Goal: Transaction & Acquisition: Purchase product/service

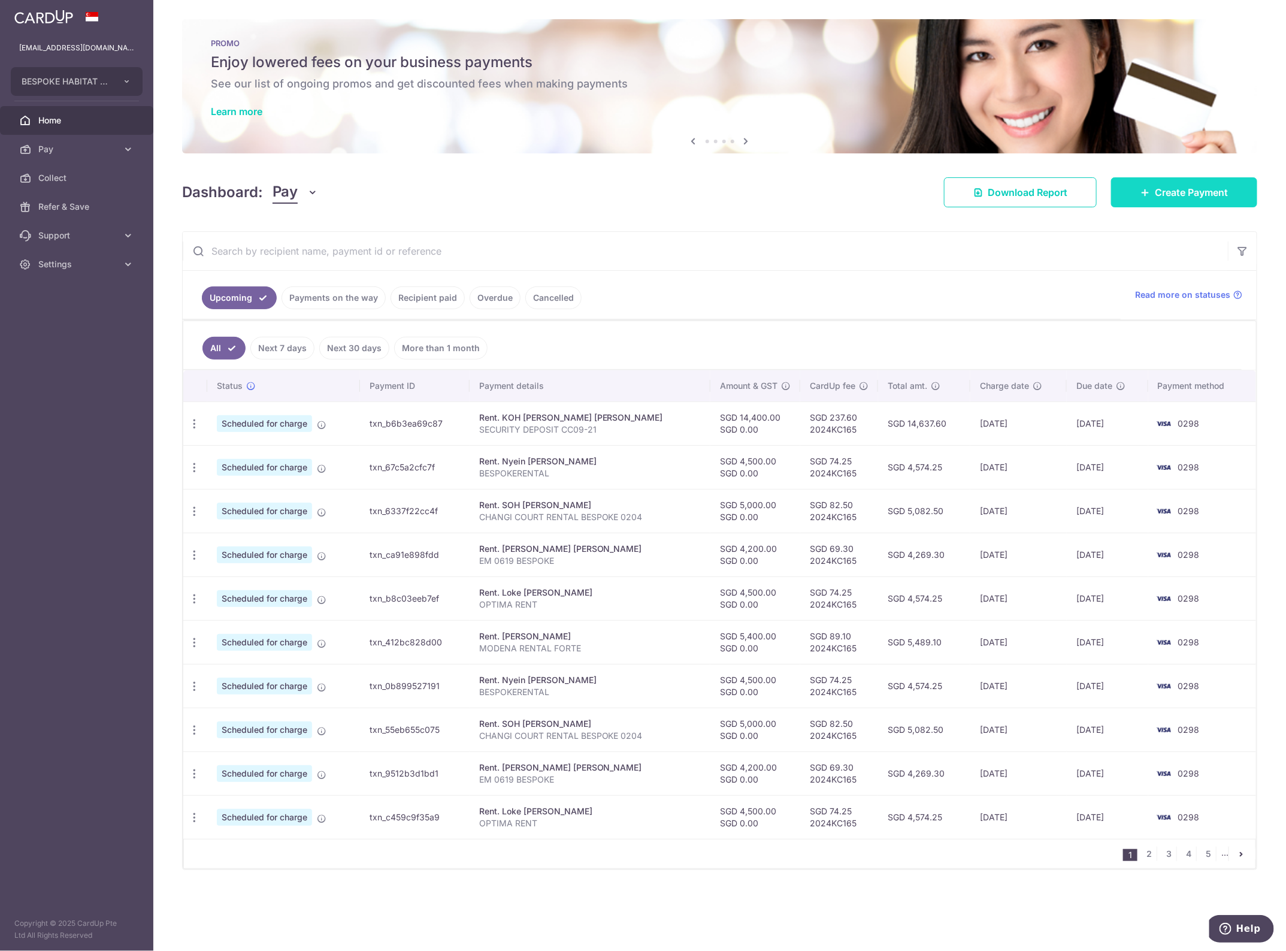
click at [1159, 196] on span "Create Payment" at bounding box center [1191, 192] width 73 height 14
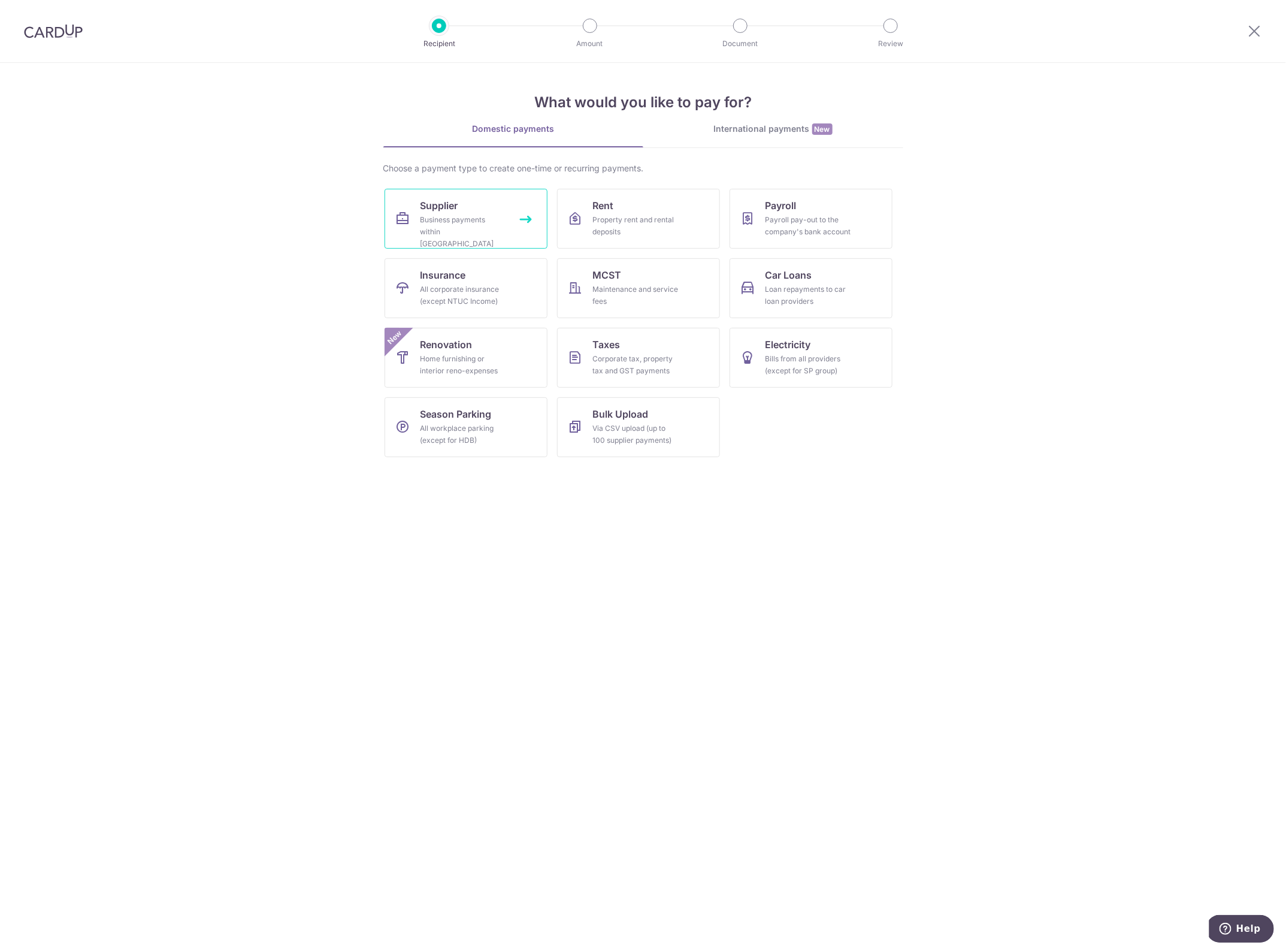
click at [456, 207] on span "Supplier" at bounding box center [440, 205] width 38 height 14
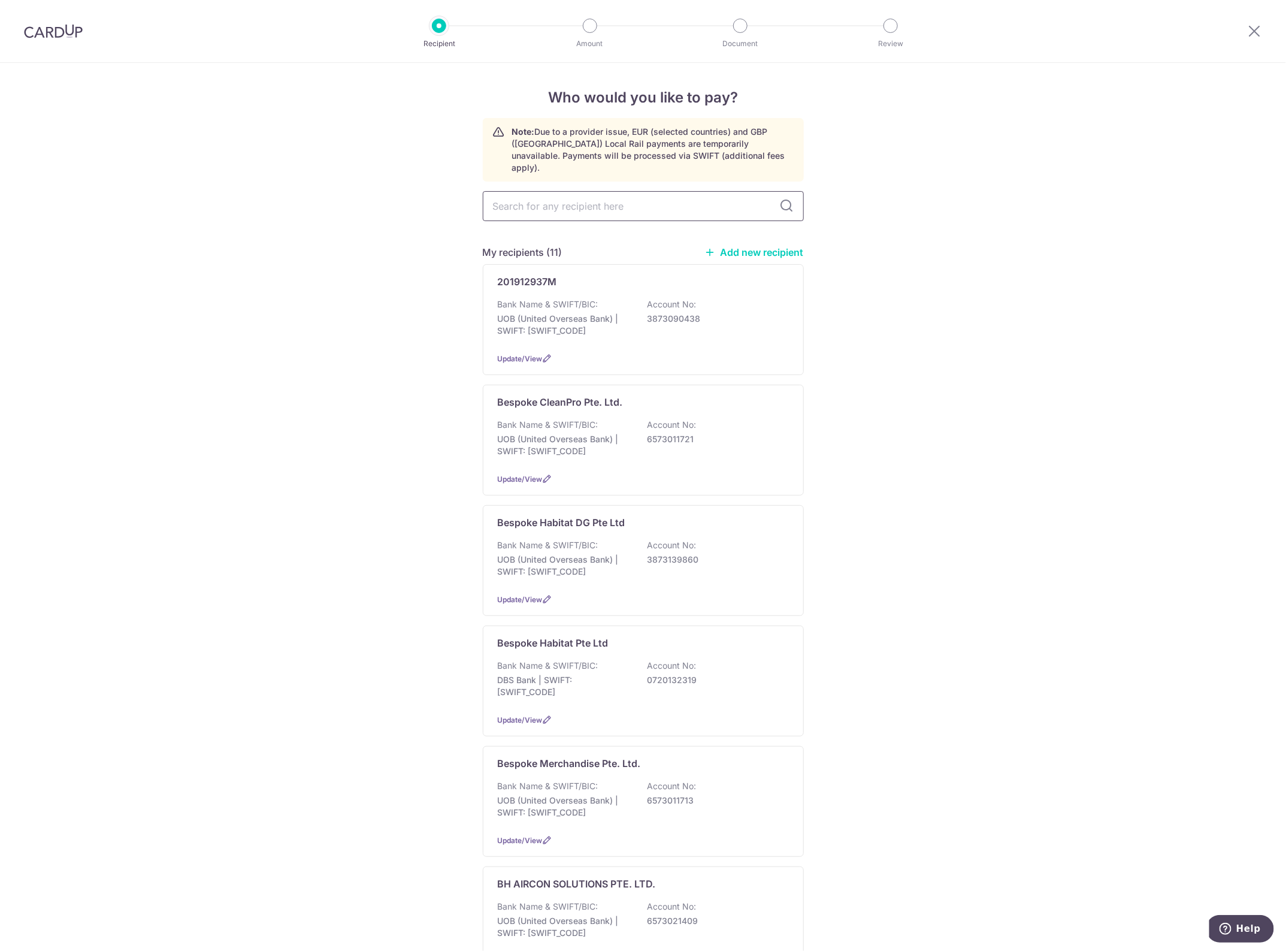
click at [645, 195] on input "text" at bounding box center [643, 206] width 321 height 30
type input "bespo"
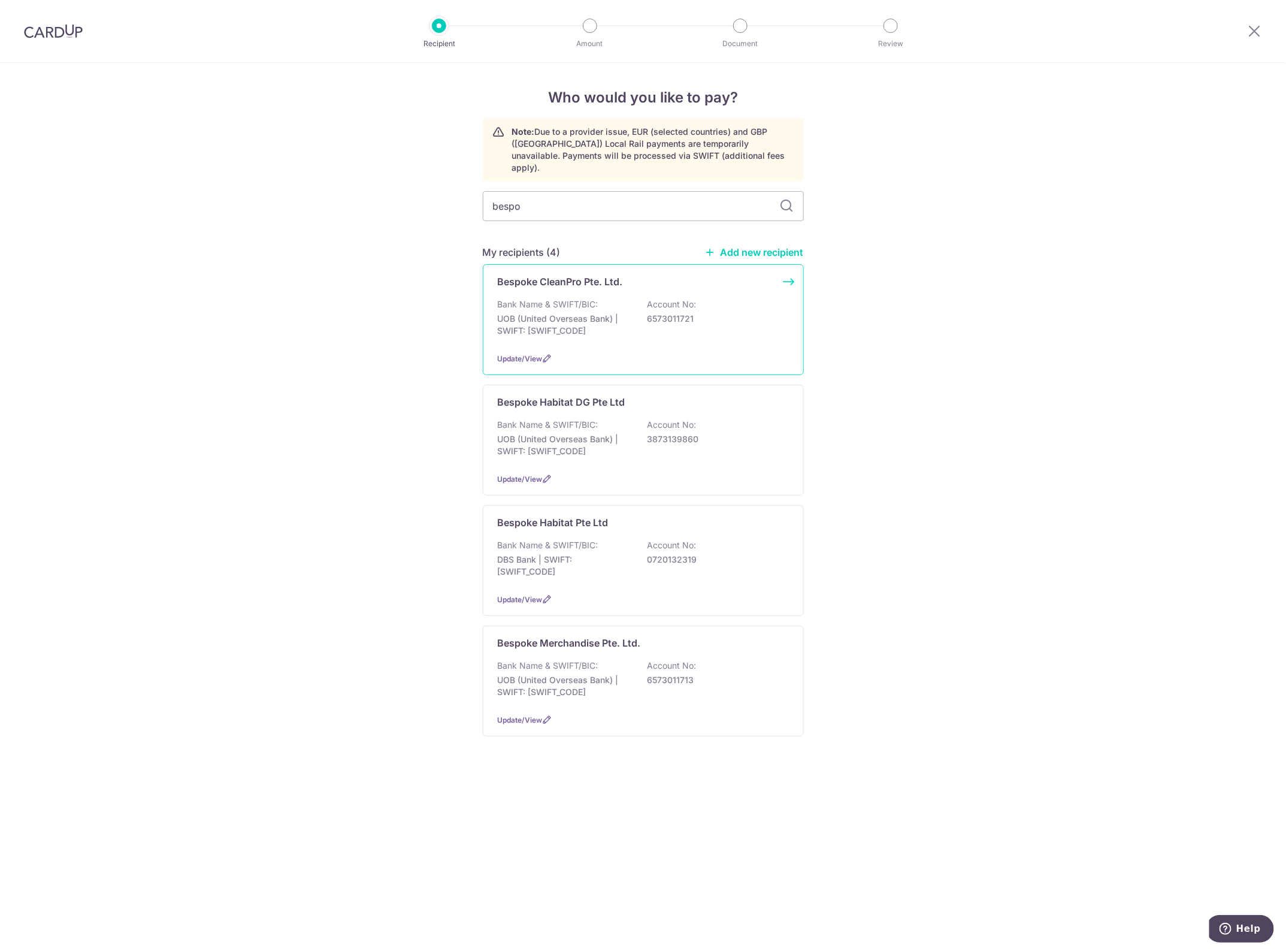
click at [696, 313] on p "6573011721" at bounding box center [715, 319] width 134 height 12
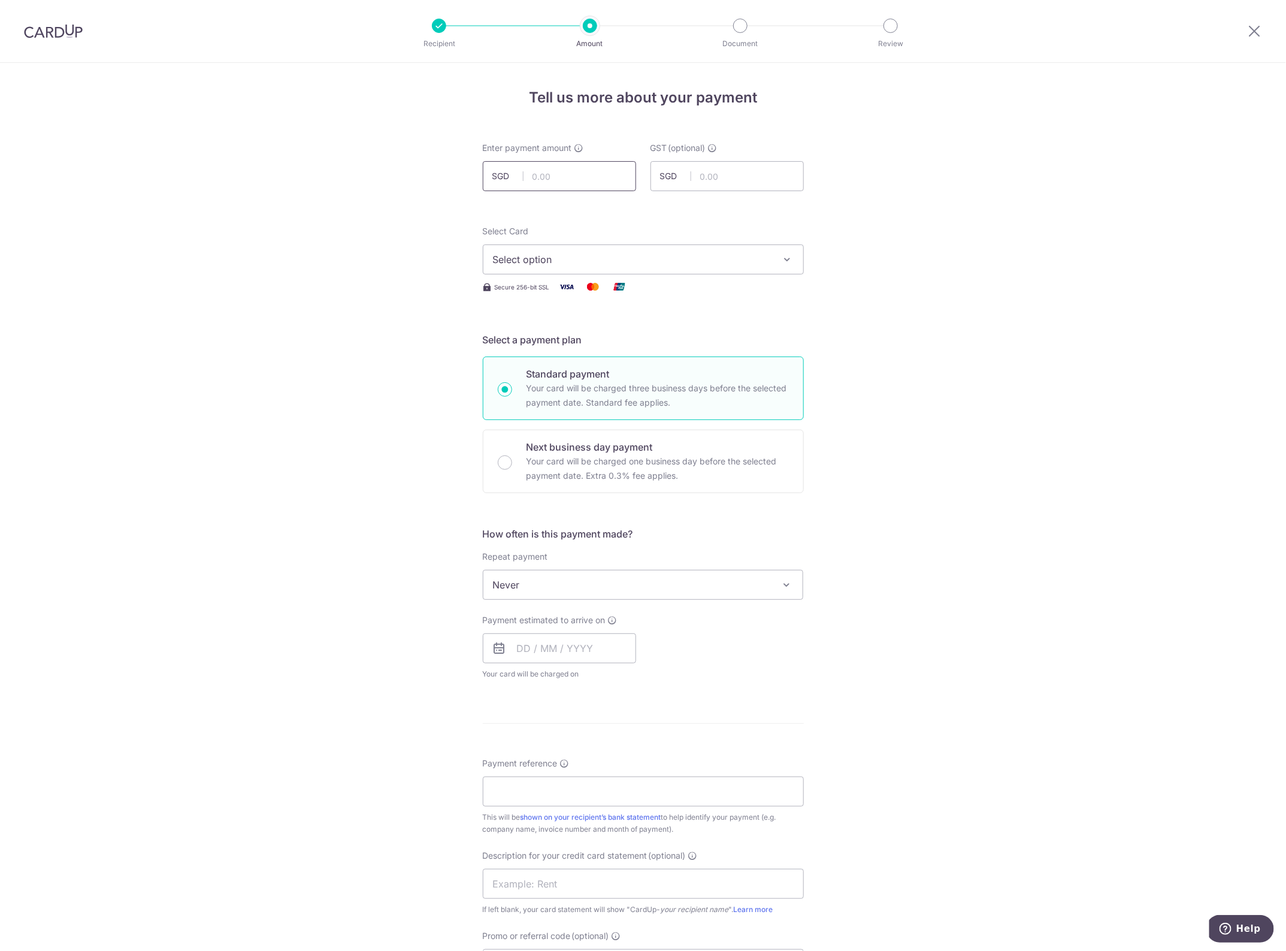
click at [604, 171] on input "text" at bounding box center [559, 176] width 153 height 30
type input "370.60"
drag, startPoint x: 900, startPoint y: 196, endPoint x: 831, endPoint y: 222, distance: 73.3
click at [900, 196] on div "Tell us more about your payment Enter payment amount SGD 370.60 370.60 GST (opt…" at bounding box center [643, 645] width 1286 height 1164
click at [707, 255] on span "Select option" at bounding box center [632, 259] width 279 height 14
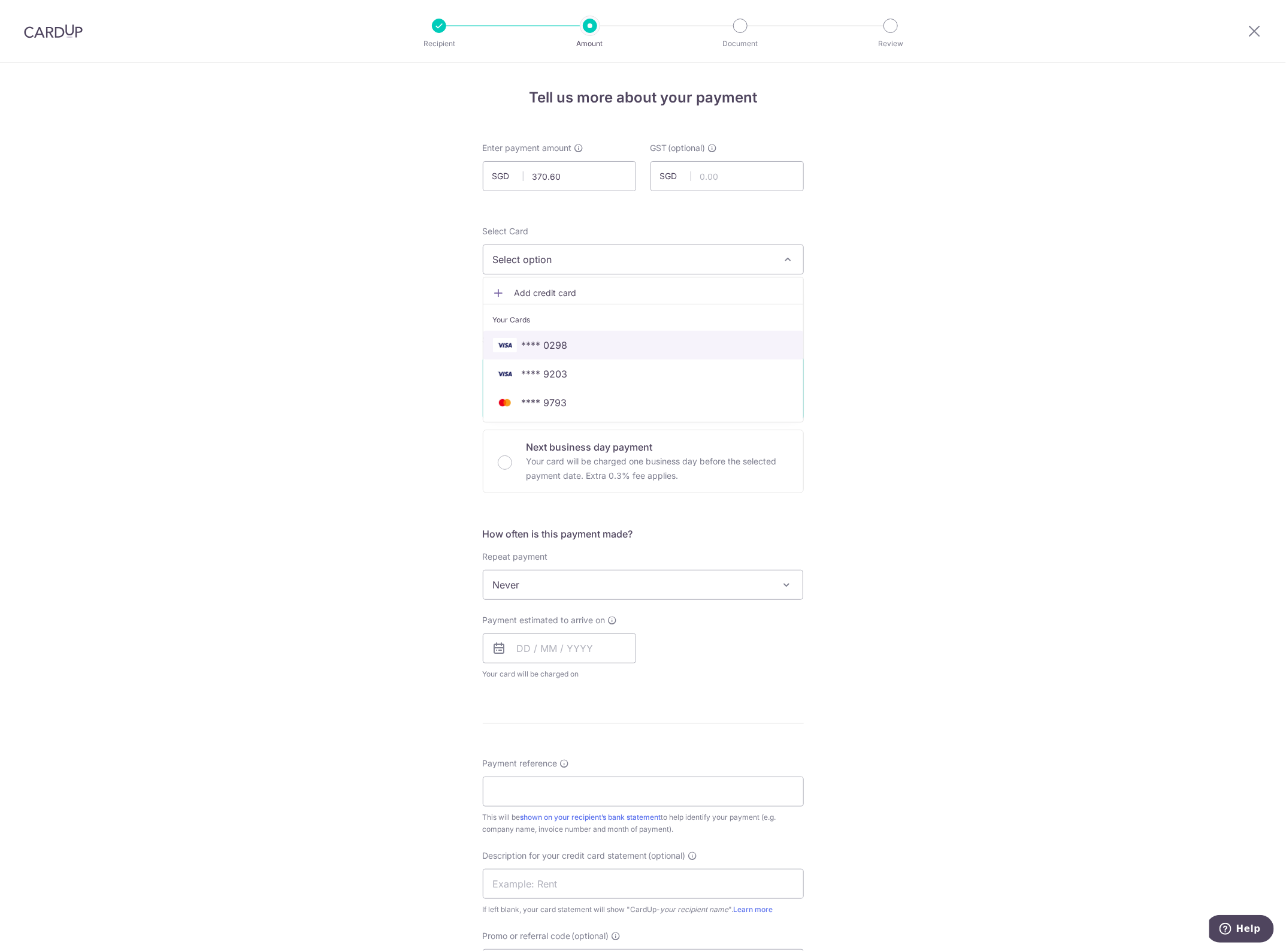
click at [626, 342] on span "**** 0298" at bounding box center [643, 345] width 301 height 14
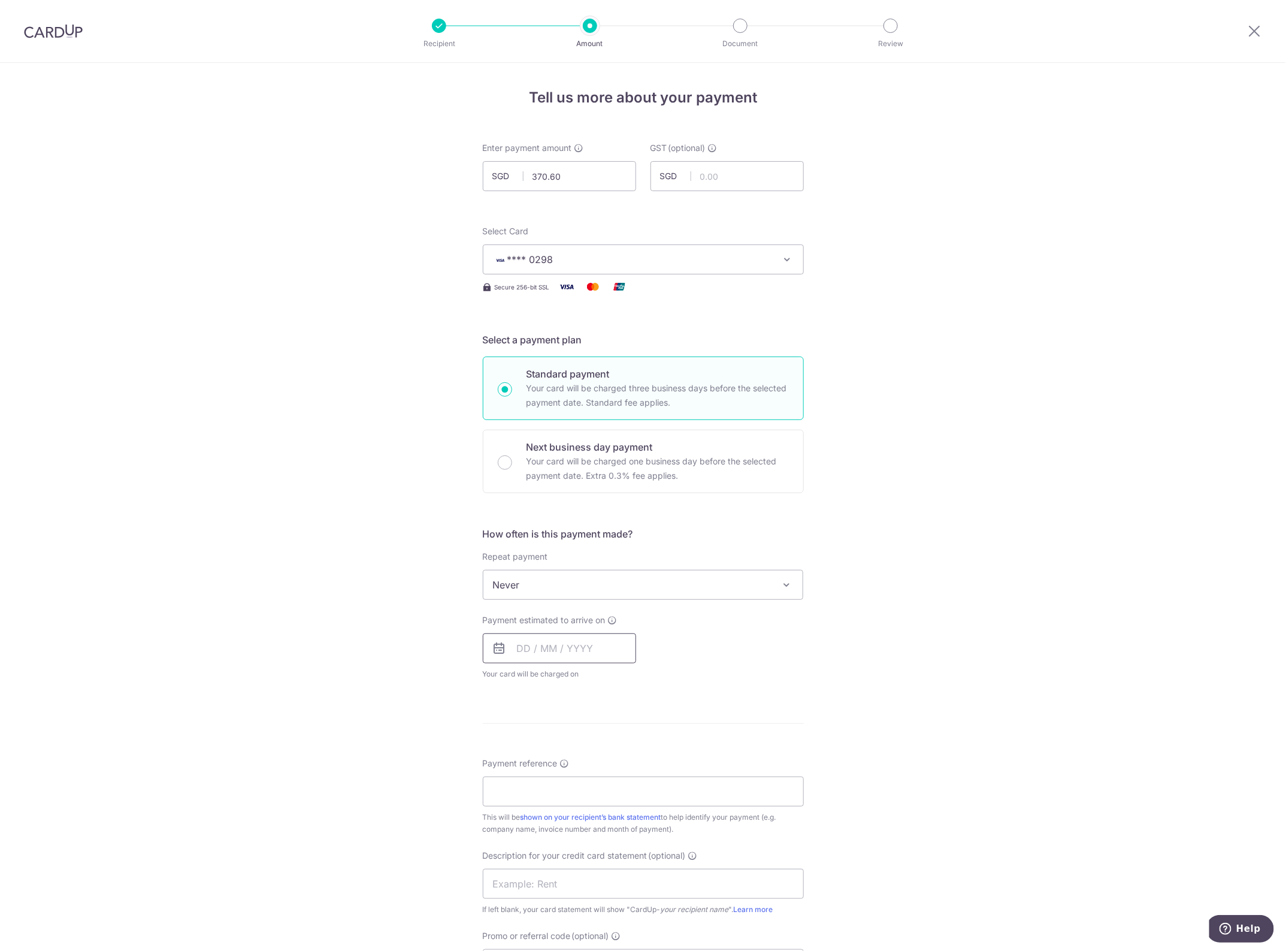
click at [520, 648] on input "text" at bounding box center [559, 648] width 153 height 30
click at [600, 787] on link "16" at bounding box center [603, 781] width 19 height 19
type input "[DATE]"
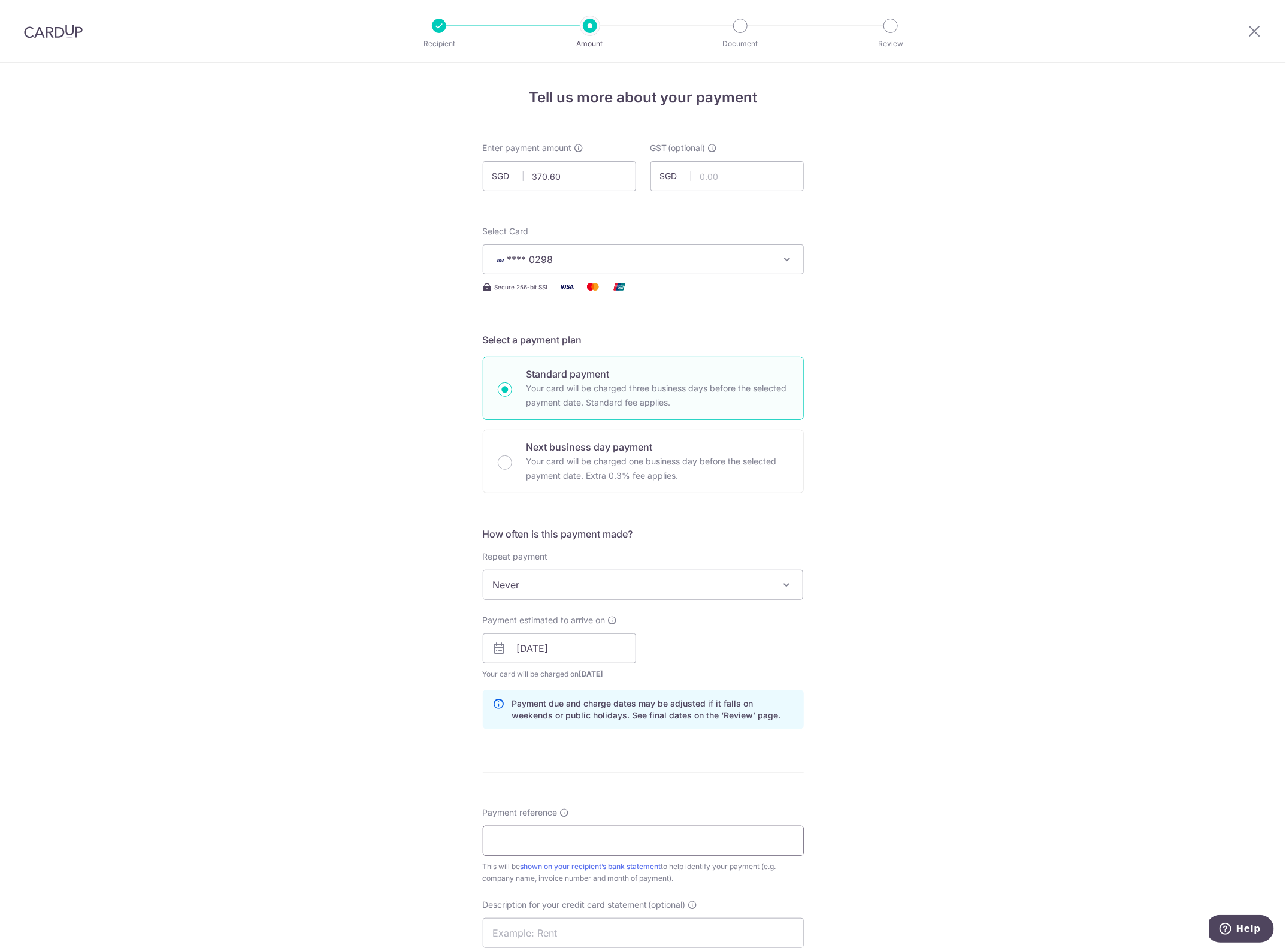
click at [535, 843] on input "Payment reference" at bounding box center [643, 841] width 321 height 30
paste input "CLI-23237"
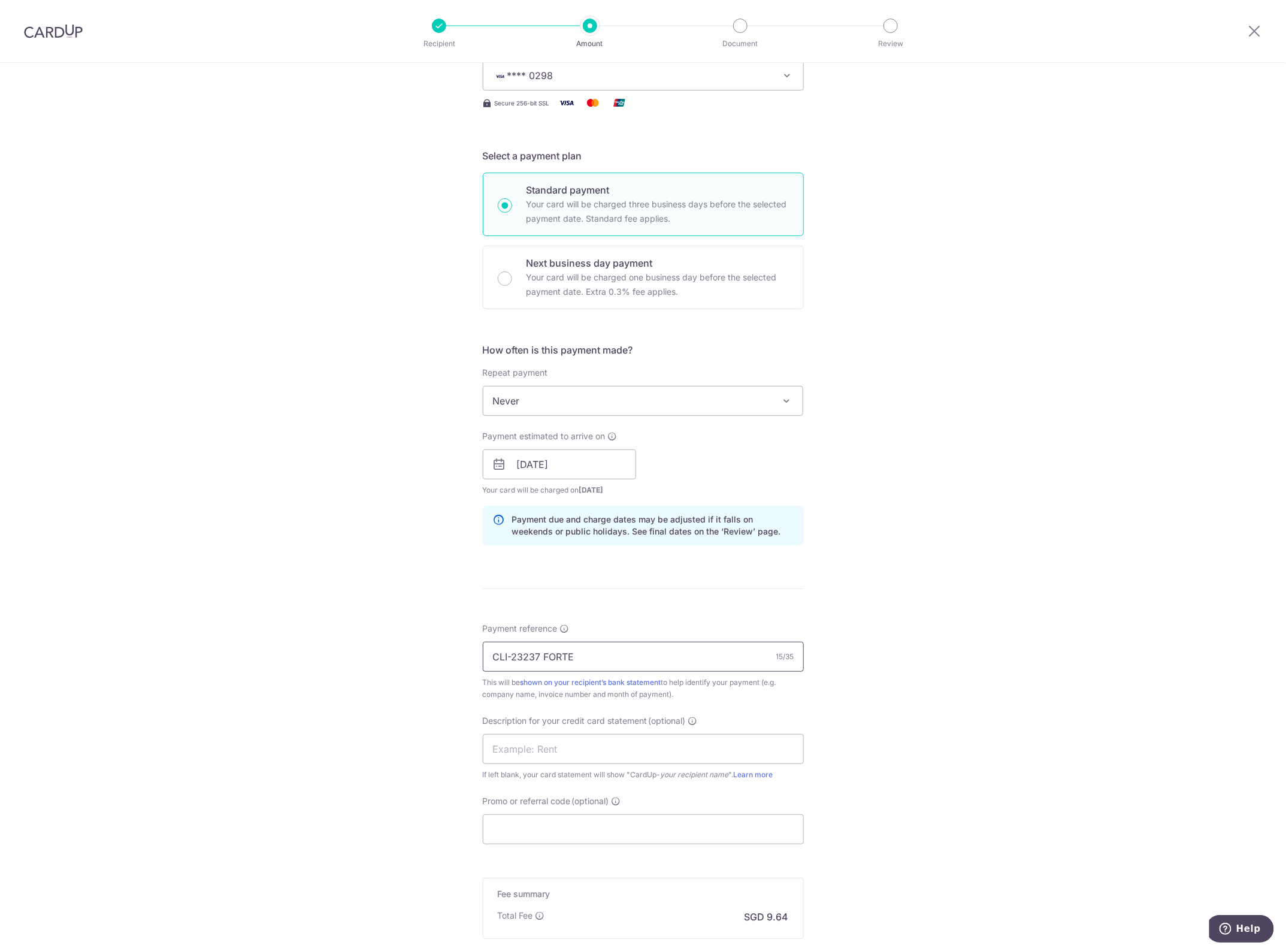
scroll to position [326, 0]
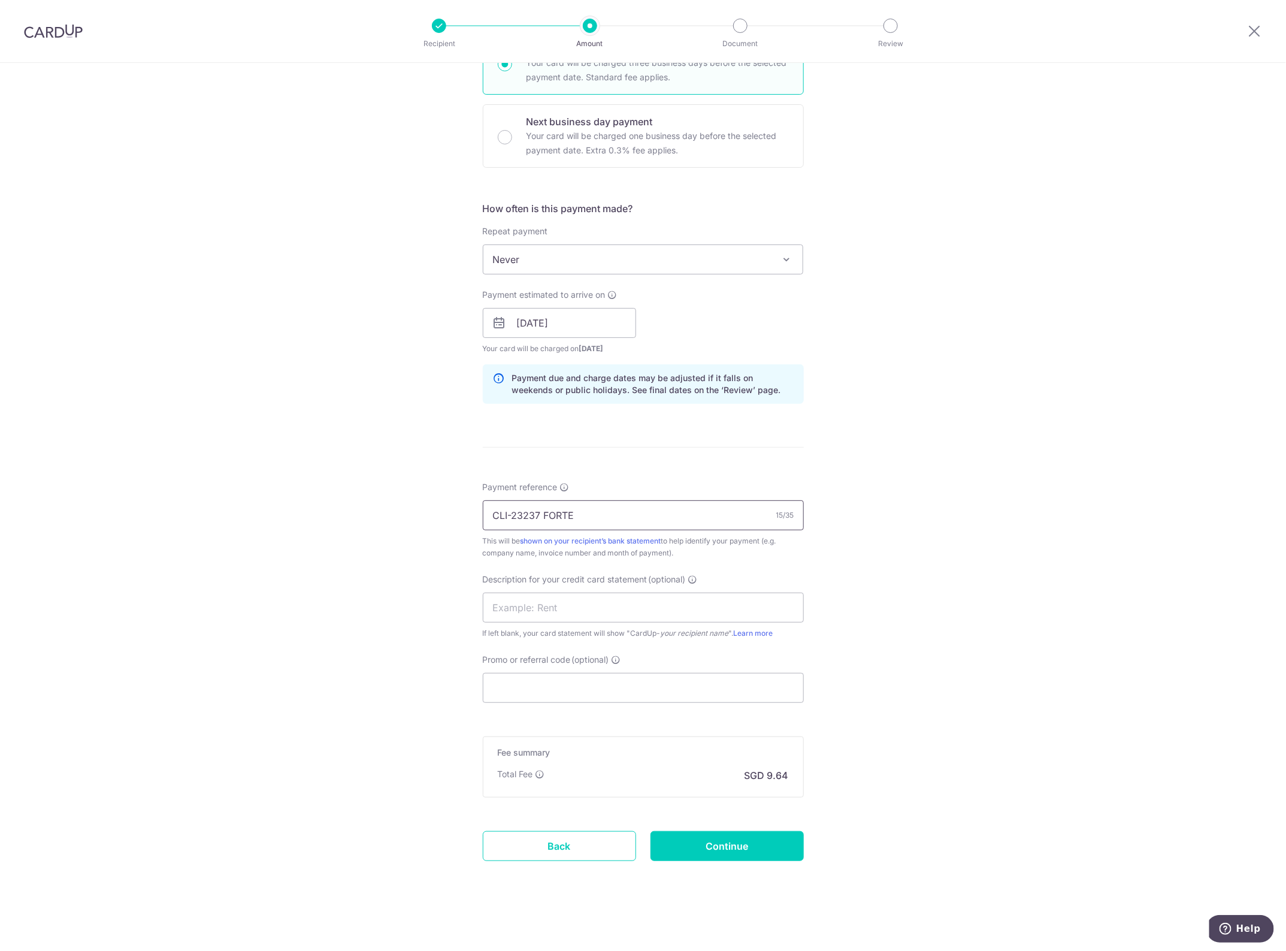
drag, startPoint x: 593, startPoint y: 504, endPoint x: 388, endPoint y: 519, distance: 205.4
click at [388, 519] on div "Tell us more about your payment Enter payment amount SGD 370.60 370.60 GST (opt…" at bounding box center [643, 344] width 1286 height 1213
type input "CLI-23237 FORTE"
click at [567, 606] on input "text" at bounding box center [643, 607] width 321 height 30
paste input "CLI-23237 FORTE"
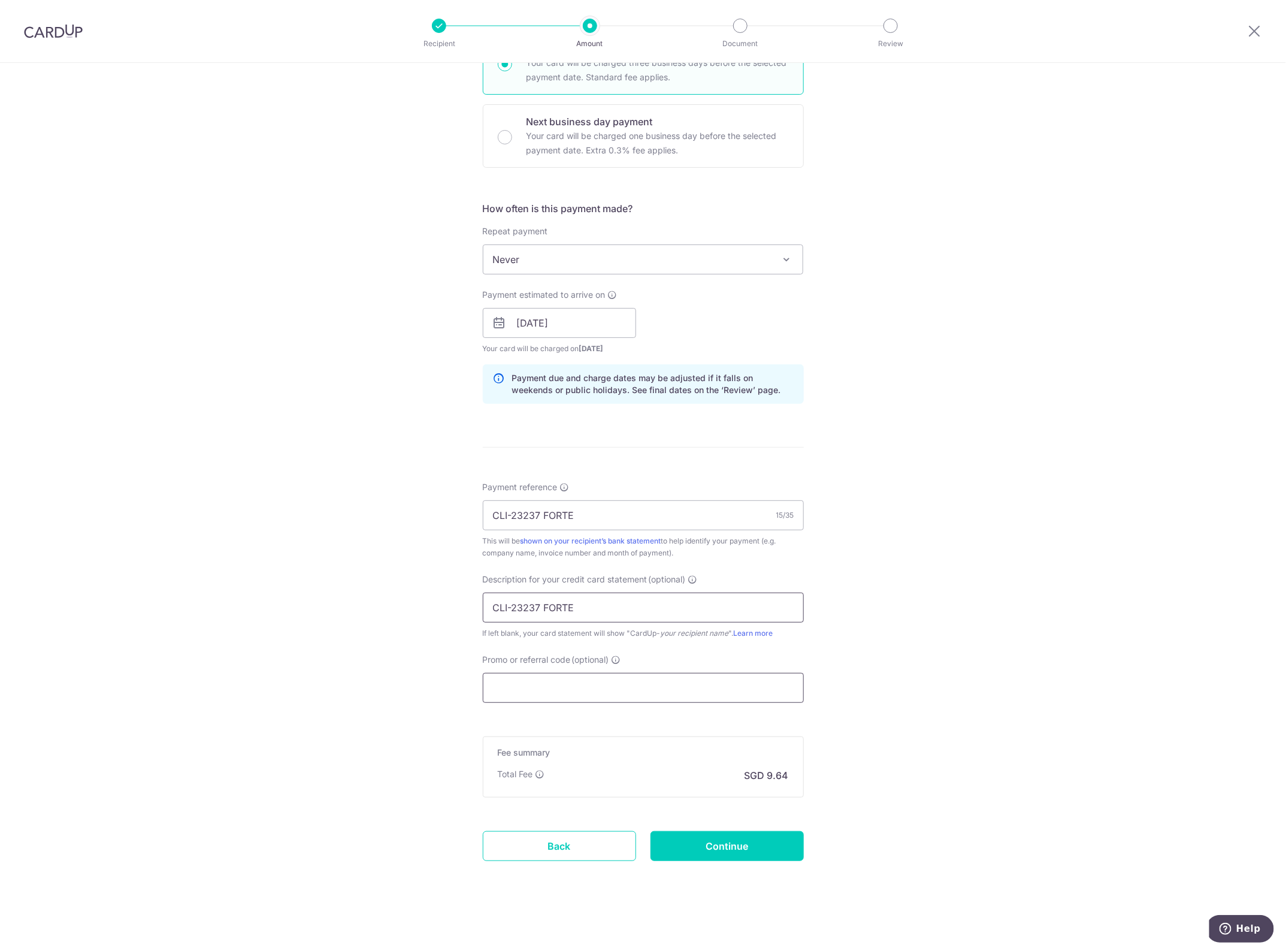
type input "CLI-23237 FORTE"
click at [522, 678] on input "Promo or referral code (optional)" at bounding box center [643, 688] width 321 height 30
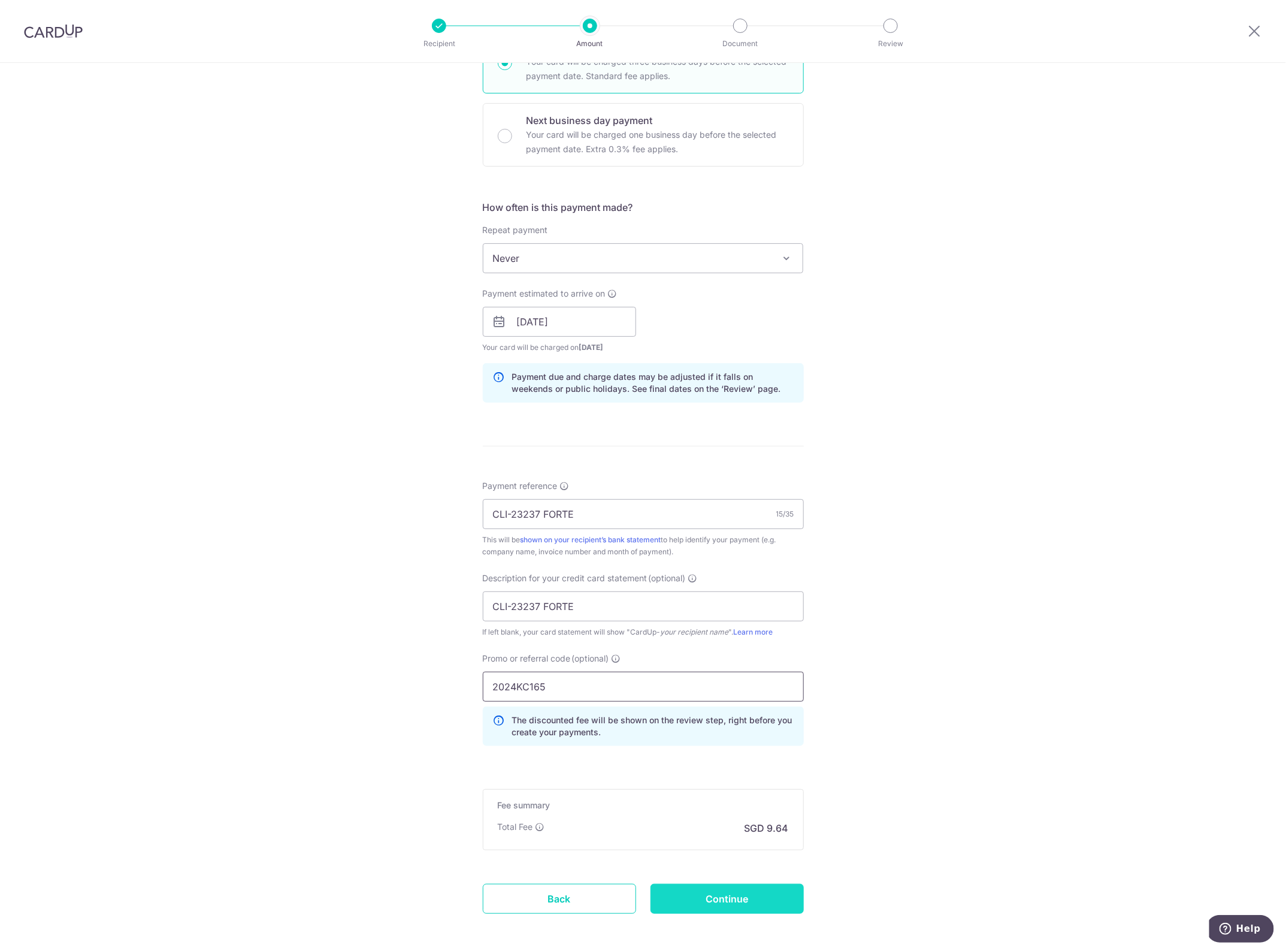
type input "2024KC165"
click at [755, 906] on input "Continue" at bounding box center [727, 899] width 153 height 30
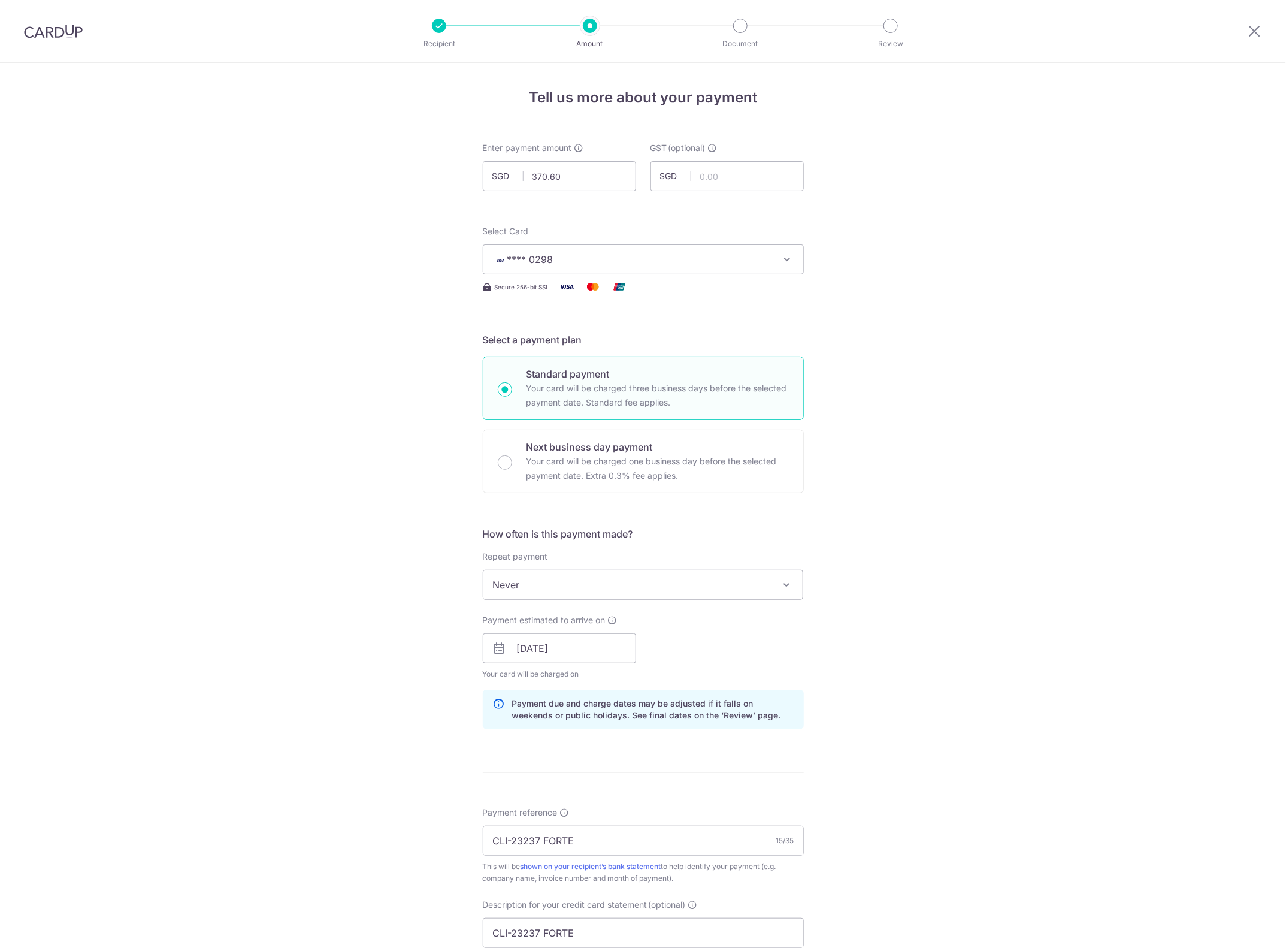
scroll to position [397, 0]
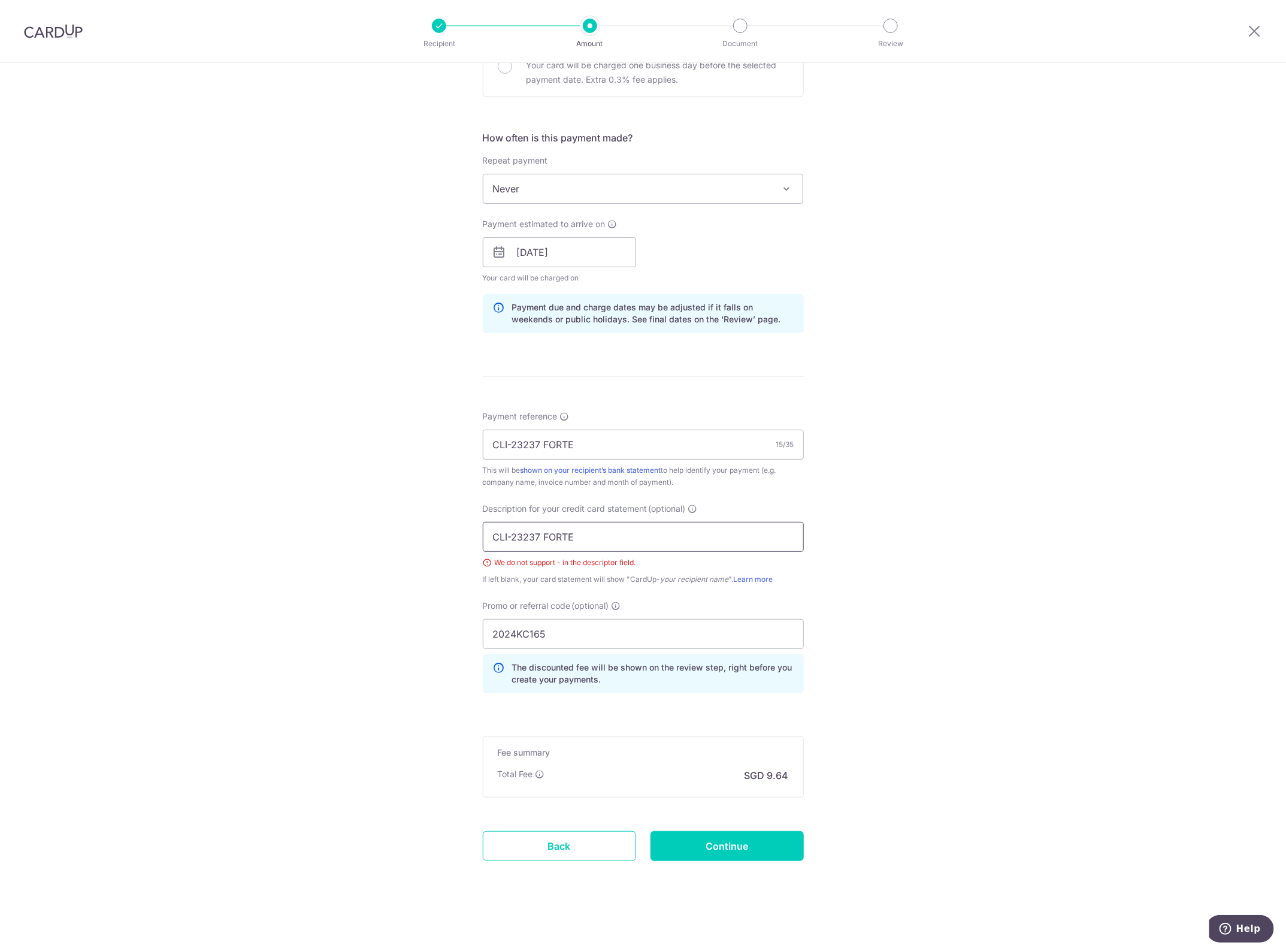
click at [513, 534] on input "CLI-23237 FORTE" at bounding box center [643, 537] width 321 height 30
type input "CLI23237 FORTE"
click at [750, 845] on input "Continue" at bounding box center [727, 846] width 153 height 30
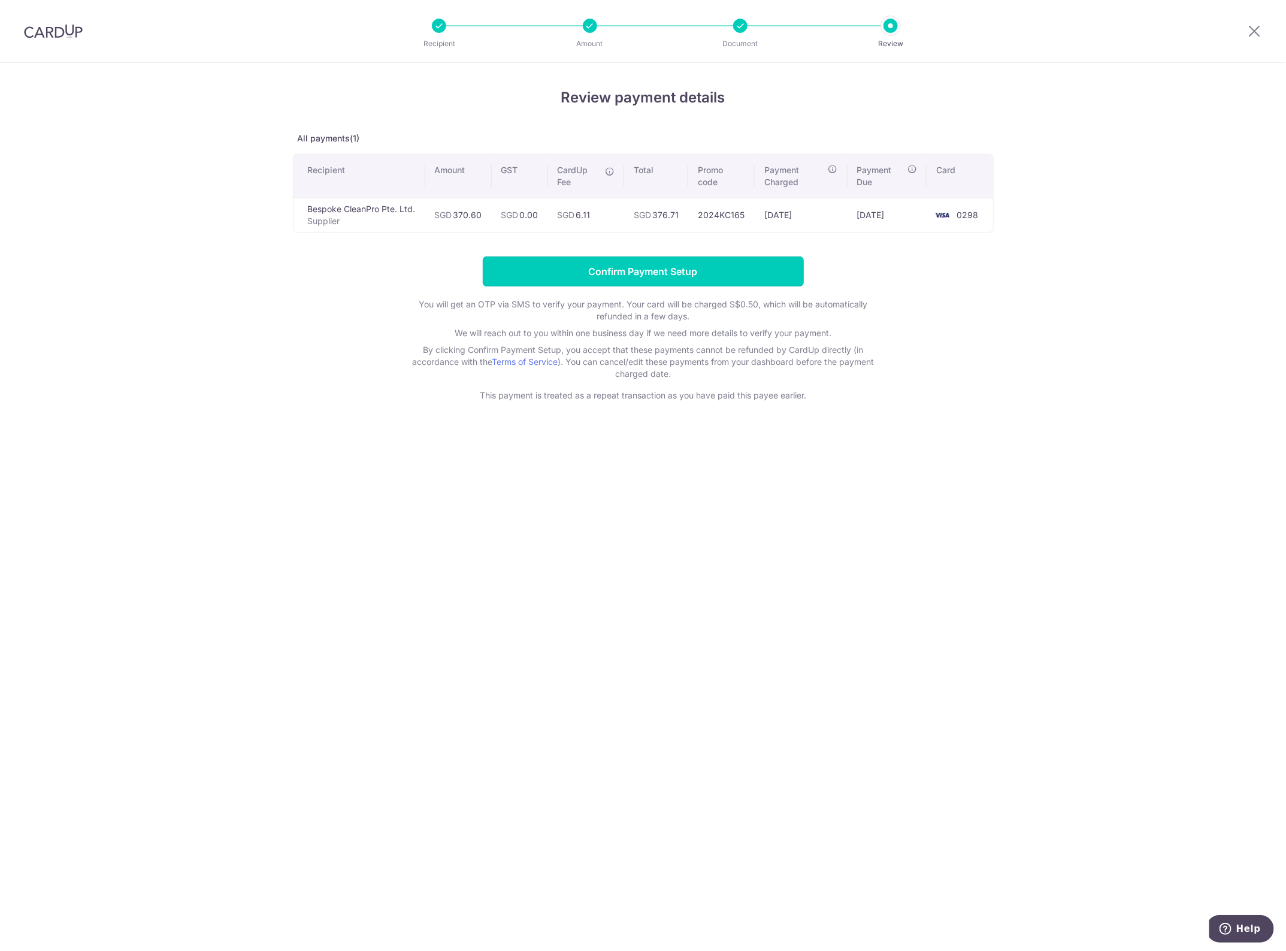
click at [645, 268] on input "Confirm Payment Setup" at bounding box center [643, 271] width 321 height 30
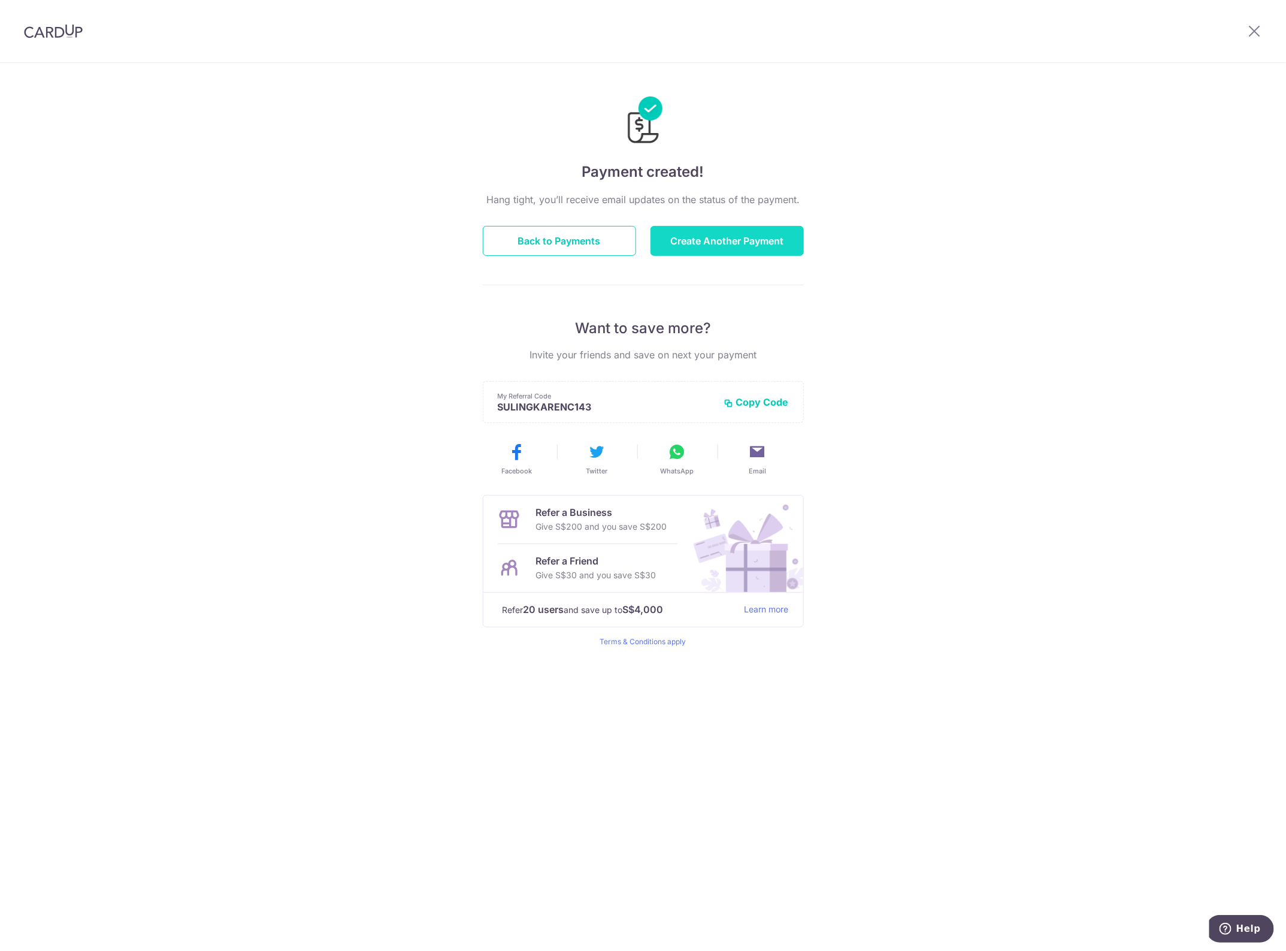
click at [751, 243] on button "Create Another Payment" at bounding box center [727, 241] width 153 height 30
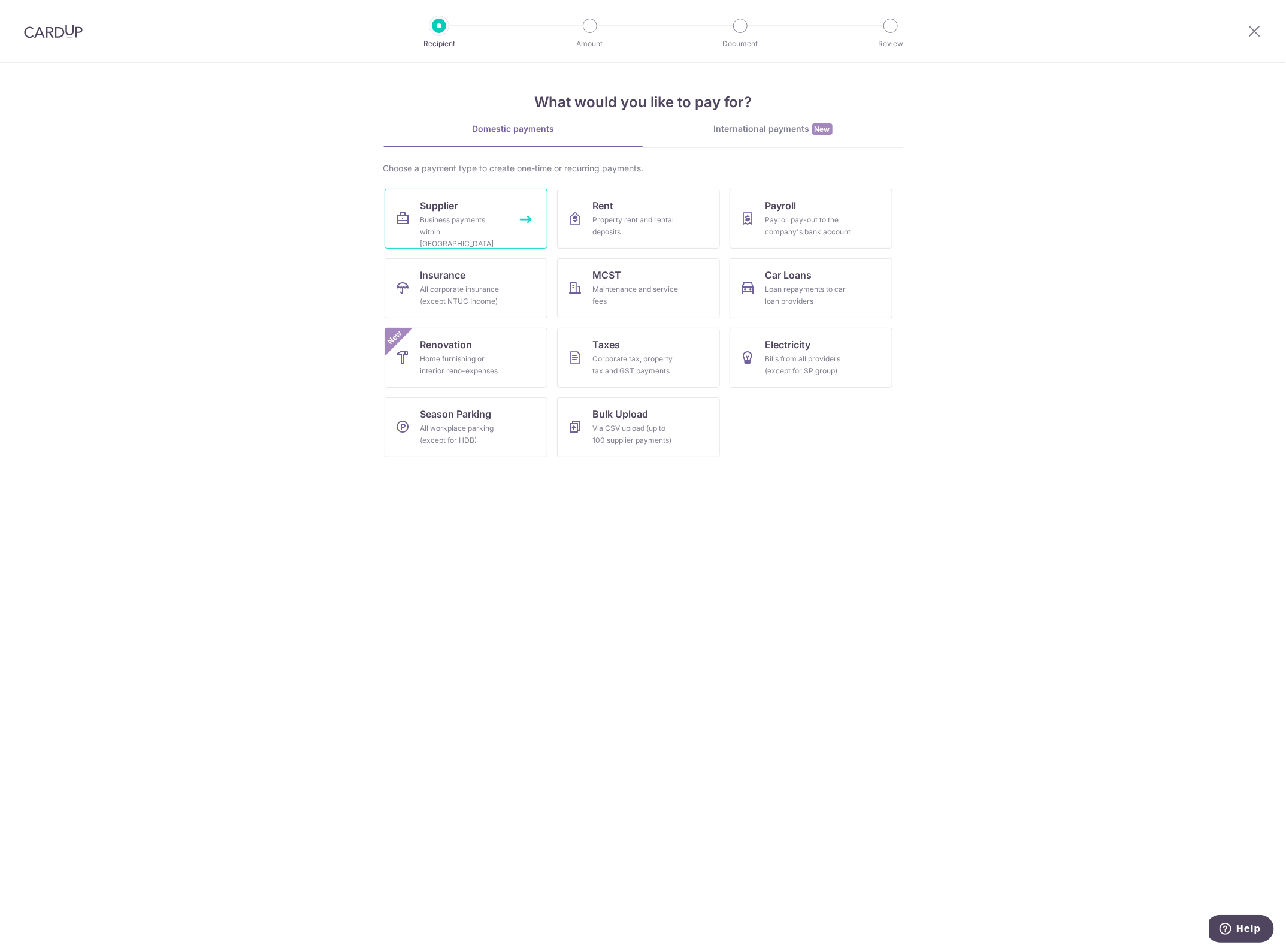
click at [482, 217] on div "Business payments within Singapore" at bounding box center [464, 232] width 86 height 36
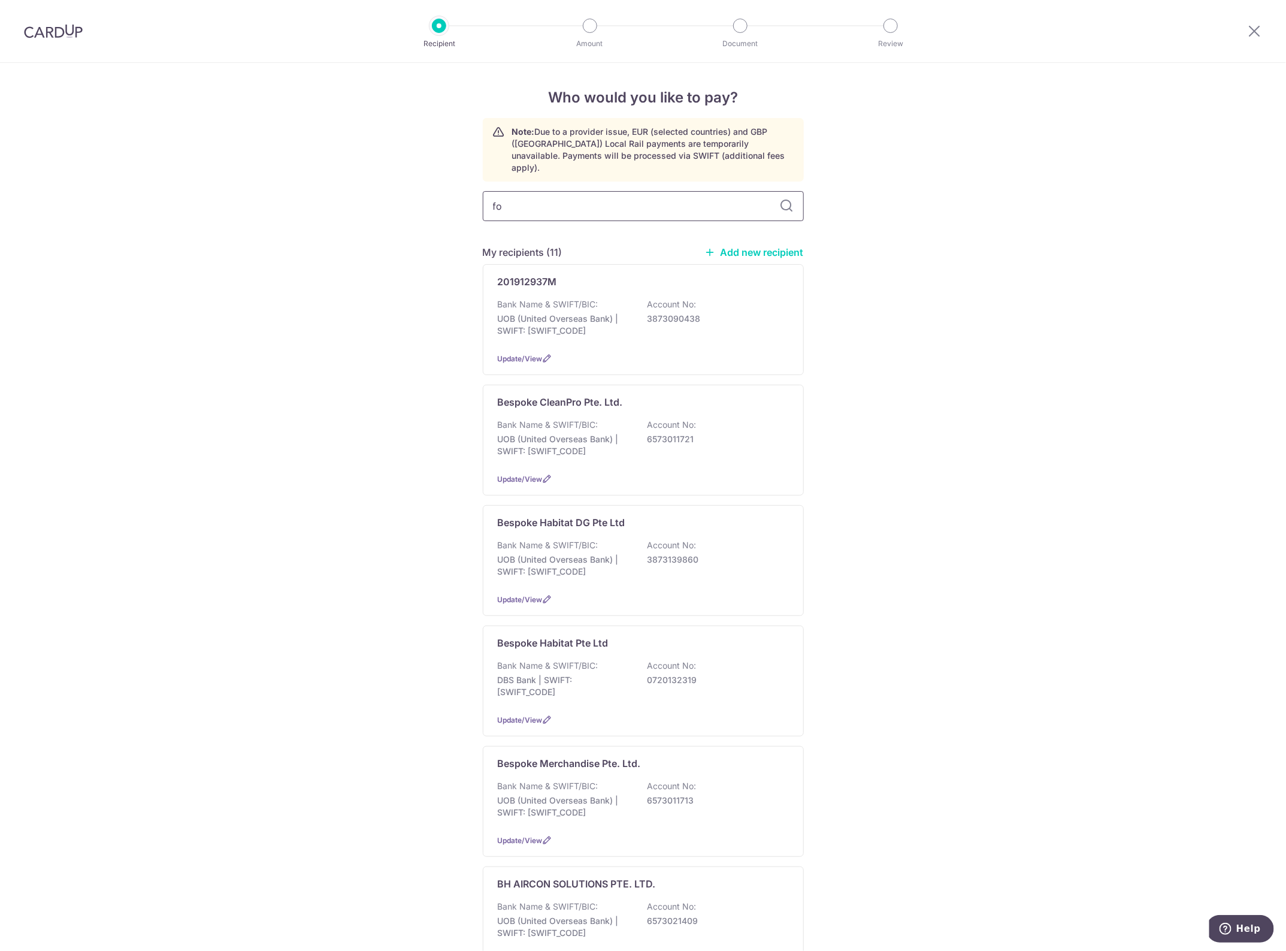
type input "f"
type input "clean"
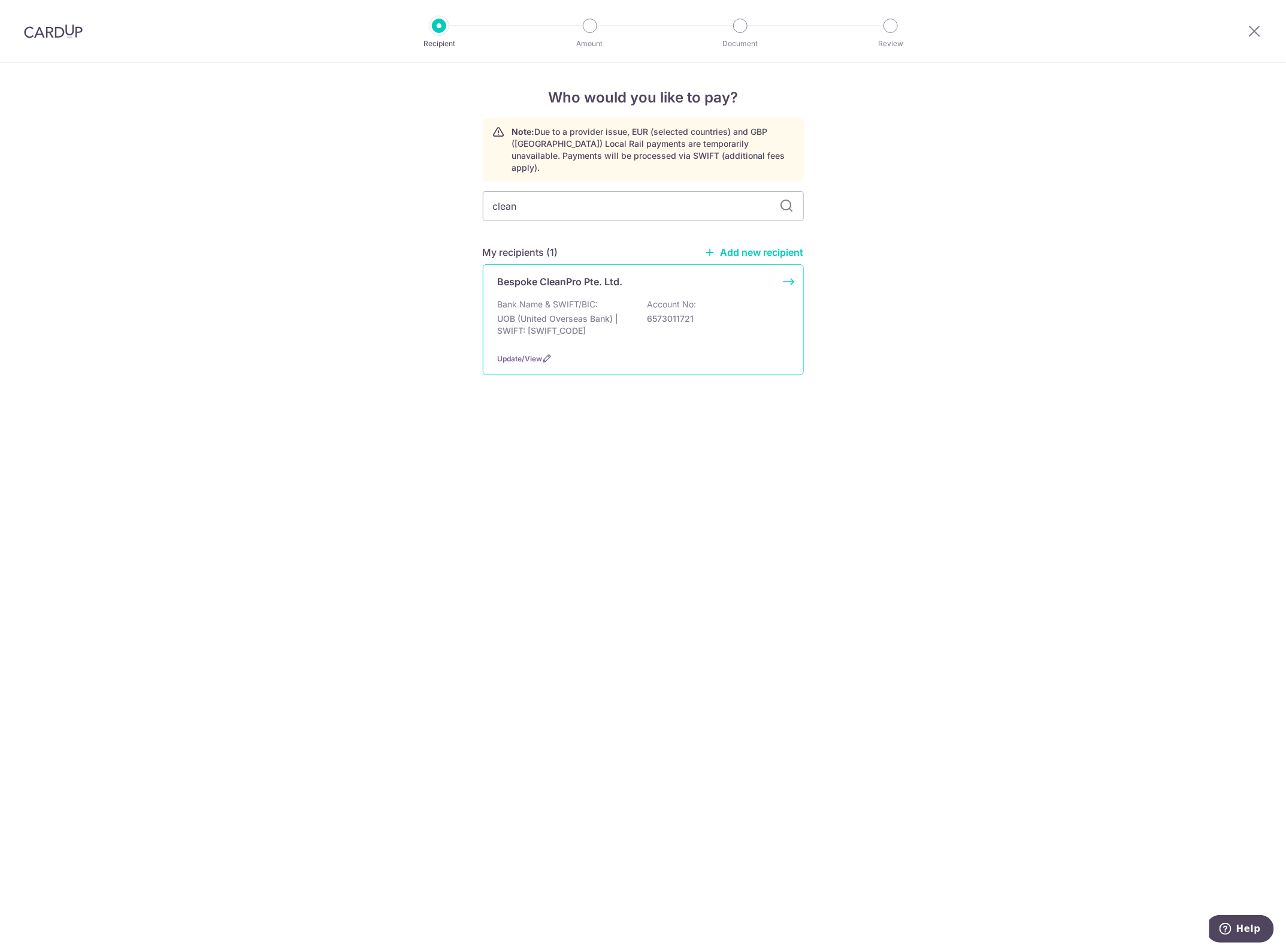
click at [653, 300] on div "Bank Name & SWIFT/BIC: UOB (United Overseas Bank) | SWIFT: [SWIFT_CODE] Account…" at bounding box center [643, 320] width 291 height 44
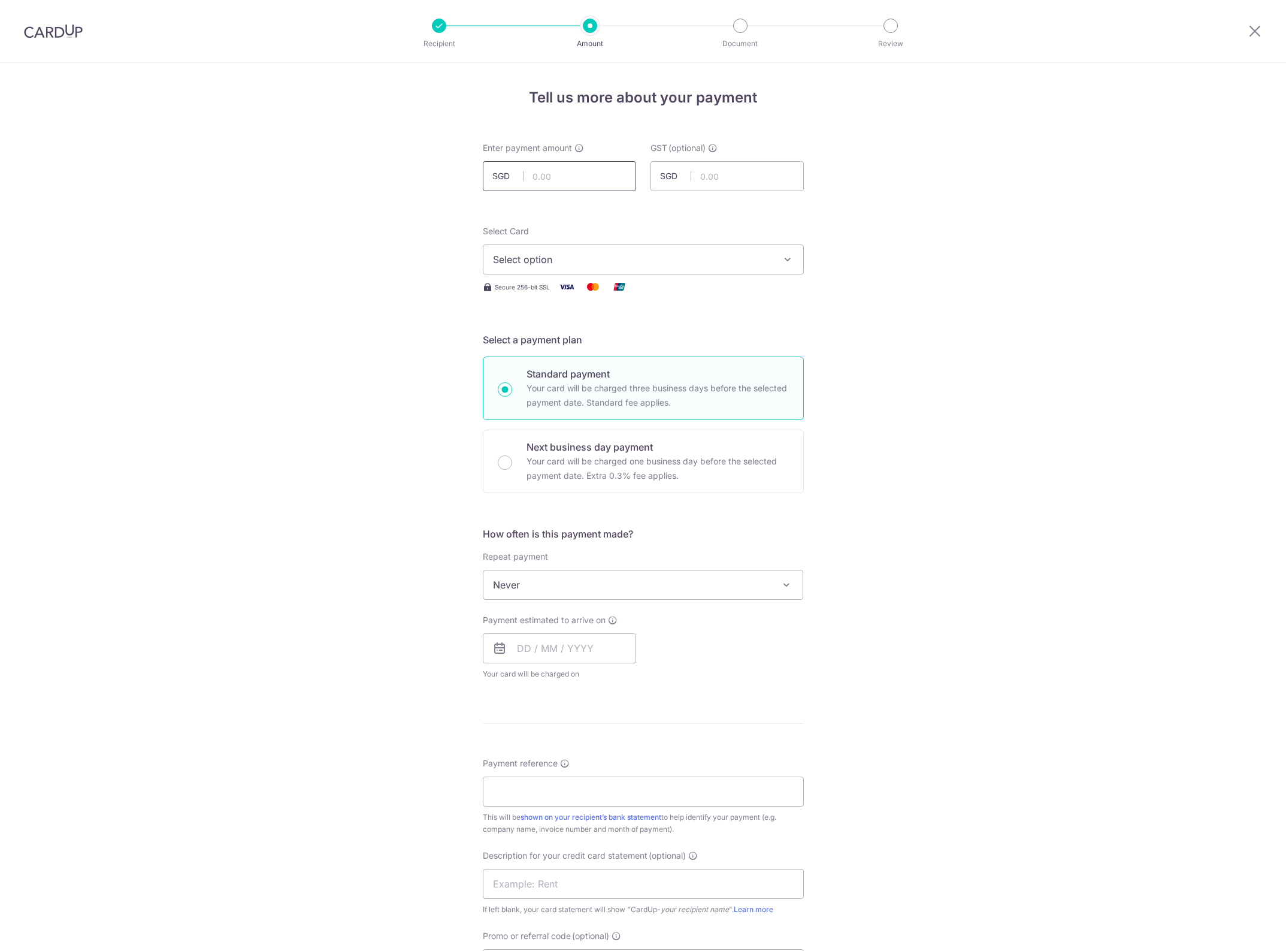
click at [581, 179] on input "text" at bounding box center [559, 176] width 153 height 30
type input "316.10"
click at [836, 207] on div "Tell us more about your payment Enter payment amount SGD 316.10 316.10 GST (opt…" at bounding box center [643, 645] width 1286 height 1164
click at [716, 258] on span "Select option" at bounding box center [632, 259] width 279 height 14
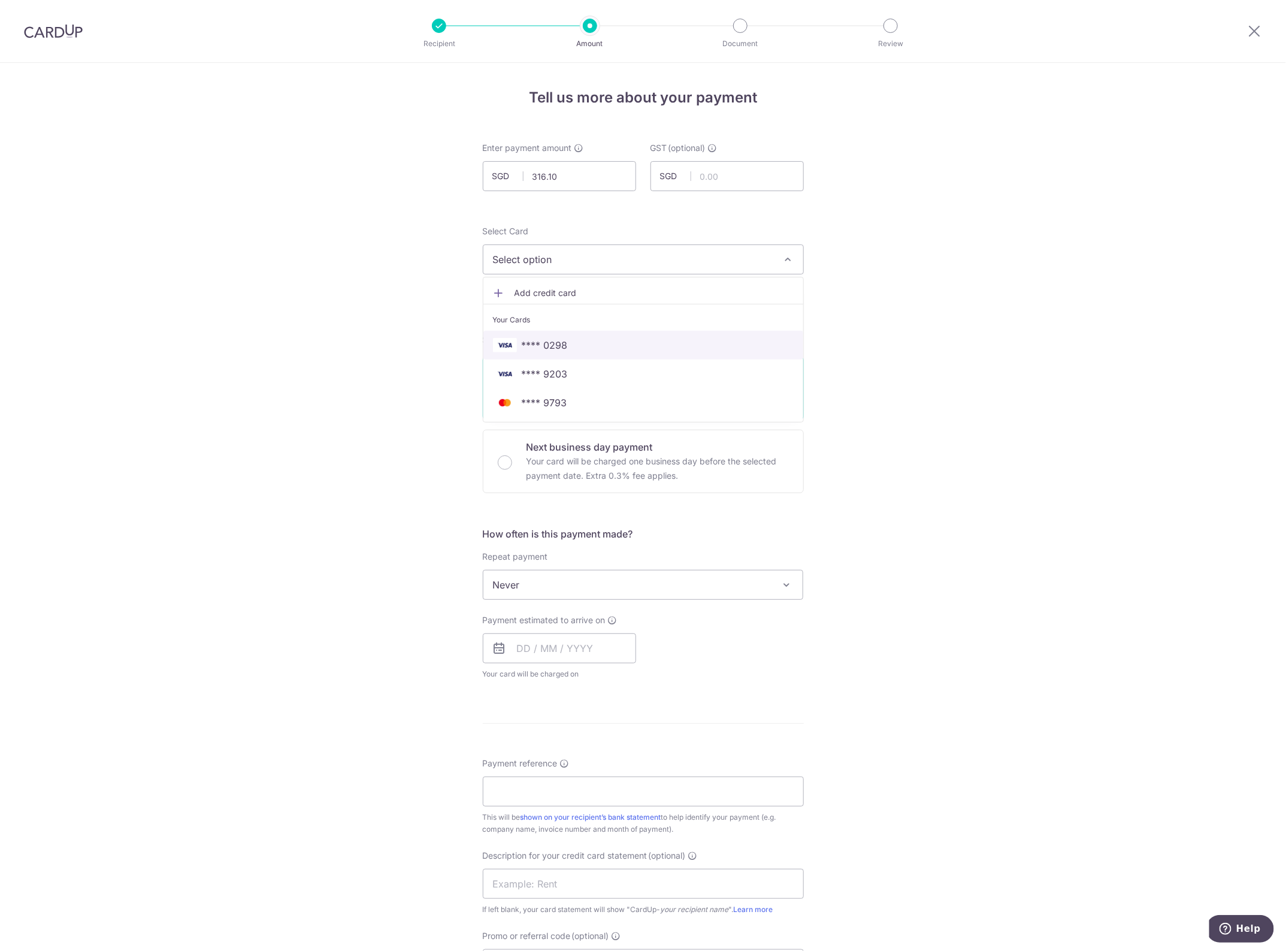
click at [613, 338] on span "**** 0298" at bounding box center [643, 345] width 301 height 14
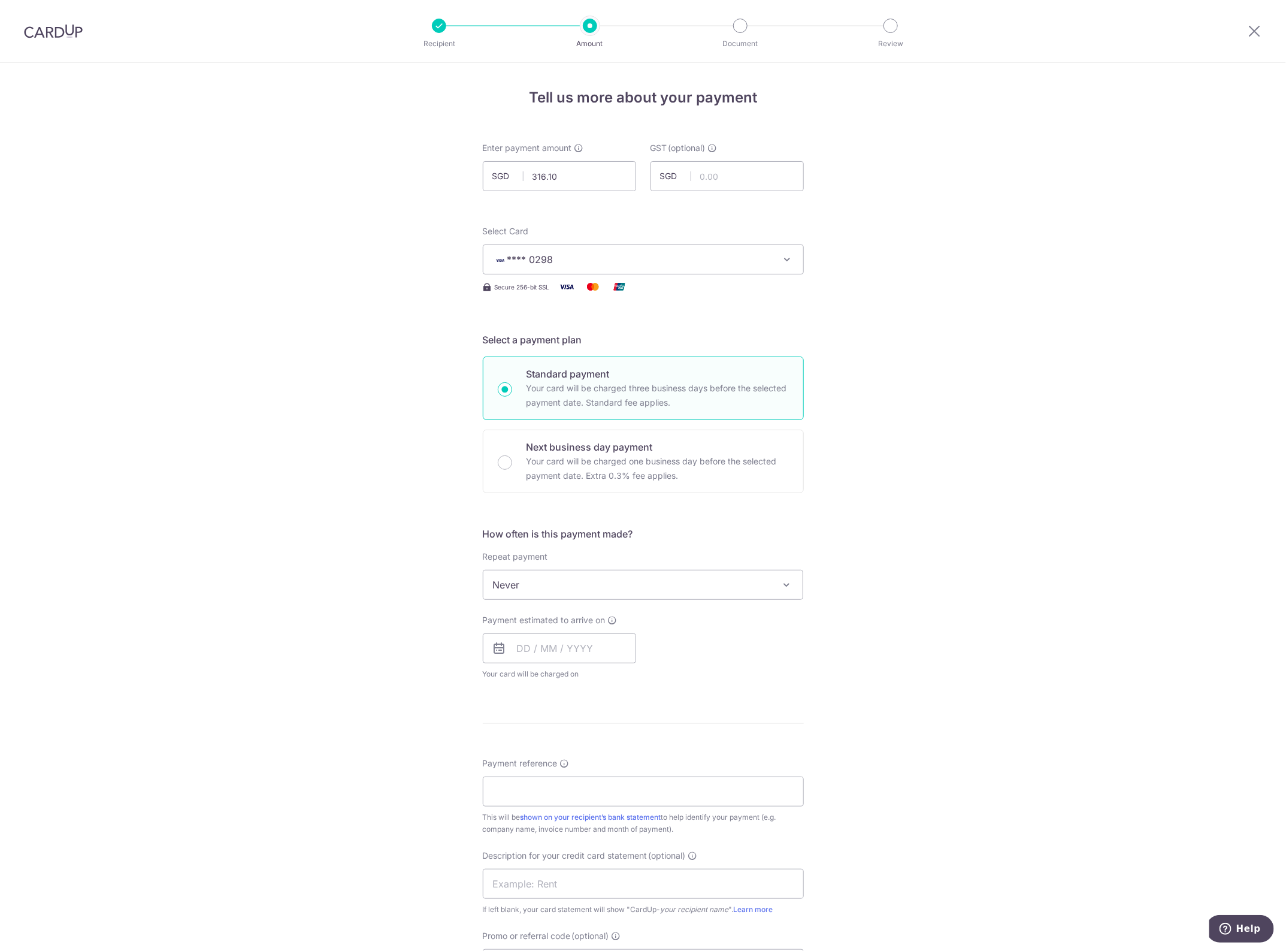
click at [551, 581] on span "Never" at bounding box center [643, 584] width 320 height 29
click at [893, 504] on div "Tell us more about your payment Enter payment amount SGD 316.10 316.10 GST (opt…" at bounding box center [643, 645] width 1286 height 1164
click at [524, 652] on input "text" at bounding box center [559, 648] width 153 height 30
click at [604, 776] on link "16" at bounding box center [603, 781] width 19 height 19
type input "[DATE]"
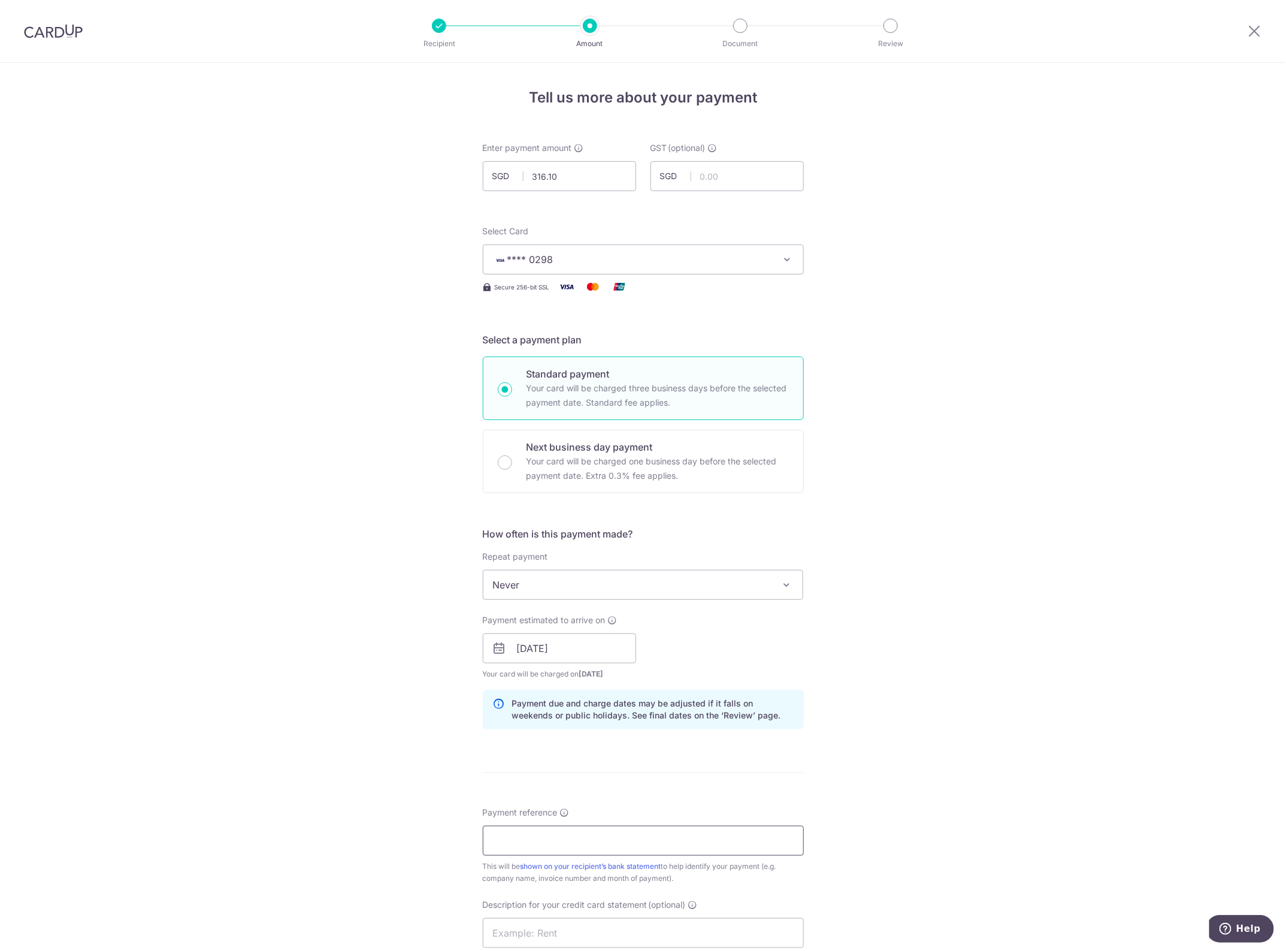
click at [587, 835] on input "Payment reference" at bounding box center [643, 841] width 321 height 30
paste input "CLI-23287"
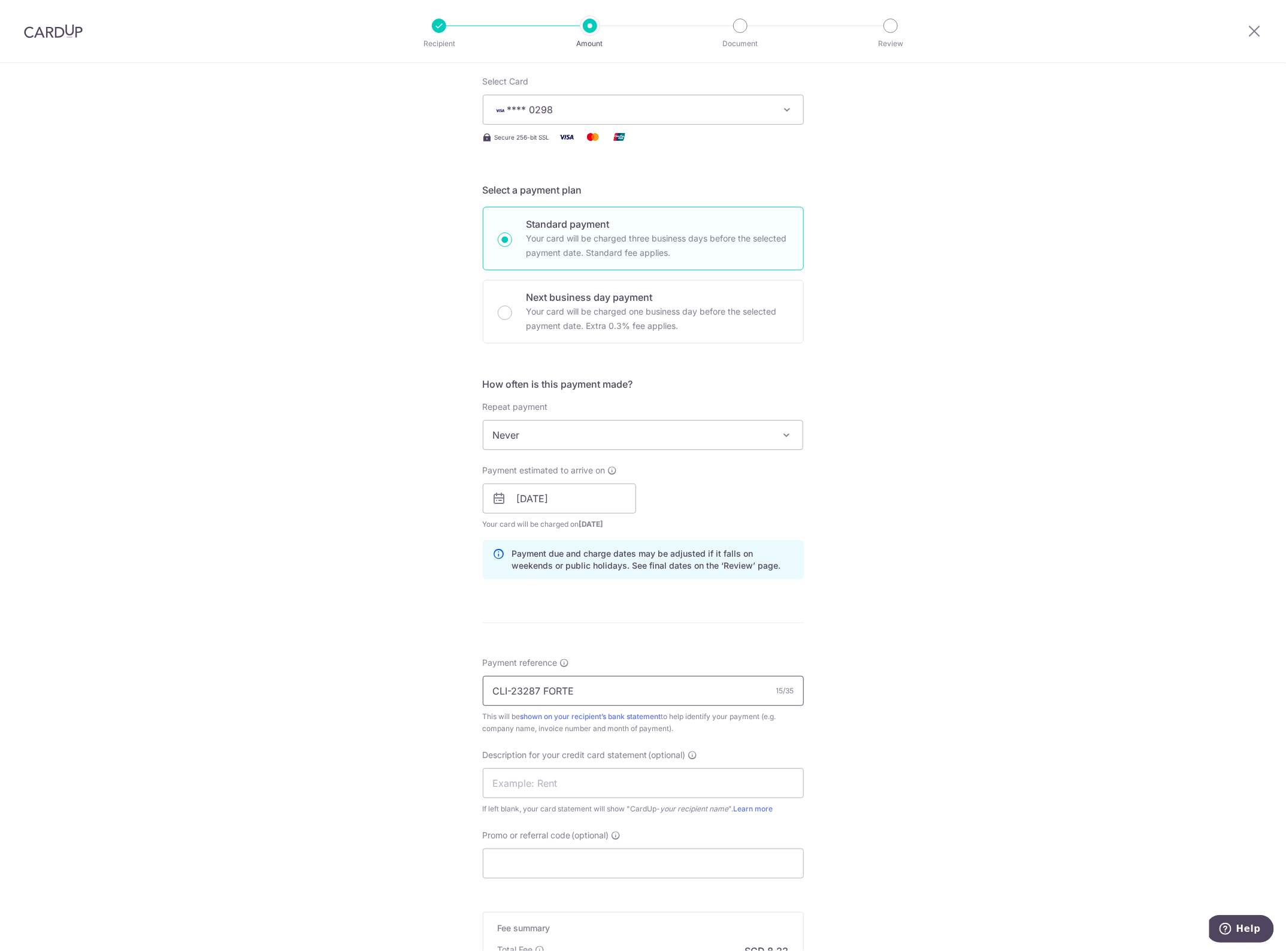
drag, startPoint x: 592, startPoint y: 687, endPoint x: 341, endPoint y: 694, distance: 250.5
click at [341, 694] on div "Tell us more about your payment Enter payment amount SGD 316.10 316.10 GST (opt…" at bounding box center [643, 519] width 1286 height 1213
type input "CLI-23287 FORTE"
drag, startPoint x: 575, startPoint y: 790, endPoint x: 567, endPoint y: 791, distance: 7.9
click at [575, 790] on input "text" at bounding box center [643, 783] width 321 height 30
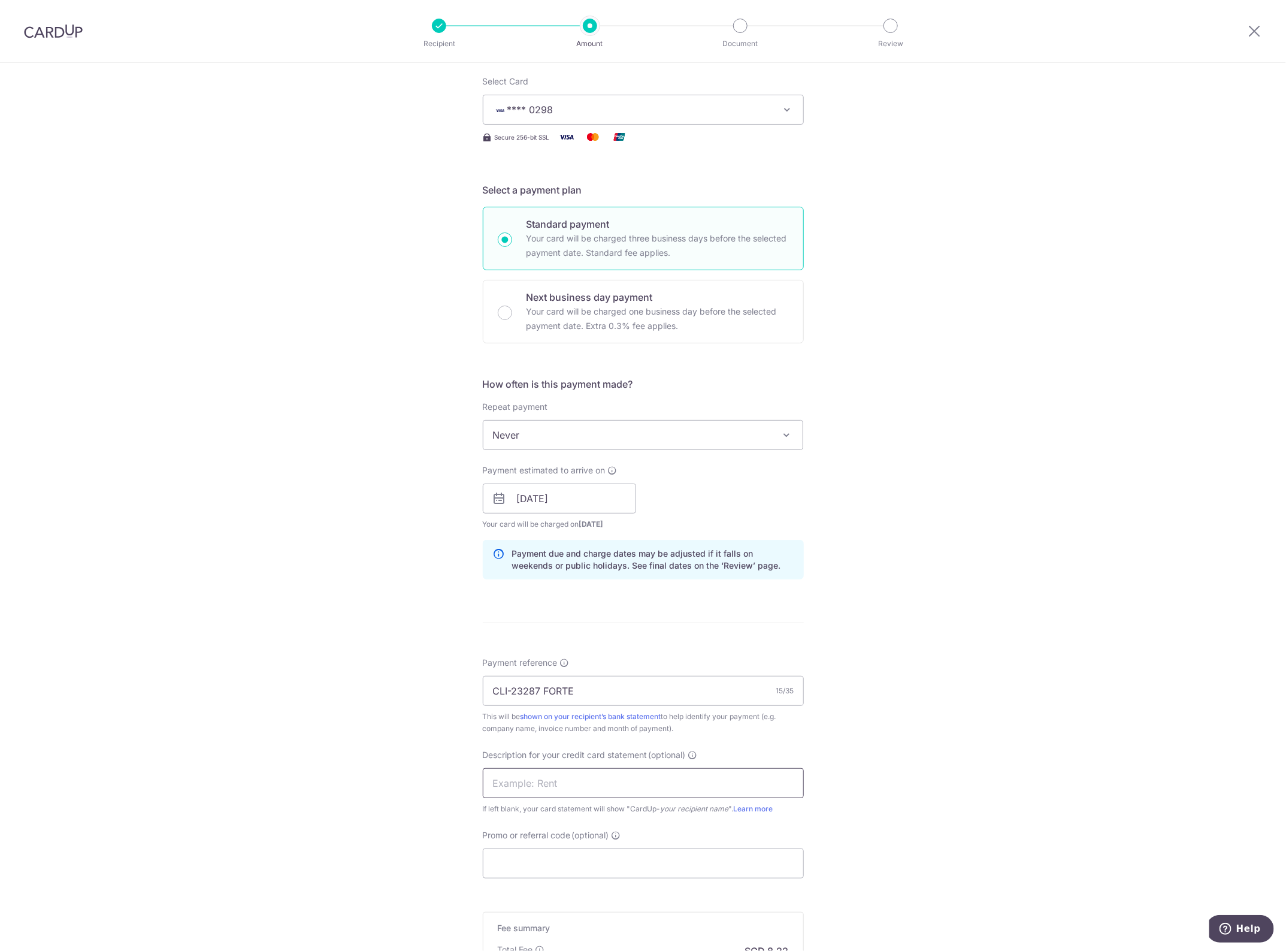
paste input "CLI-23287 FORTE"
click at [501, 788] on input "CLI-23287 FORTE" at bounding box center [643, 783] width 321 height 30
type input "CLI23287 FORTE"
click at [517, 861] on input "Promo or referral code (optional)" at bounding box center [643, 863] width 321 height 30
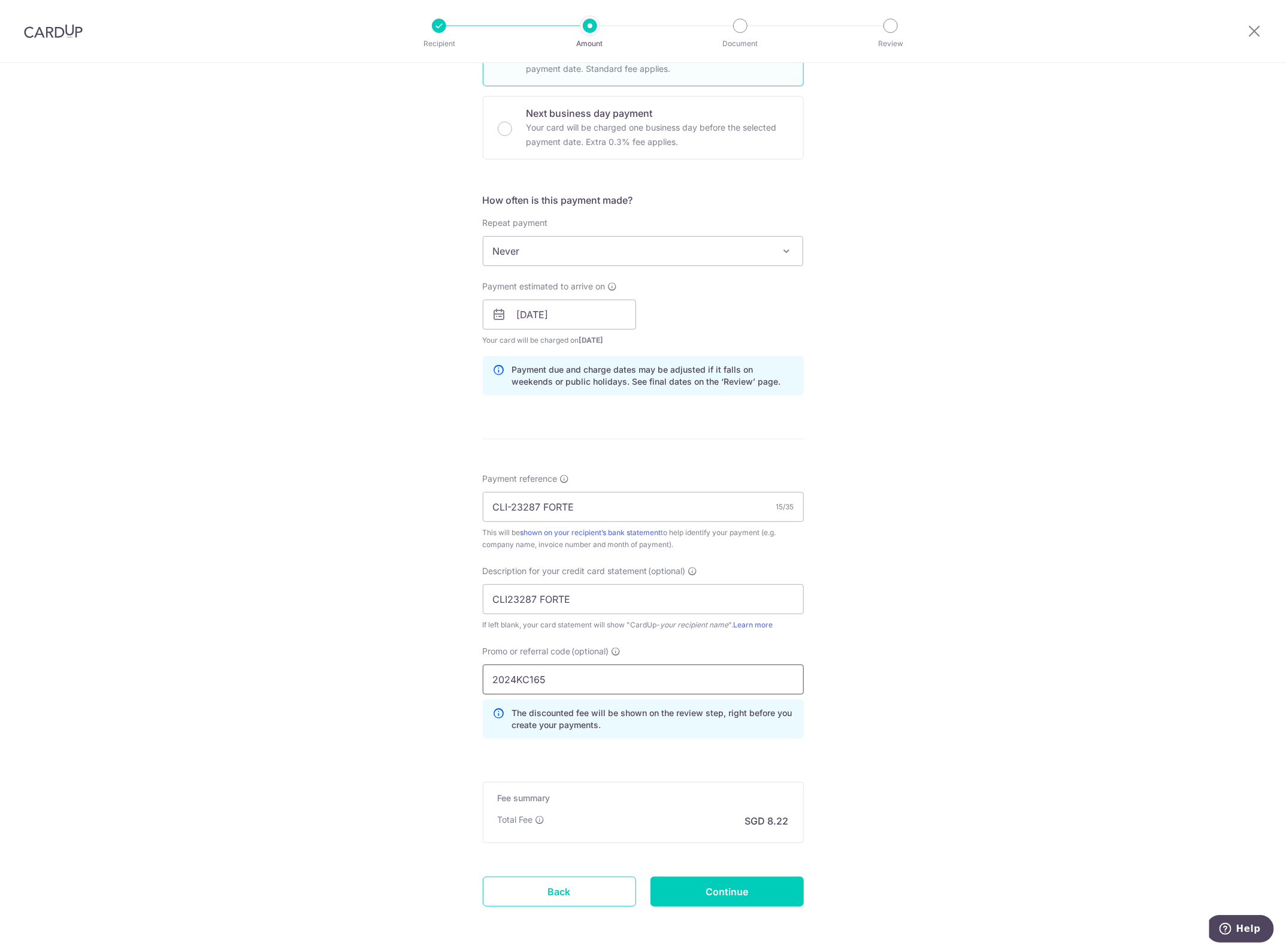
scroll to position [381, 0]
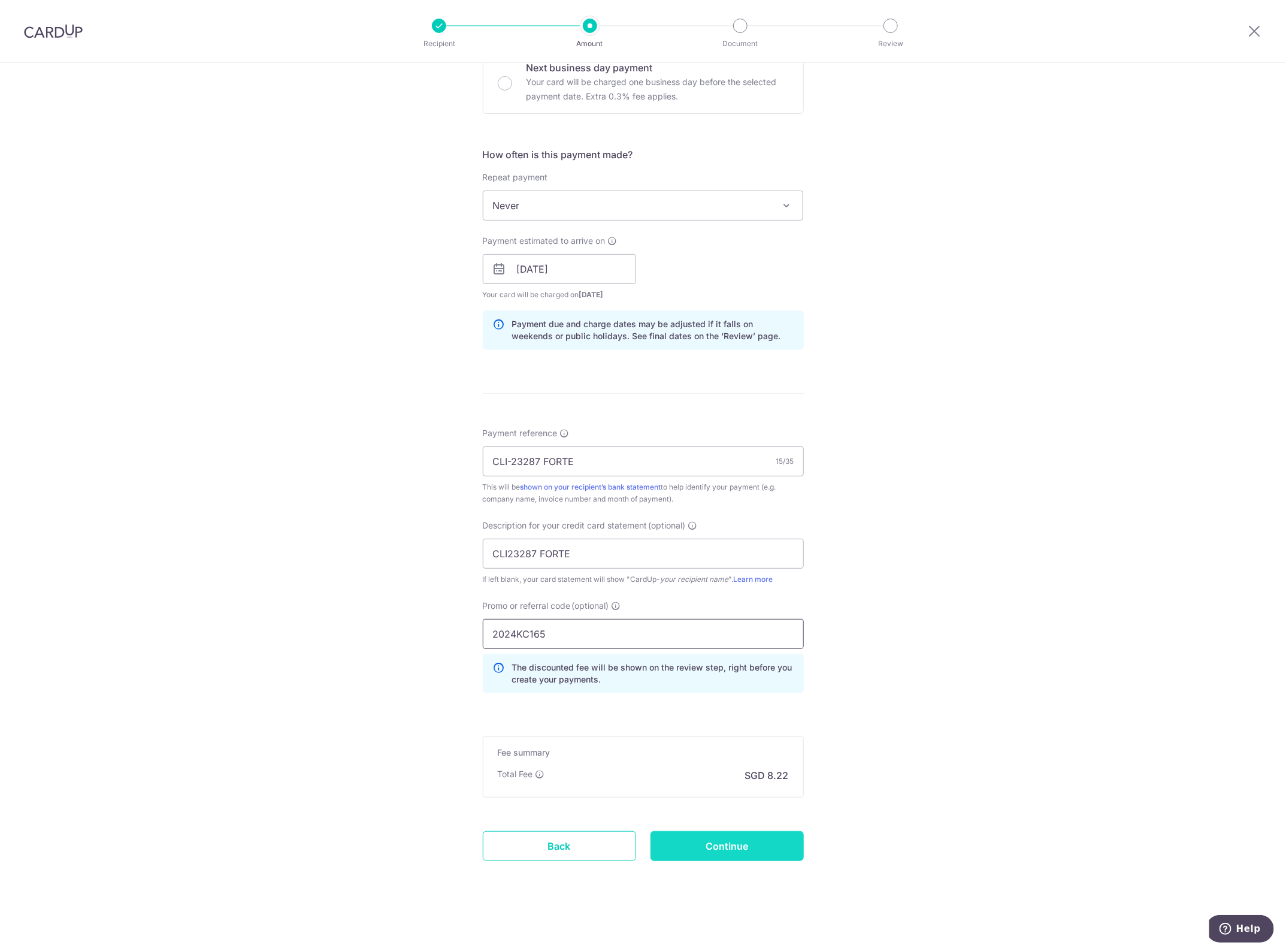
type input "2024KC165"
click at [721, 839] on input "Continue" at bounding box center [727, 846] width 153 height 30
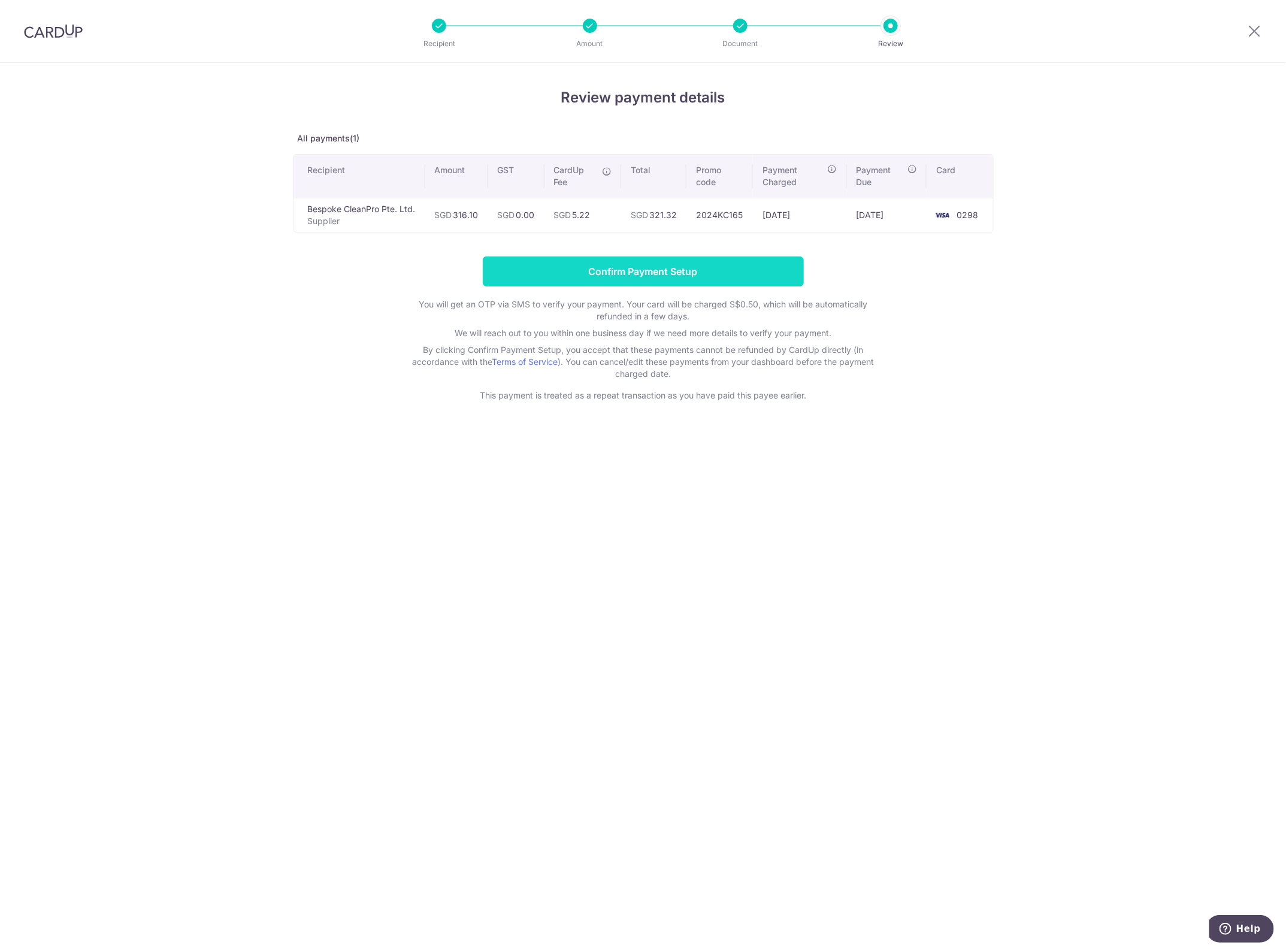
click at [684, 270] on input "Confirm Payment Setup" at bounding box center [643, 271] width 321 height 30
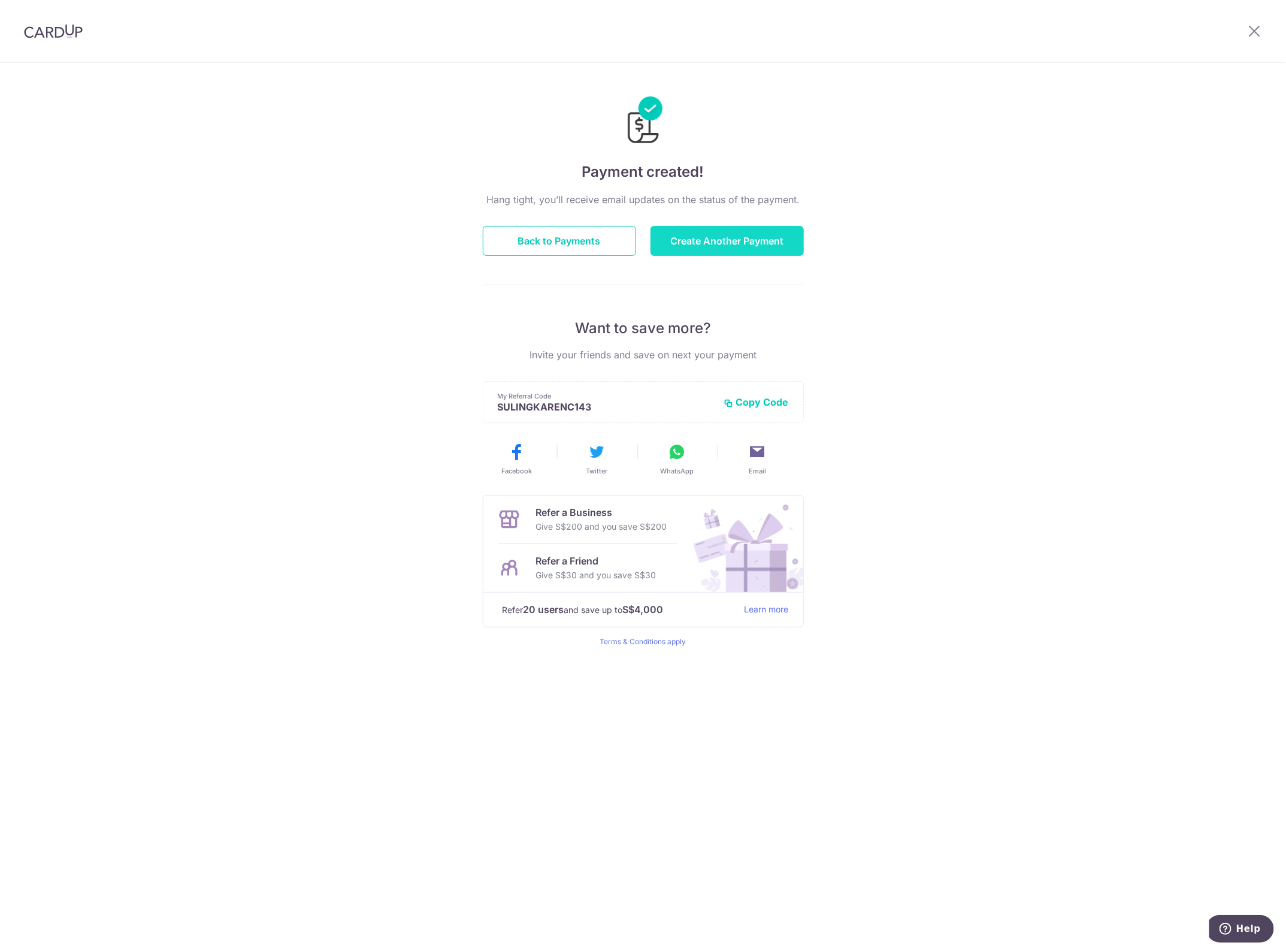
click at [718, 244] on button "Create Another Payment" at bounding box center [727, 241] width 153 height 30
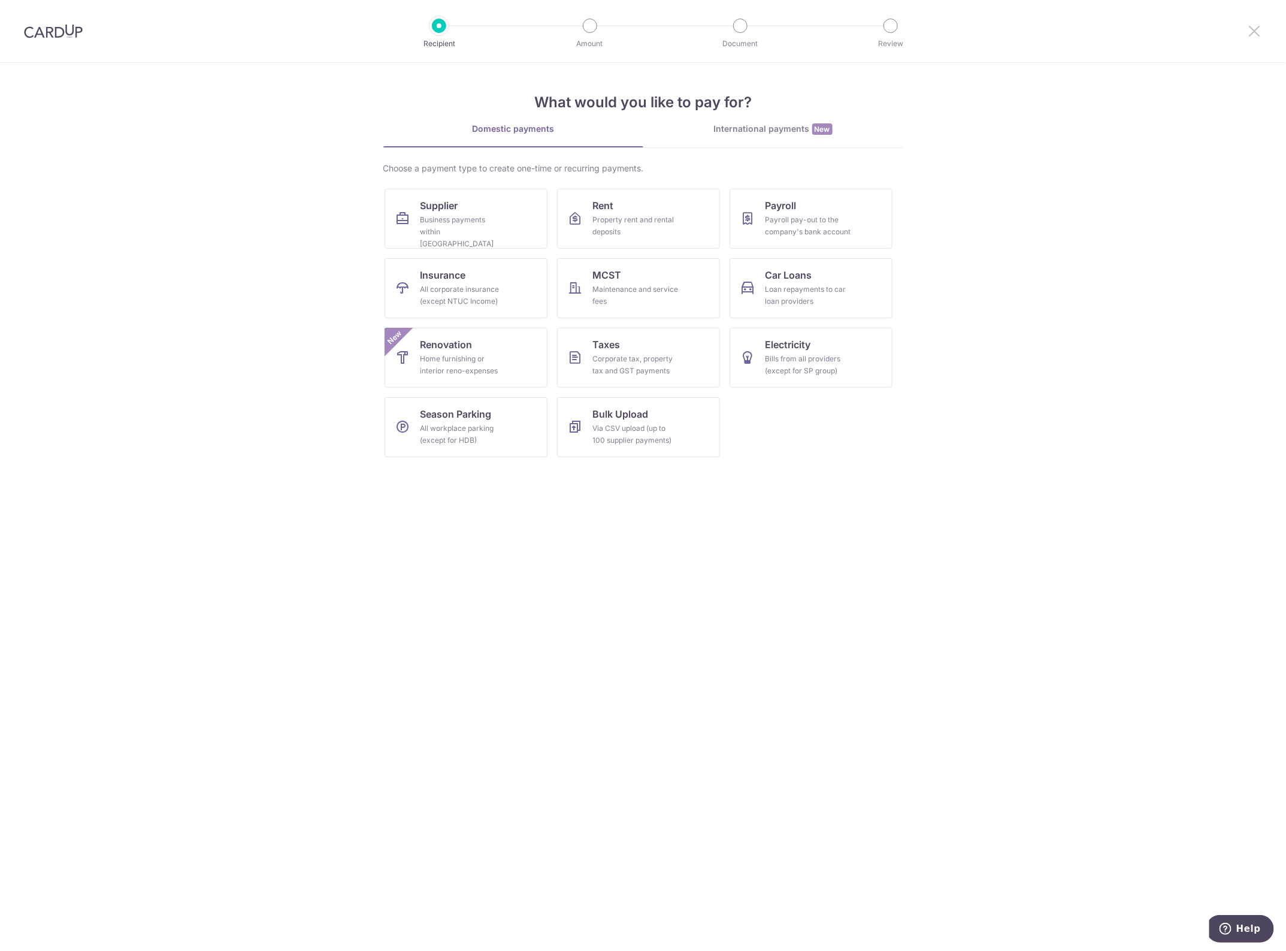
click at [1256, 34] on icon at bounding box center [1255, 30] width 14 height 15
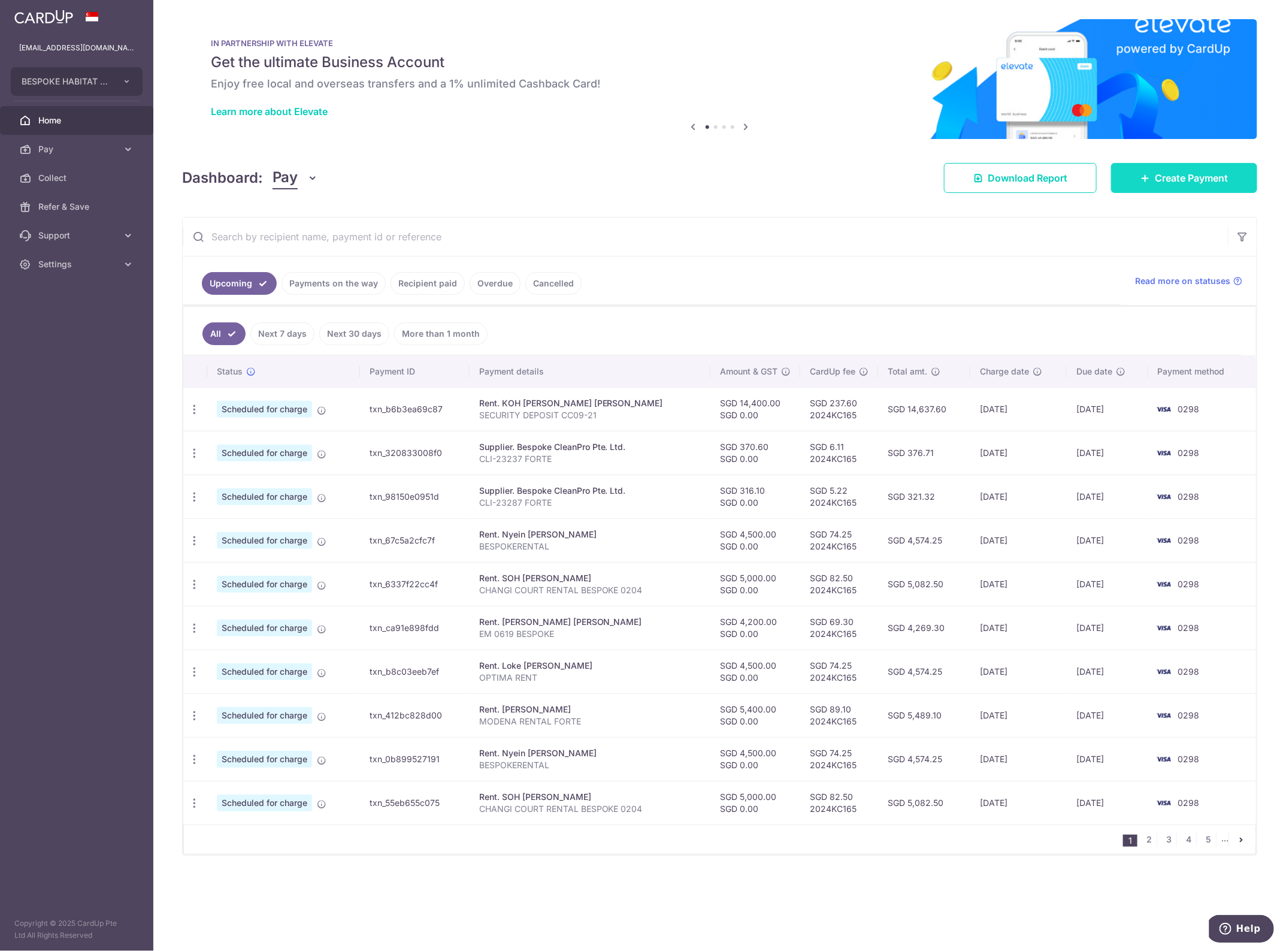
click at [1196, 183] on span "Create Payment" at bounding box center [1191, 178] width 73 height 14
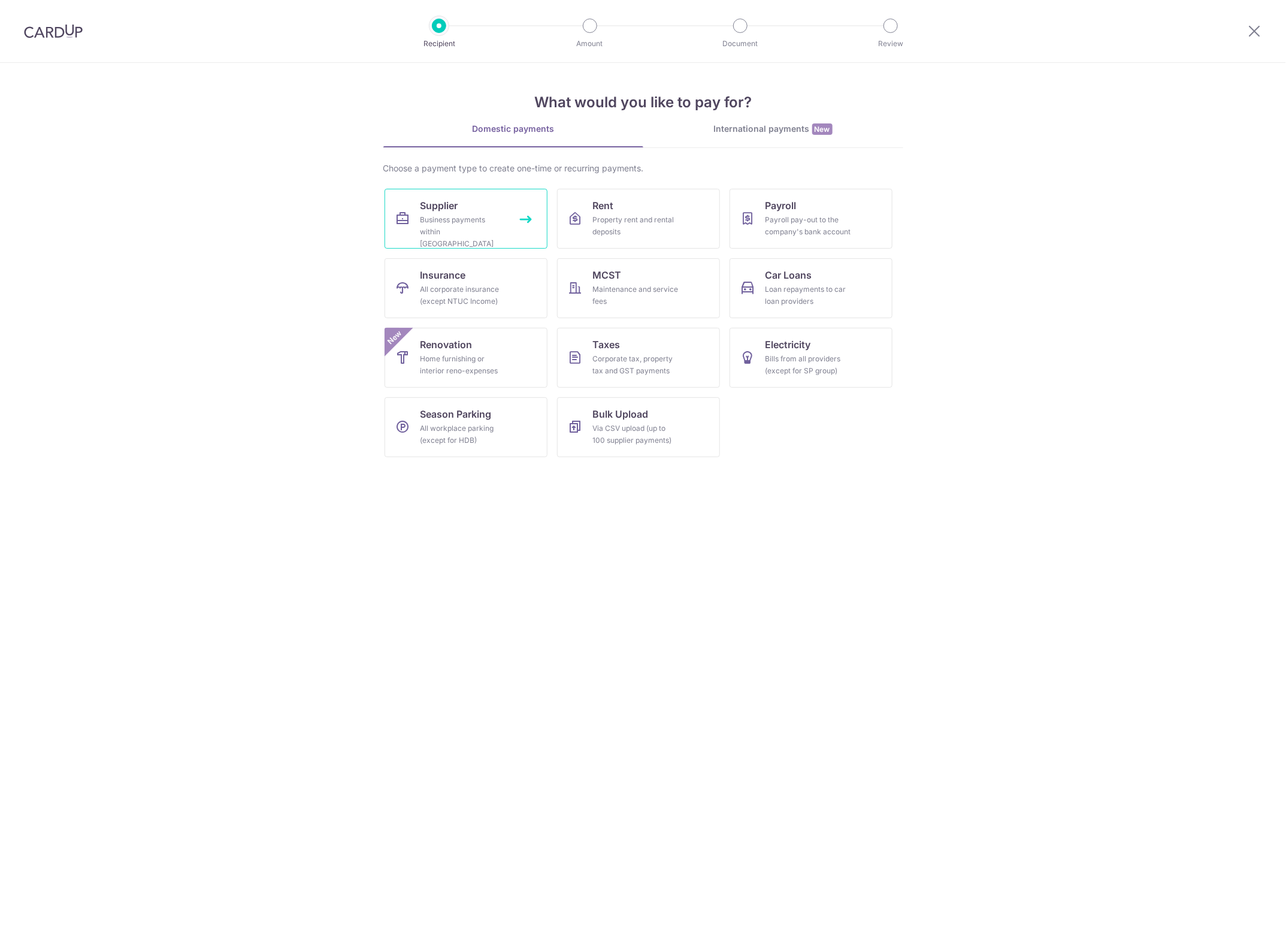
click at [477, 225] on div "Business payments within Singapore" at bounding box center [464, 232] width 86 height 36
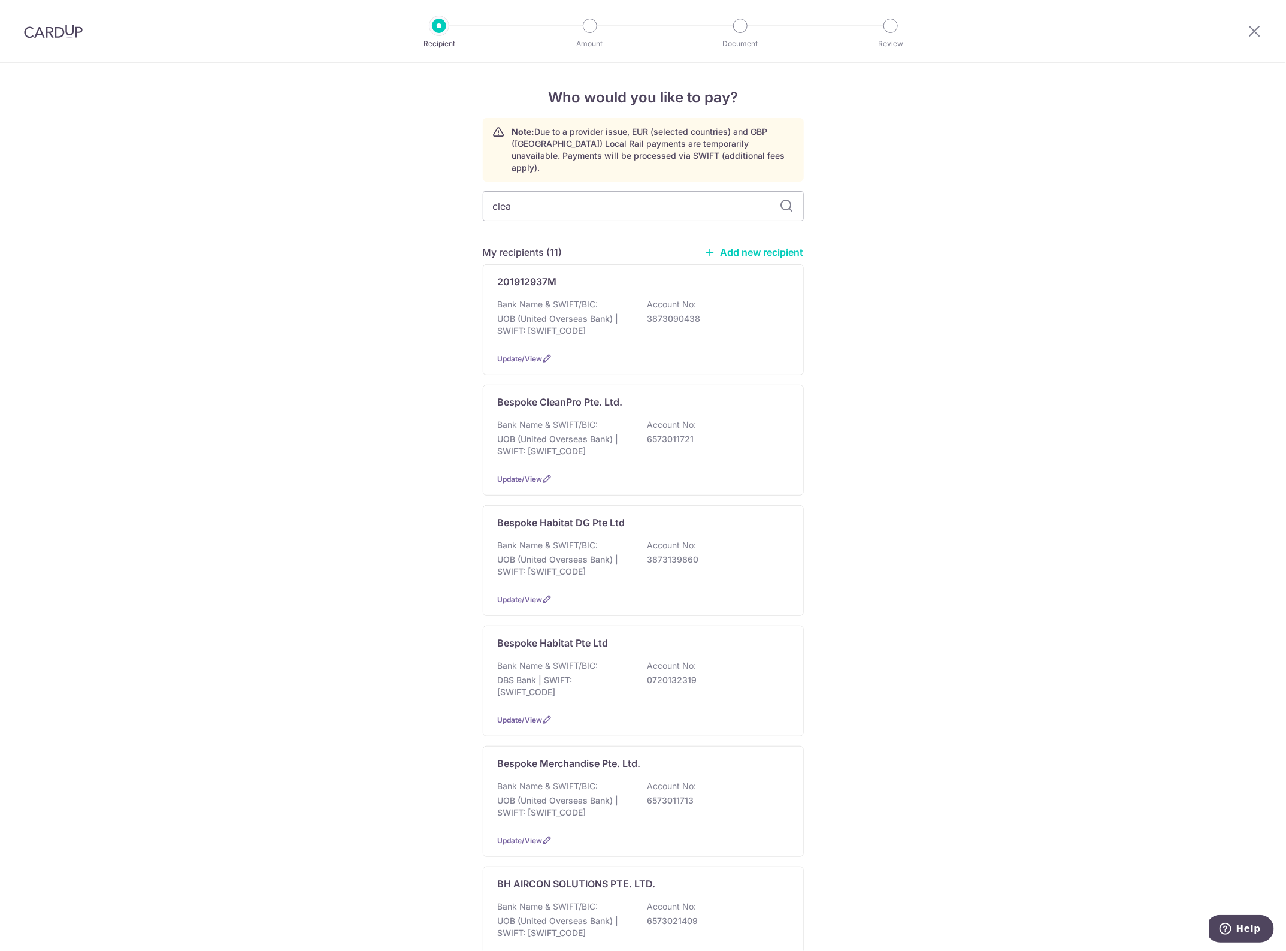
type input "clean"
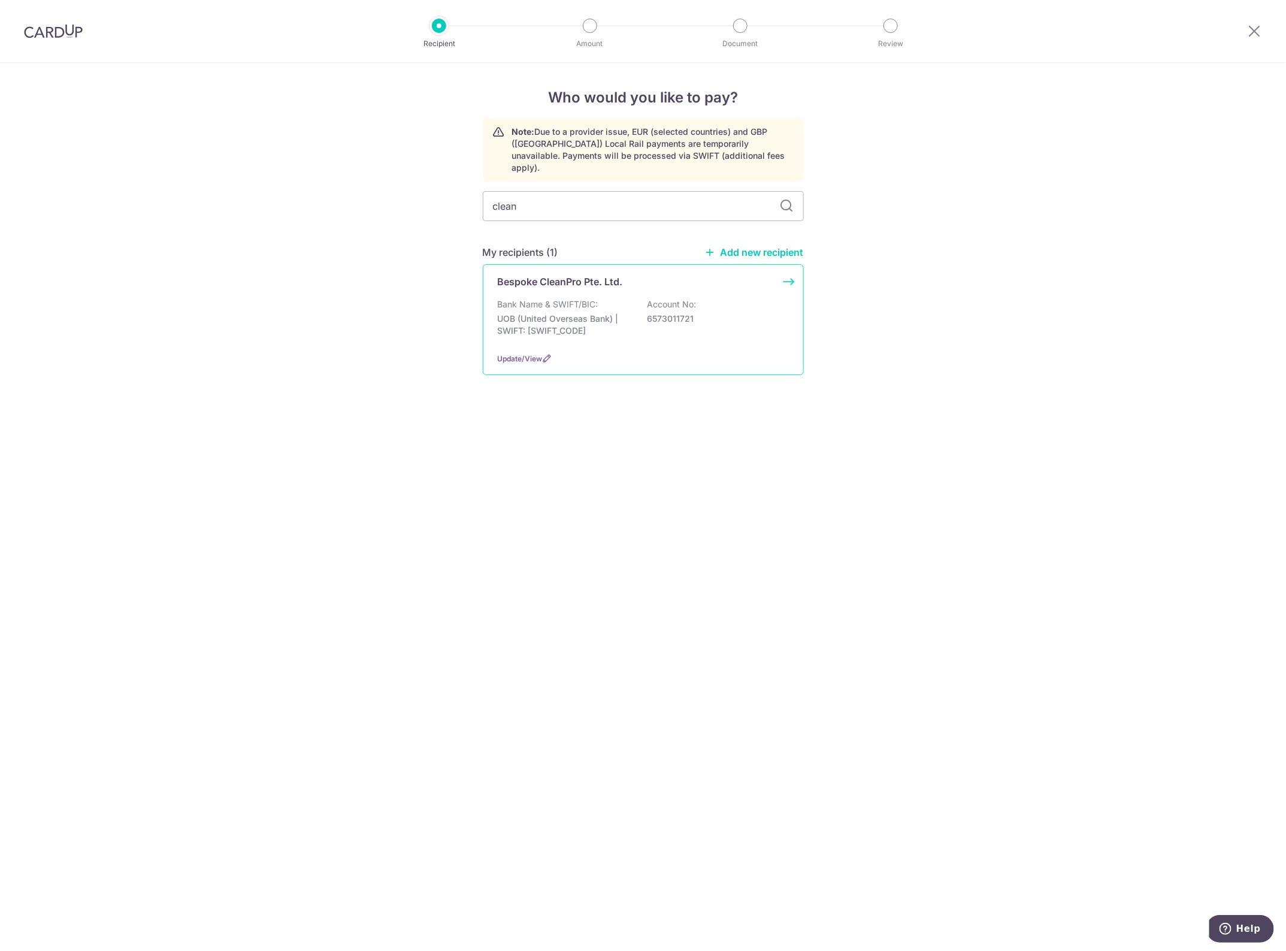
click at [591, 274] on p "Bespoke CleanPro Pte. Ltd." at bounding box center [560, 281] width 125 height 14
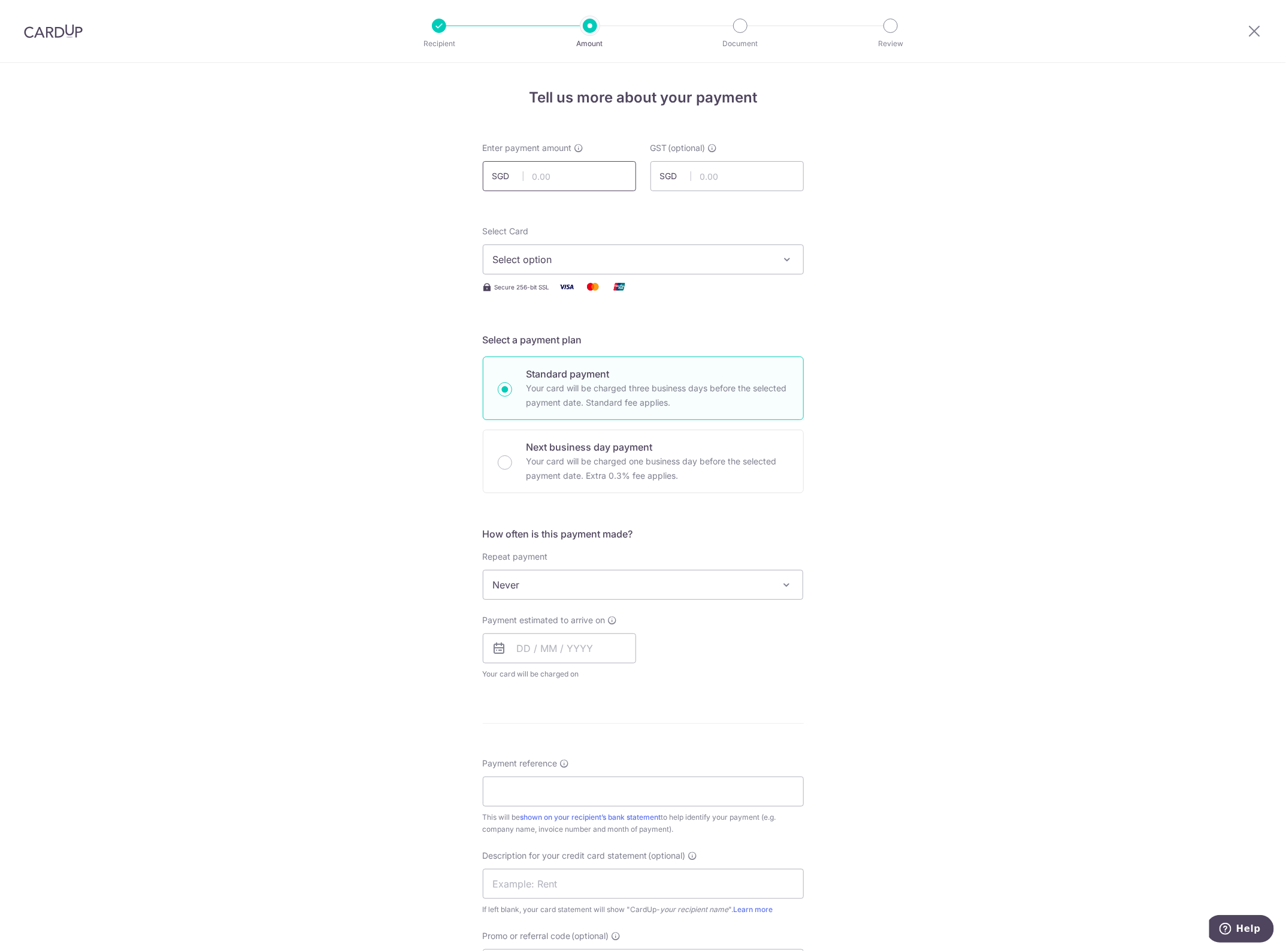
click at [591, 178] on input "text" at bounding box center [559, 176] width 153 height 30
type input "370.60"
click at [891, 183] on div "Tell us more about your payment Enter payment amount SGD 370.60 370.60 GST (opt…" at bounding box center [643, 645] width 1286 height 1164
click at [710, 267] on span "Select option" at bounding box center [632, 259] width 279 height 14
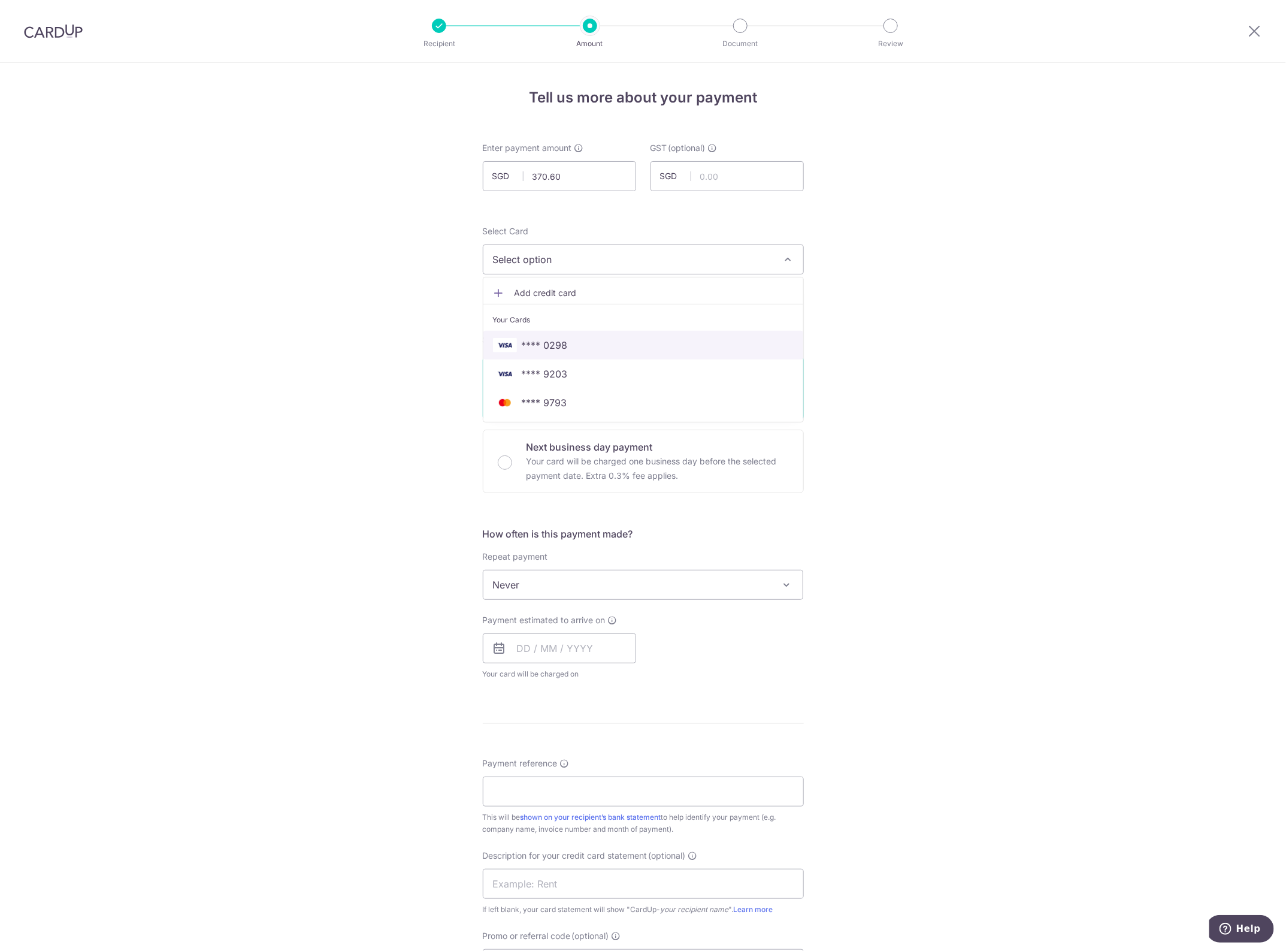
click at [606, 346] on span "**** 0298" at bounding box center [643, 345] width 301 height 14
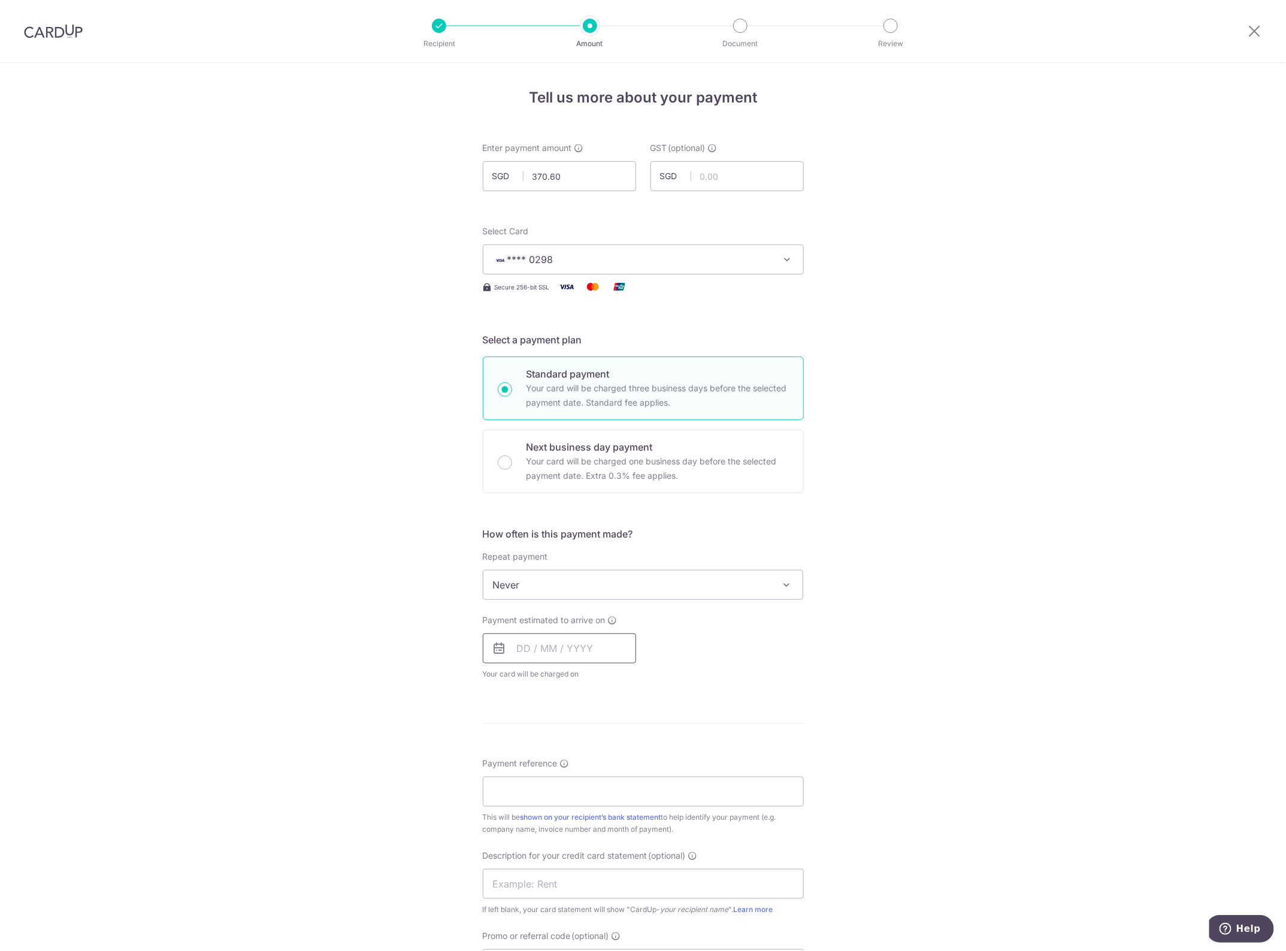
click at [520, 655] on input "text" at bounding box center [559, 648] width 153 height 30
click at [602, 786] on link "16" at bounding box center [603, 781] width 19 height 19
type input "[DATE]"
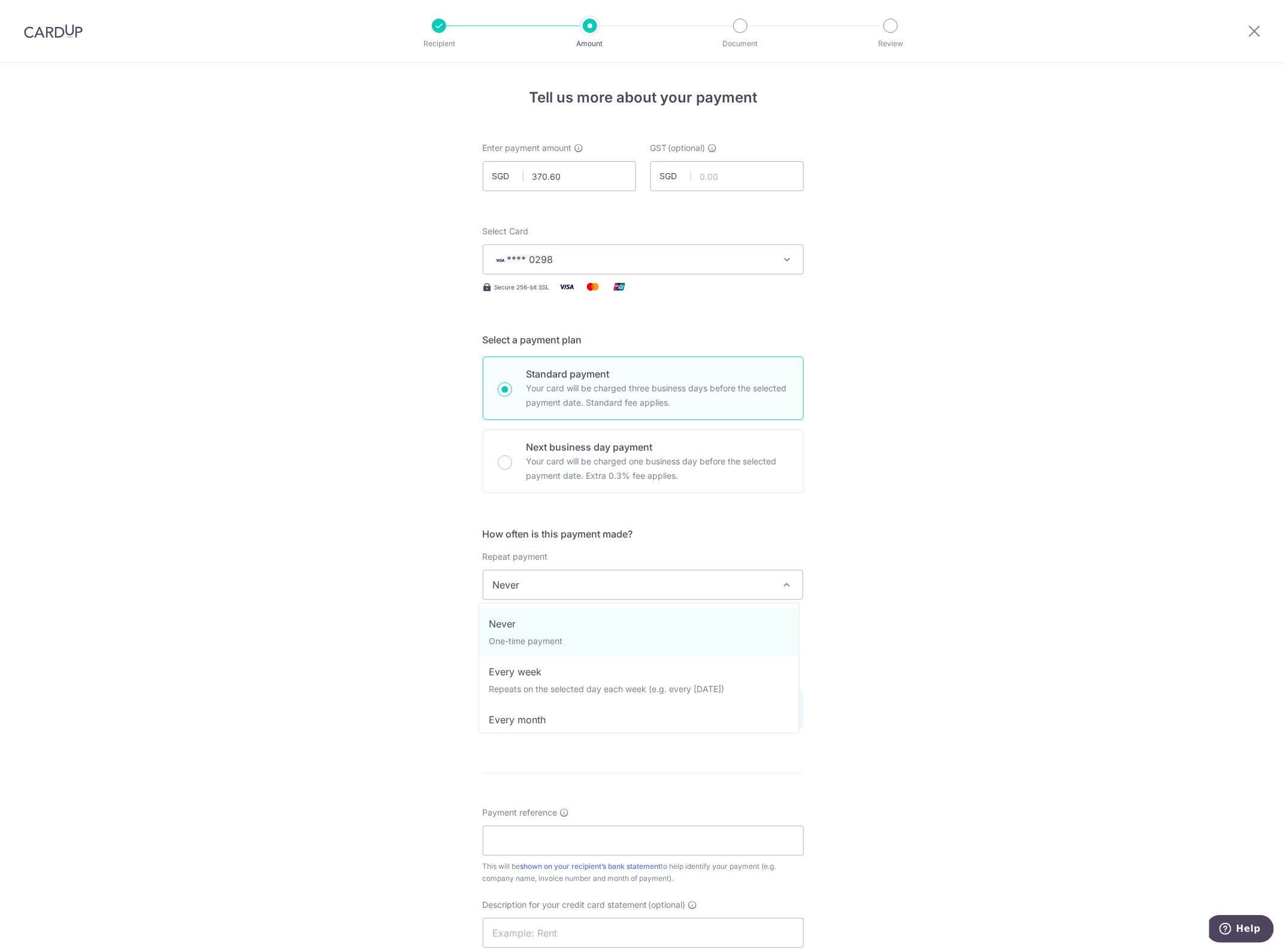
click at [563, 586] on span "Never" at bounding box center [643, 584] width 320 height 29
click at [1035, 489] on div "Tell us more about your payment Enter payment amount SGD 370.60 370.60 GST (opt…" at bounding box center [643, 669] width 1286 height 1213
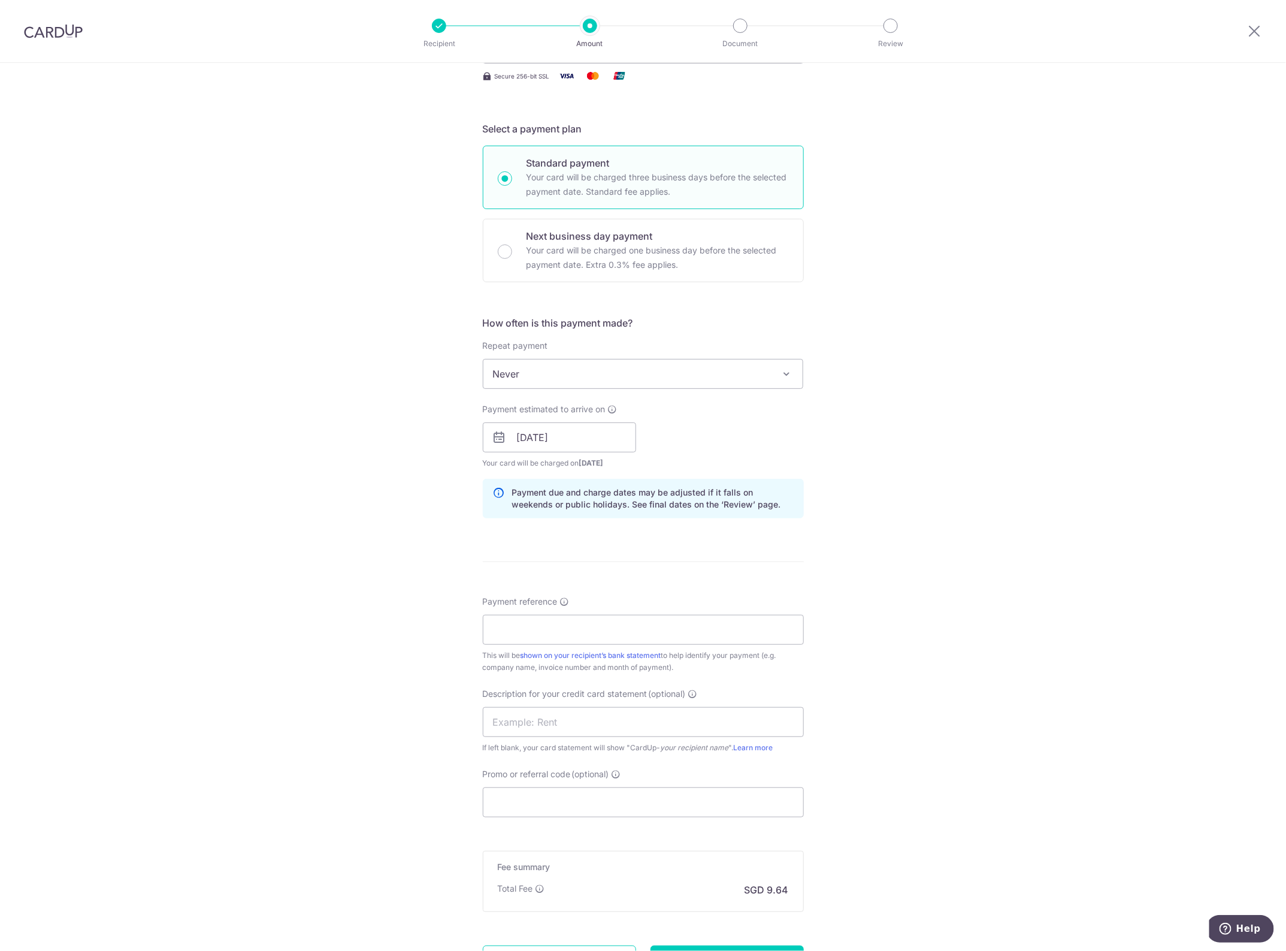
scroll to position [225, 0]
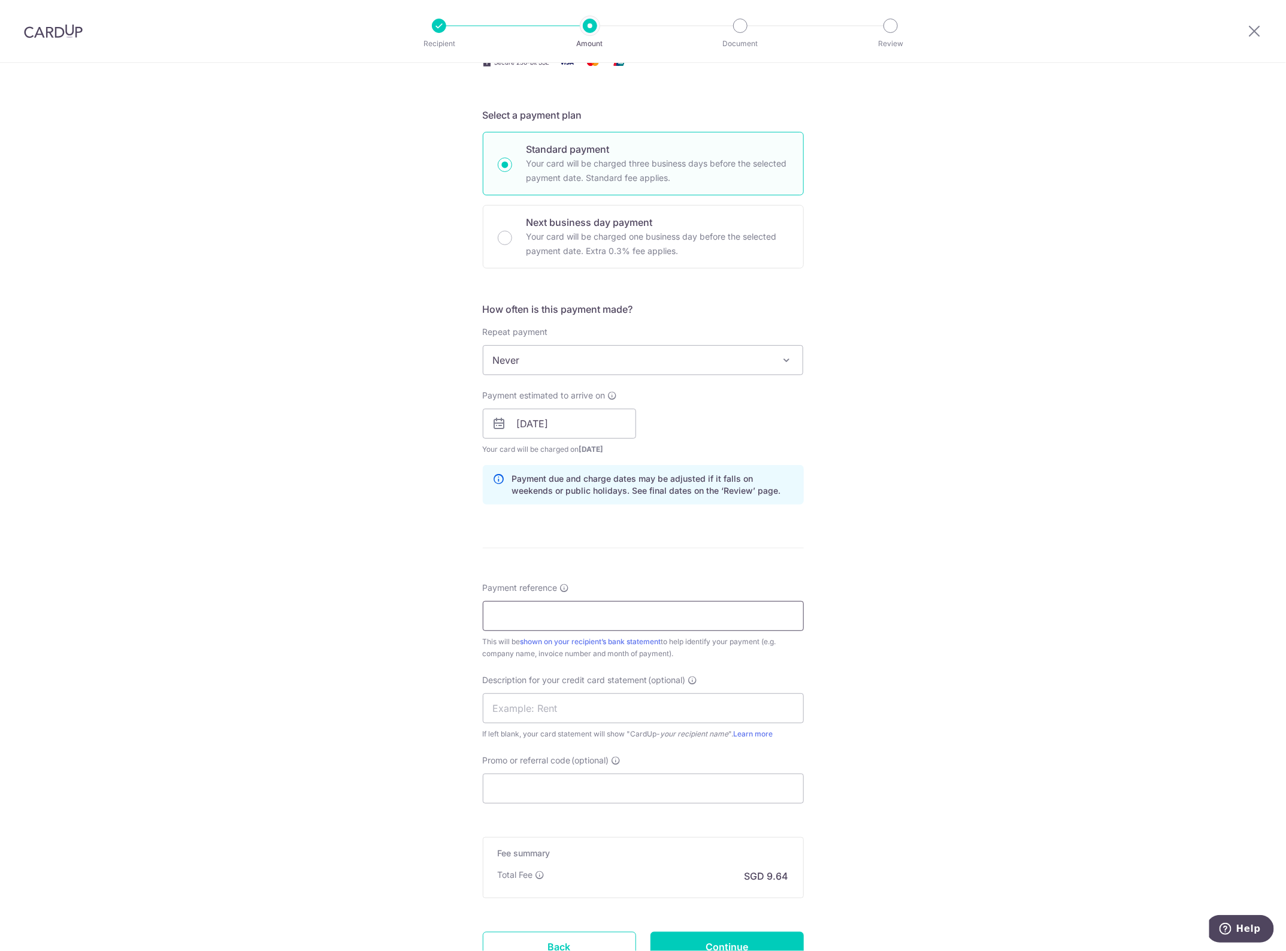
click at [503, 612] on input "Payment reference" at bounding box center [643, 616] width 321 height 30
paste input "CLI-23220"
drag, startPoint x: 591, startPoint y: 624, endPoint x: 464, endPoint y: 629, distance: 127.1
click at [464, 629] on div "Tell us more about your payment Enter payment amount SGD 370.60 370.60 GST (opt…" at bounding box center [643, 444] width 1286 height 1213
type input "CLI-23220 FORTE"
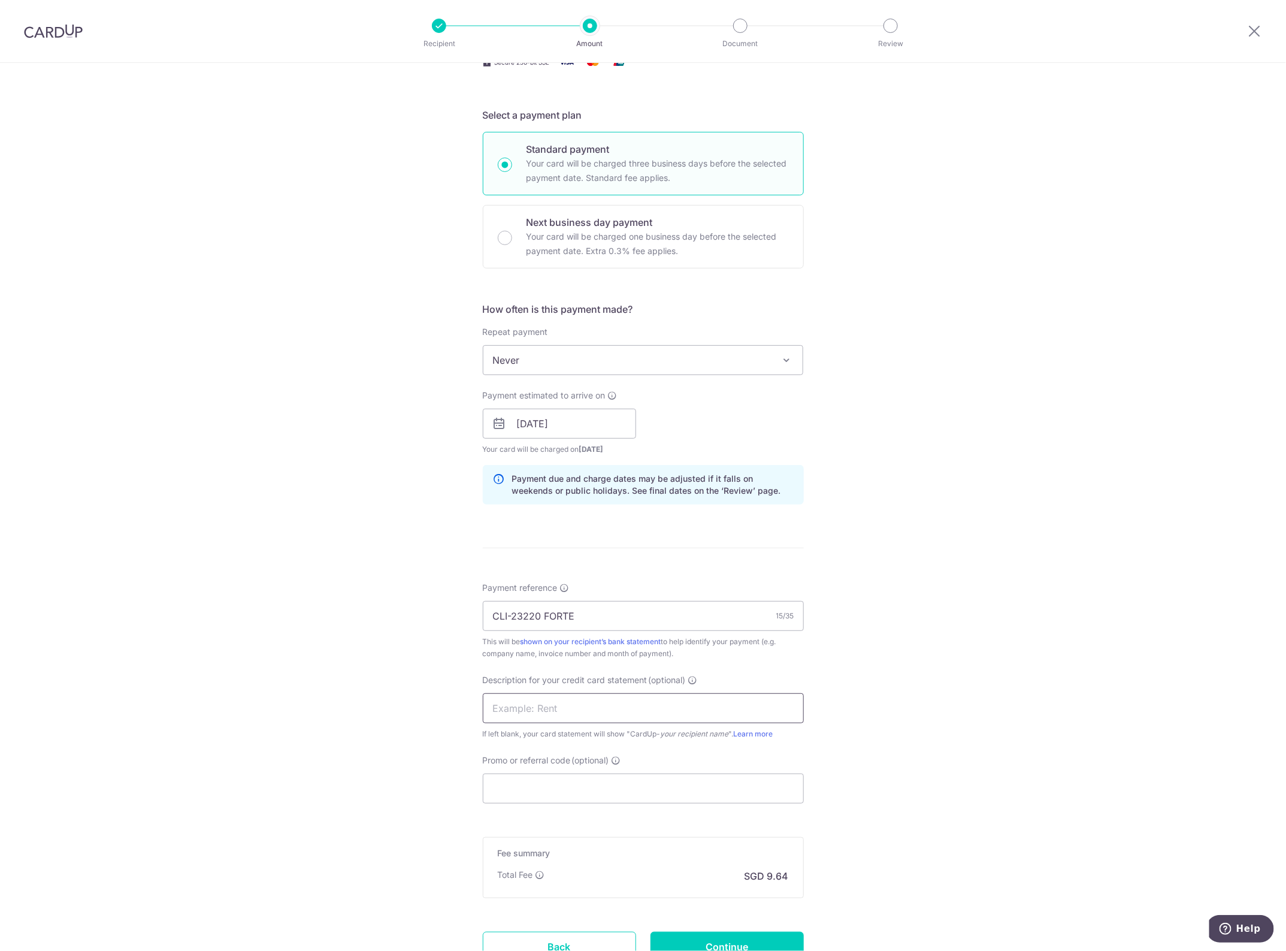
click at [567, 707] on input "text" at bounding box center [643, 708] width 321 height 30
paste input "CLI-23220 FORTE"
click at [510, 710] on input "CLI-23220 FORTE" at bounding box center [643, 708] width 321 height 30
type input "CLI23220 FORTE"
click at [552, 797] on input "Promo or referral code (optional)" at bounding box center [643, 788] width 321 height 30
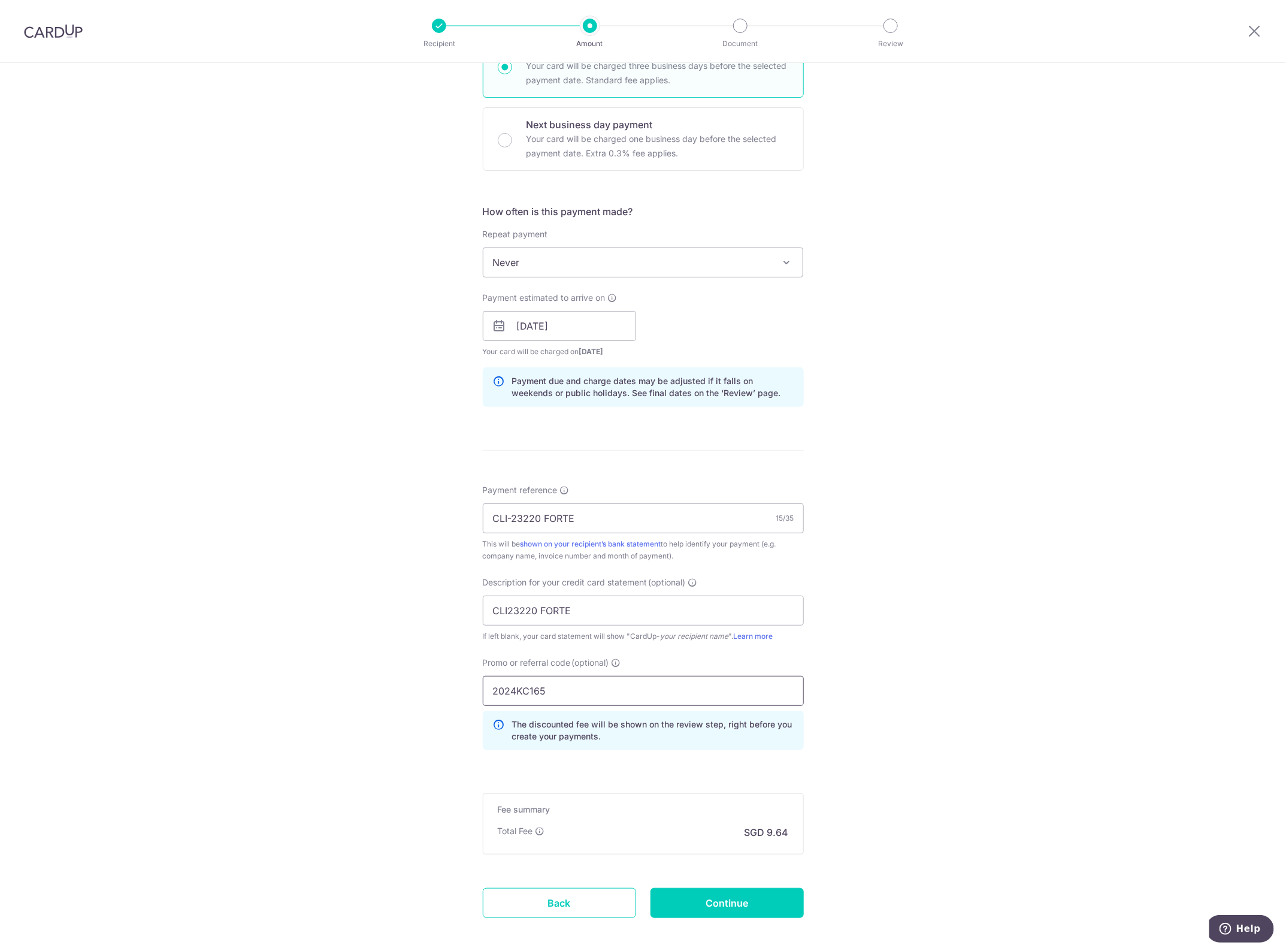
scroll to position [381, 0]
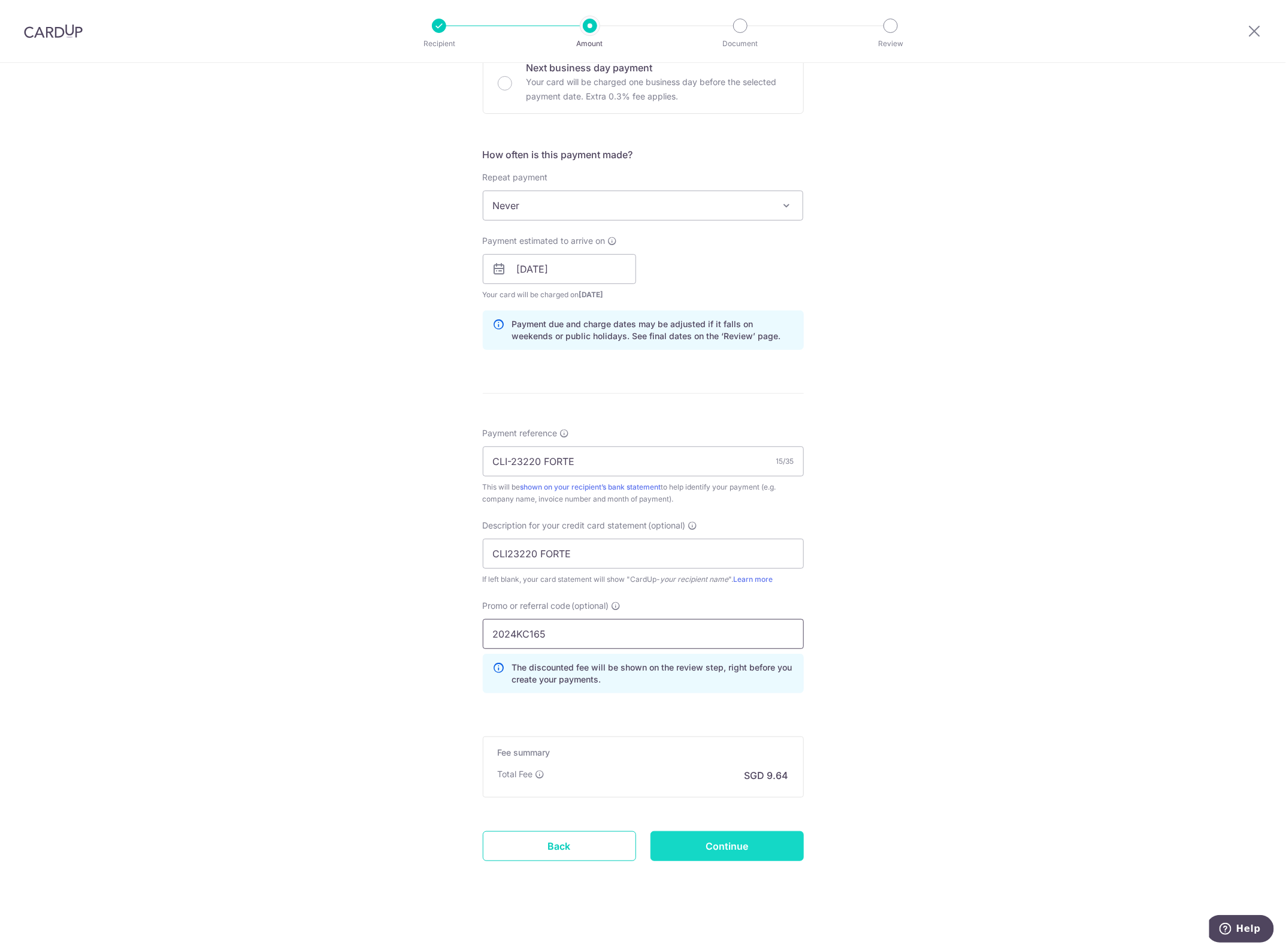
type input "2024KC165"
click at [713, 849] on input "Continue" at bounding box center [727, 846] width 153 height 30
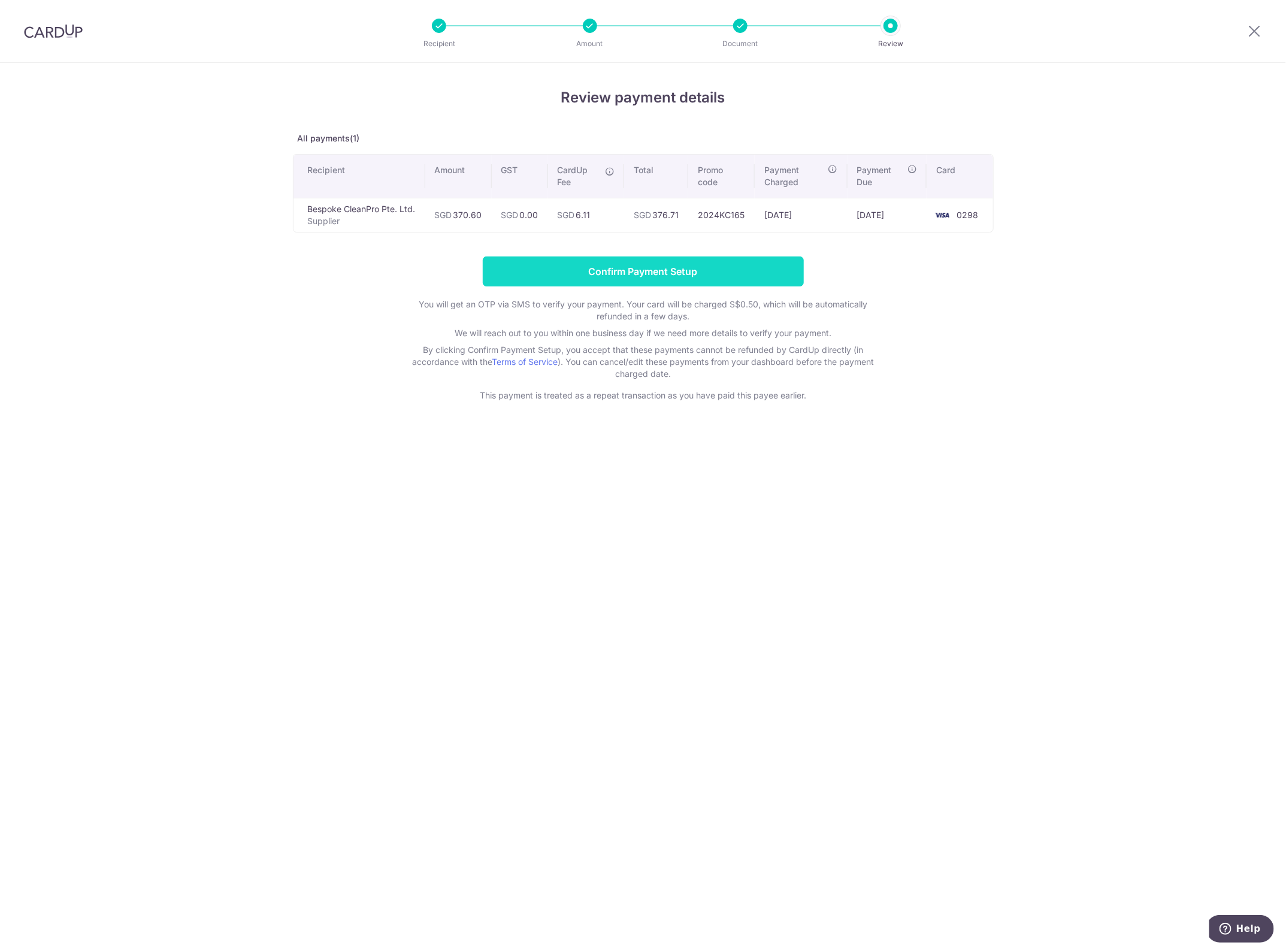
click at [658, 262] on input "Confirm Payment Setup" at bounding box center [643, 271] width 321 height 30
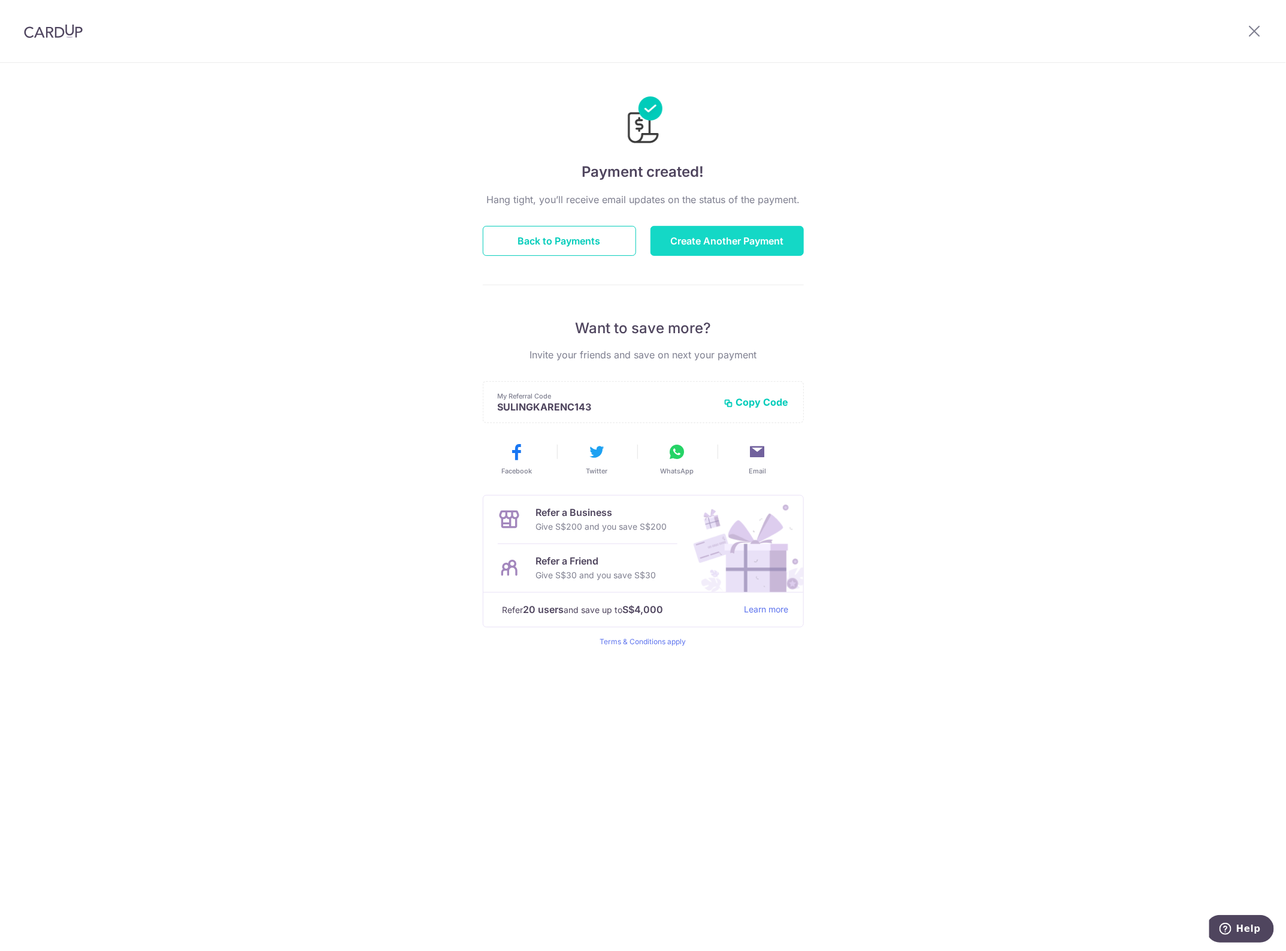
click at [762, 238] on button "Create Another Payment" at bounding box center [727, 241] width 153 height 30
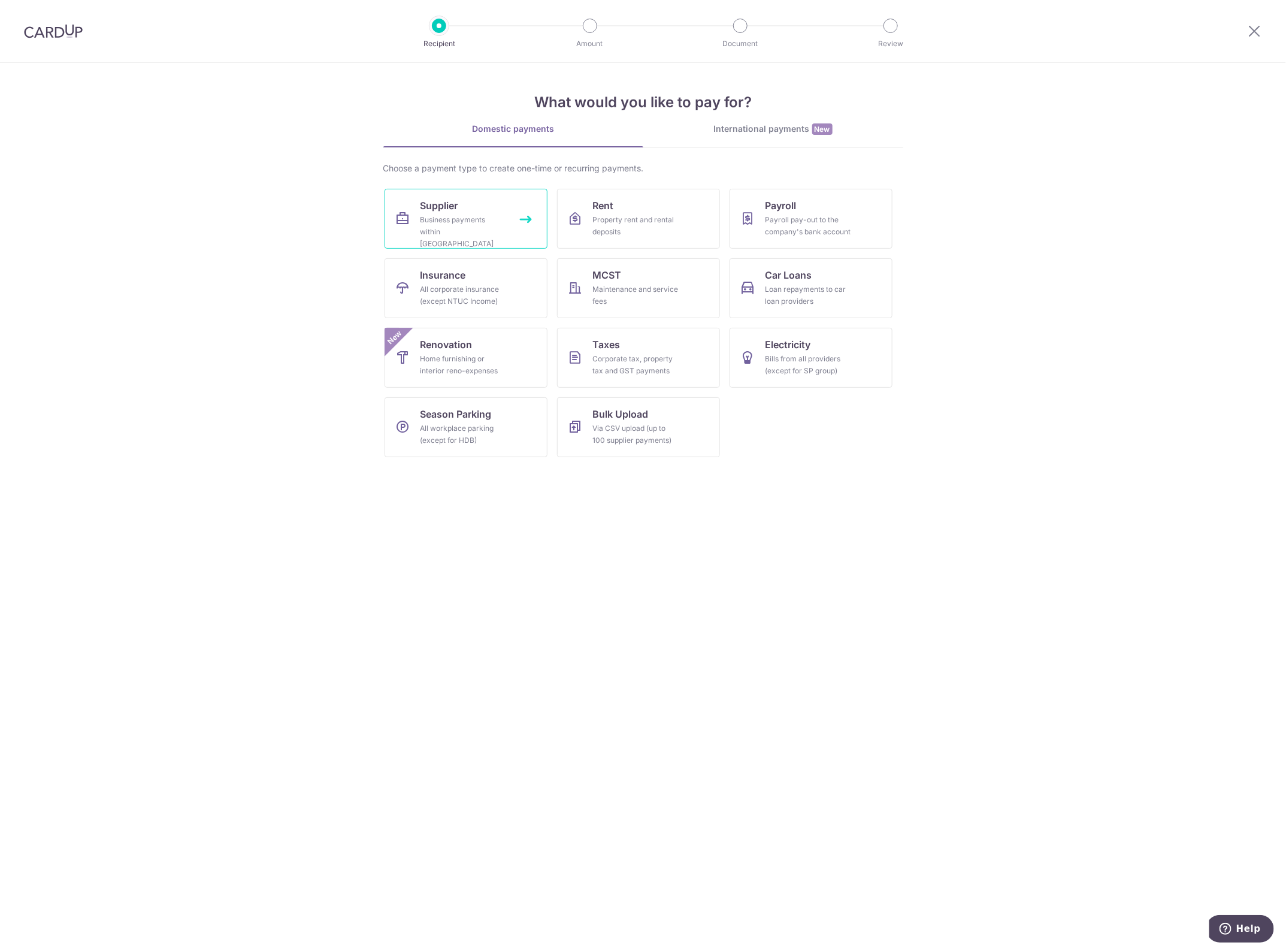
click at [468, 225] on div "Business payments within [GEOGRAPHIC_DATA]" at bounding box center [464, 232] width 86 height 36
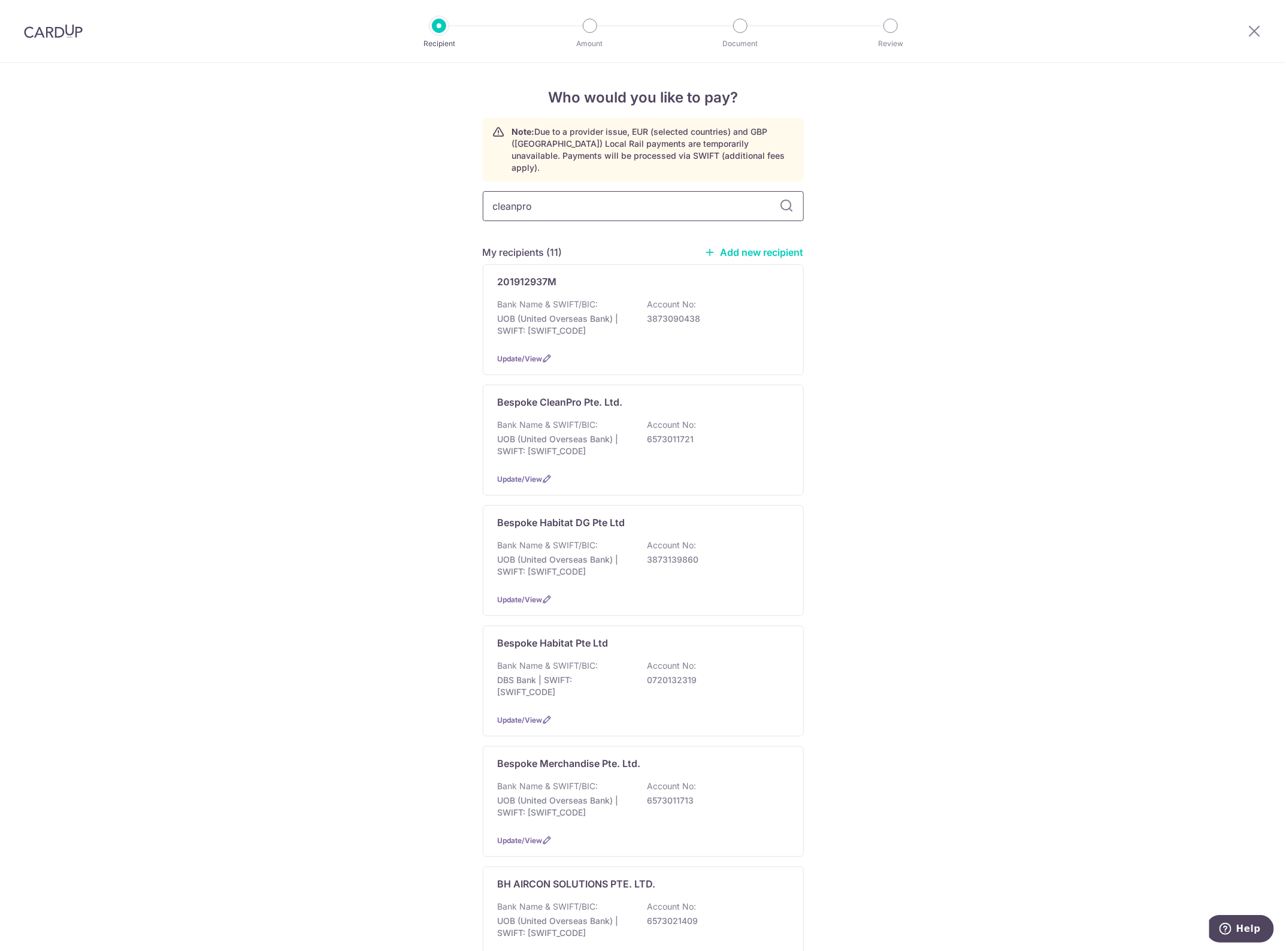
type input "cleanpro"
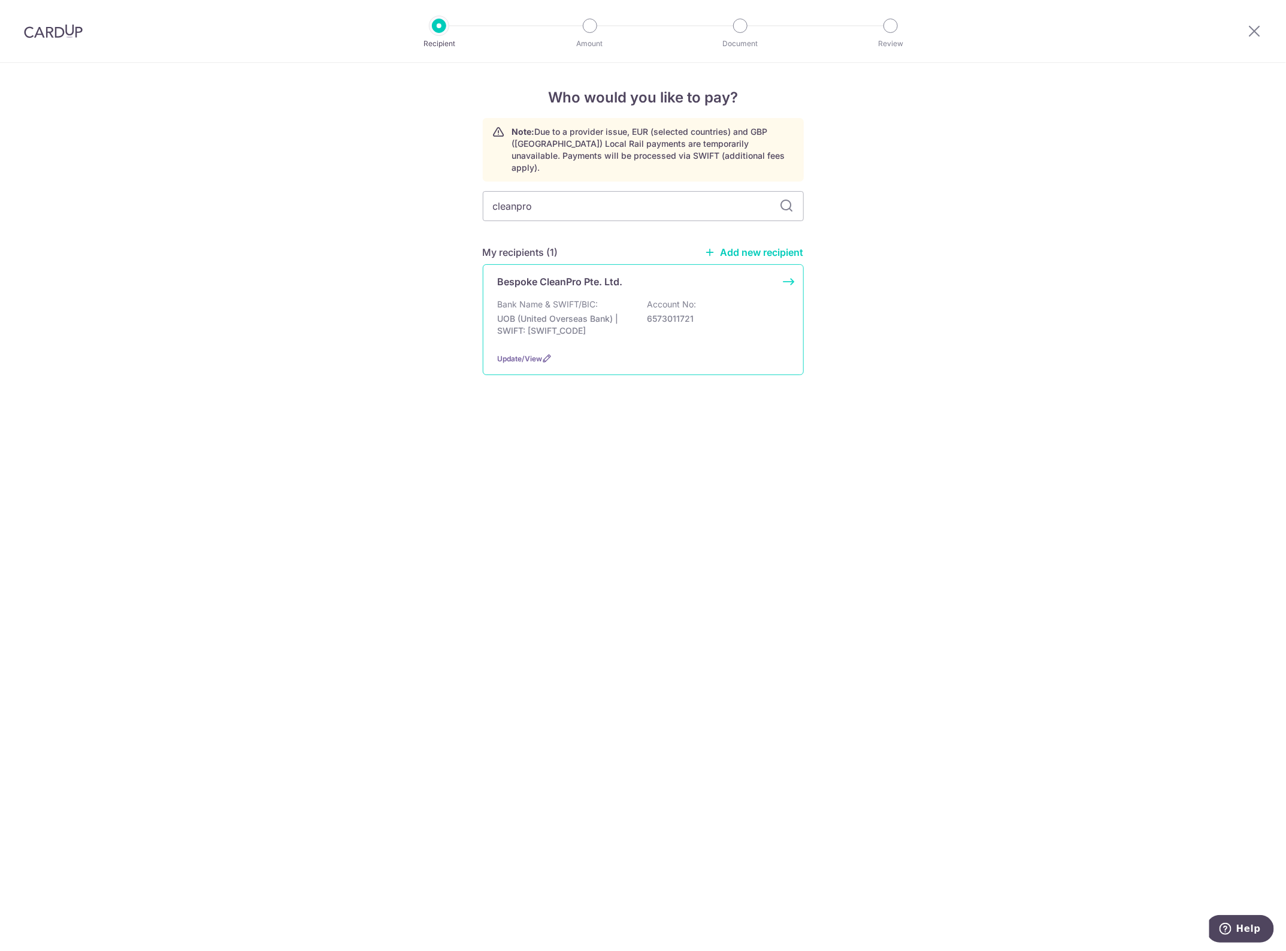
click at [621, 313] on p "UOB (United Overseas Bank) | SWIFT: UOVBSGSGXXX" at bounding box center [565, 325] width 134 height 24
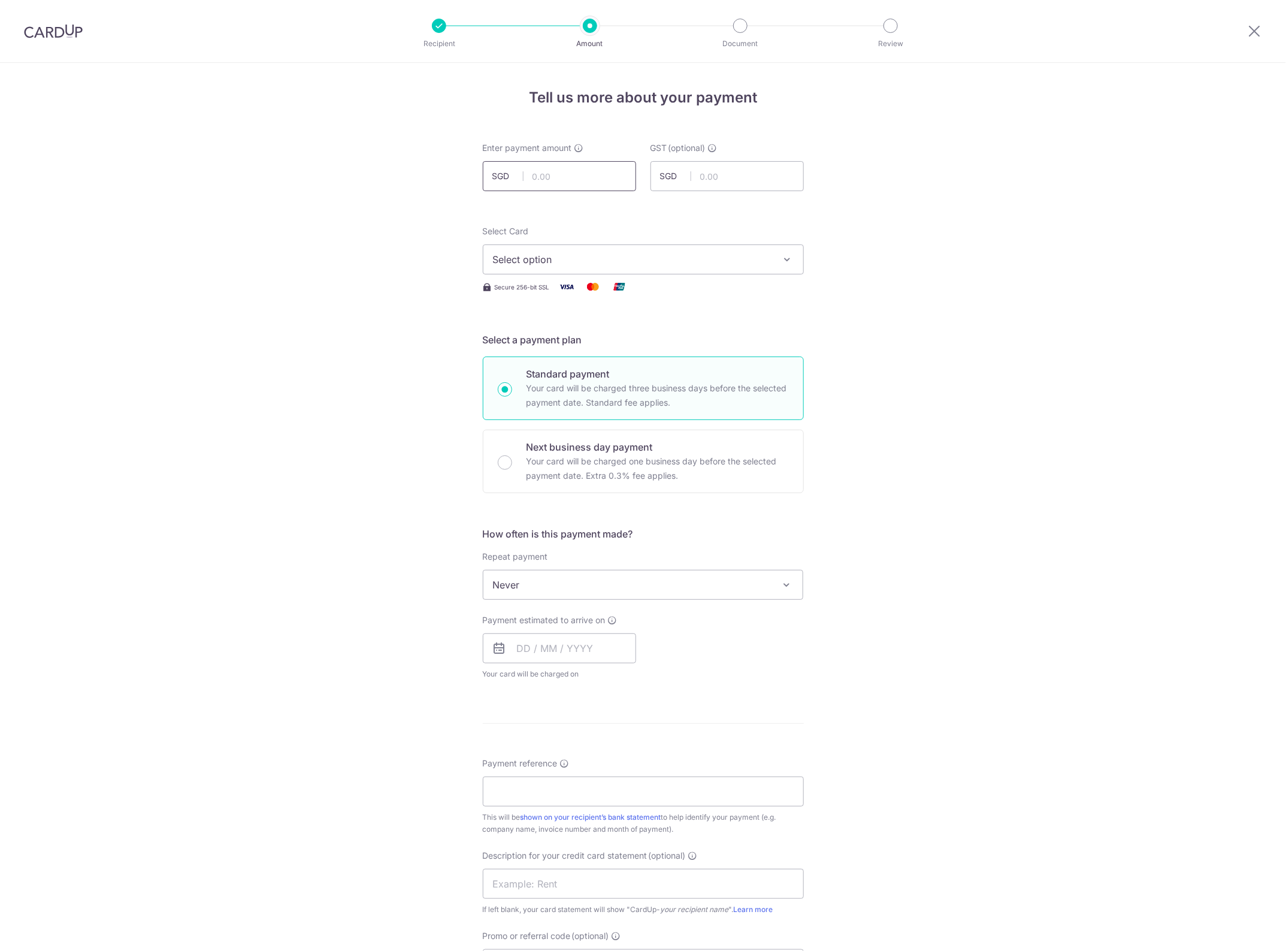
click at [589, 173] on input "text" at bounding box center [559, 176] width 153 height 30
type input "463.25"
click at [920, 237] on div "Tell us more about your payment Enter payment amount SGD 463.25 463.25 GST (opt…" at bounding box center [643, 645] width 1286 height 1164
click at [701, 265] on span "Select option" at bounding box center [632, 259] width 279 height 14
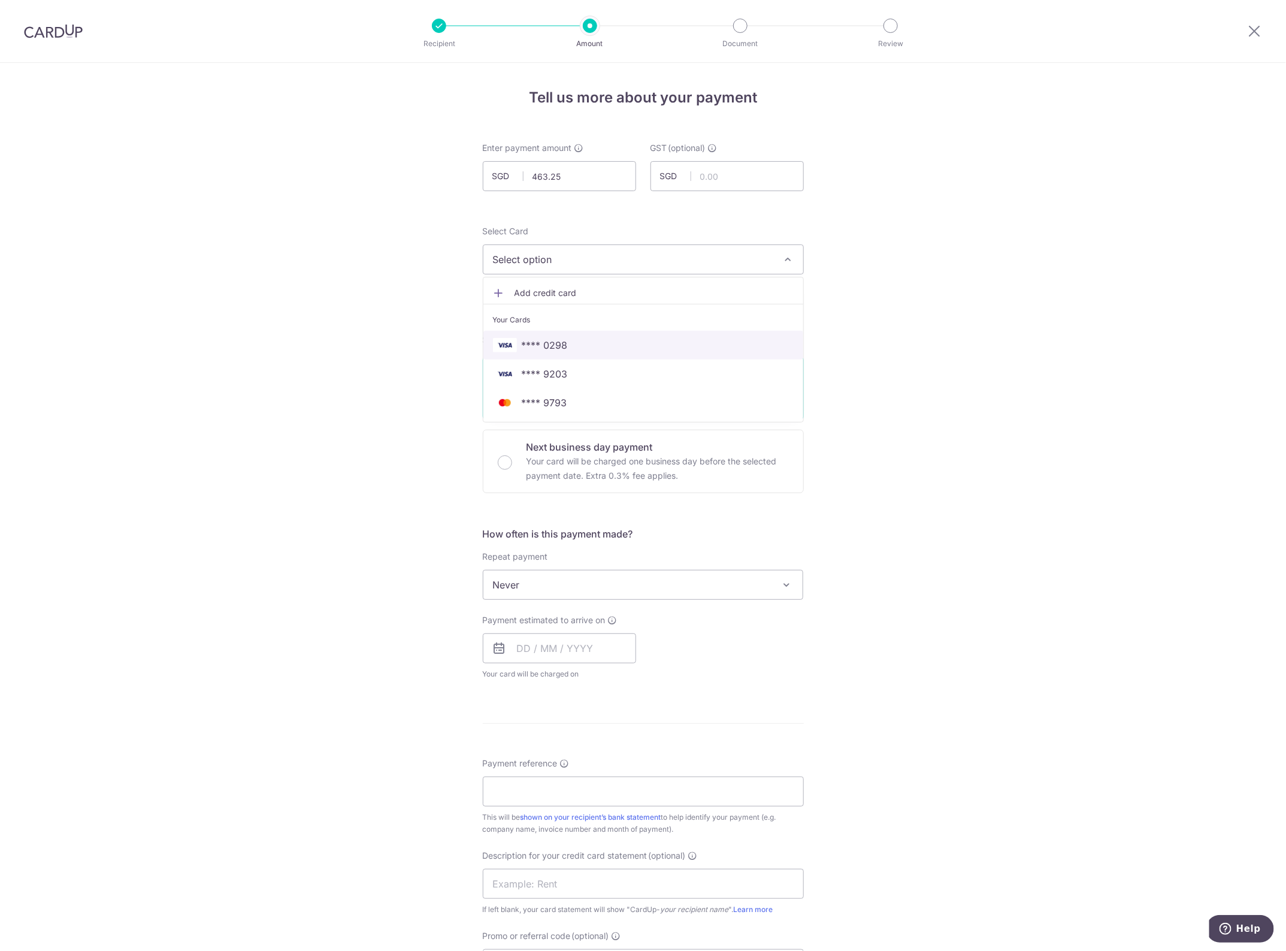
click at [620, 346] on span "**** 0298" at bounding box center [643, 345] width 301 height 14
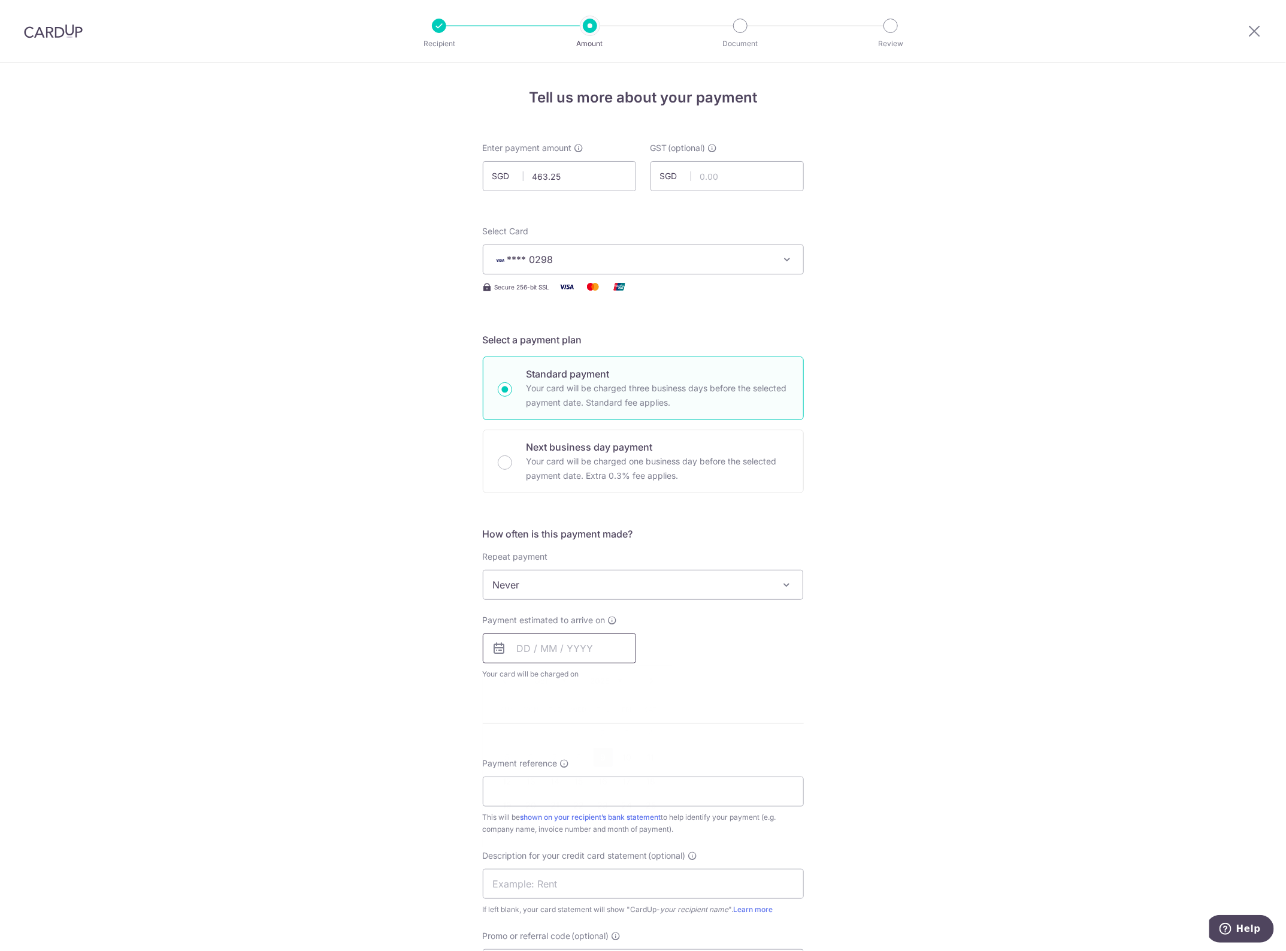
click at [507, 648] on input "text" at bounding box center [559, 648] width 153 height 30
click at [594, 780] on link "16" at bounding box center [603, 781] width 19 height 19
type input "[DATE]"
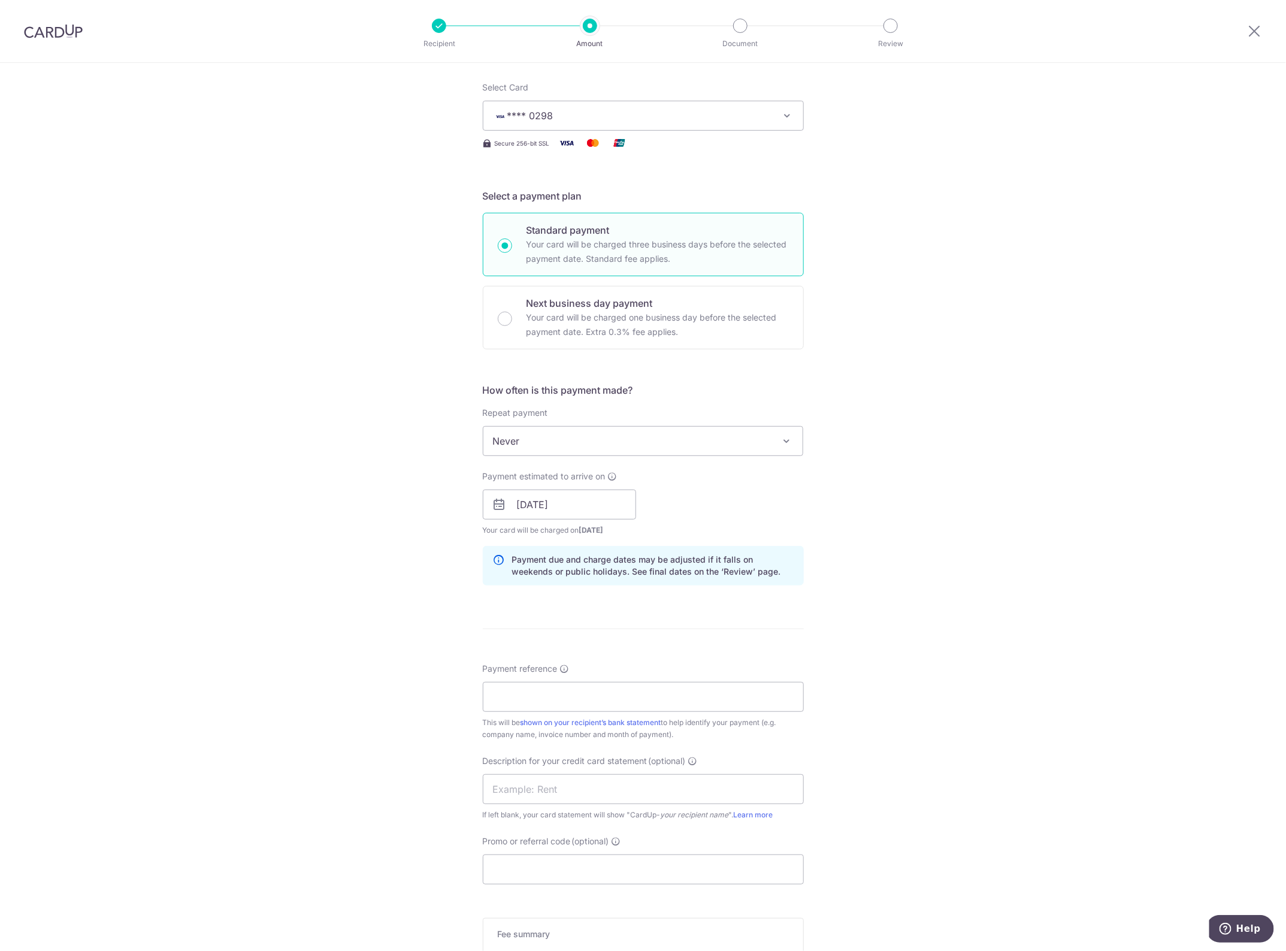
scroll to position [150, 0]
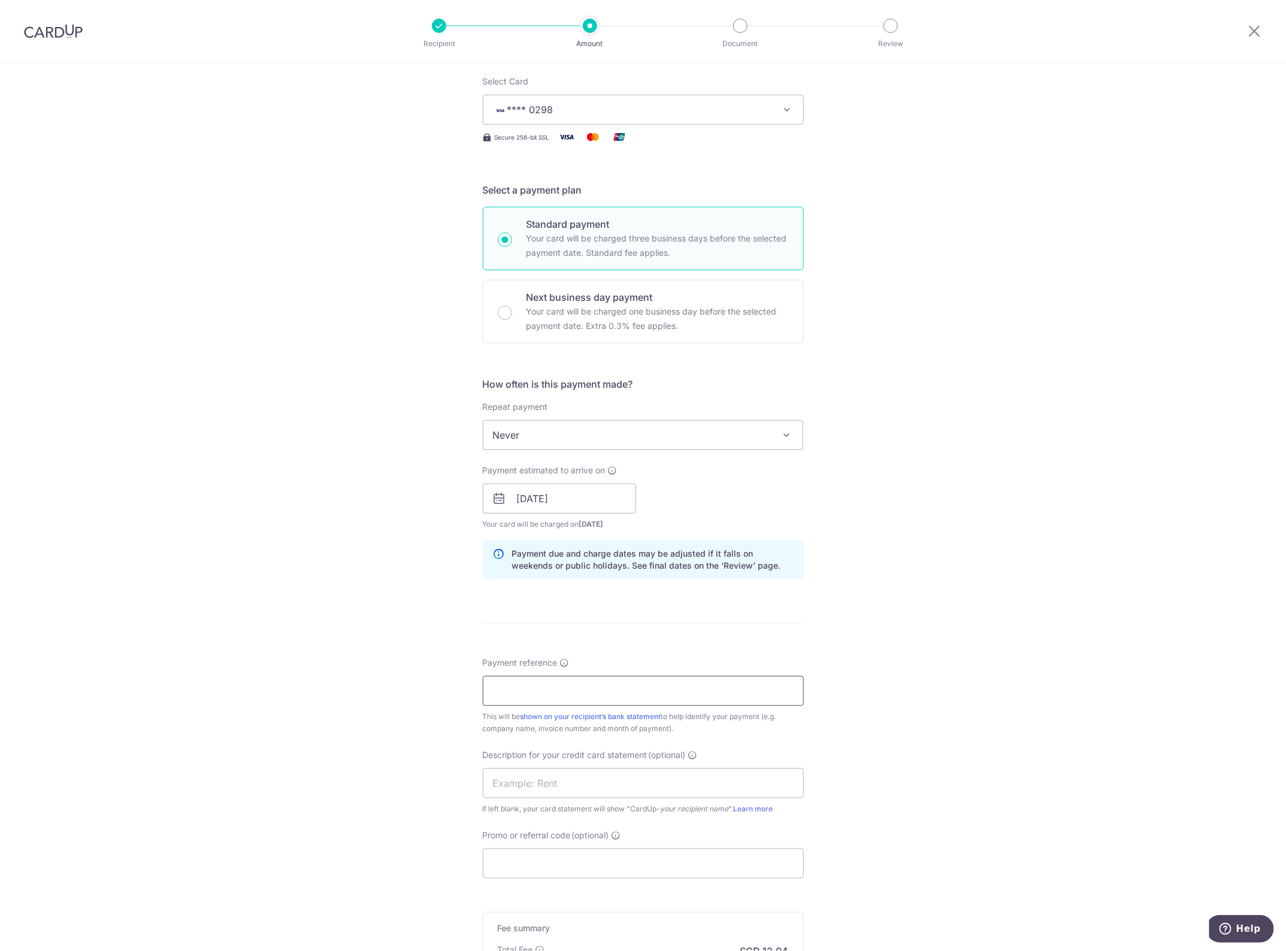
click at [591, 700] on input "Payment reference" at bounding box center [643, 691] width 321 height 30
paste input "CLI-23110"
drag, startPoint x: 590, startPoint y: 700, endPoint x: 384, endPoint y: 715, distance: 206.6
click at [384, 715] on div "Tell us more about your payment Enter payment amount SGD 463.25 463.25 GST (opt…" at bounding box center [643, 519] width 1286 height 1213
type input "CLI-23110 FORTE"
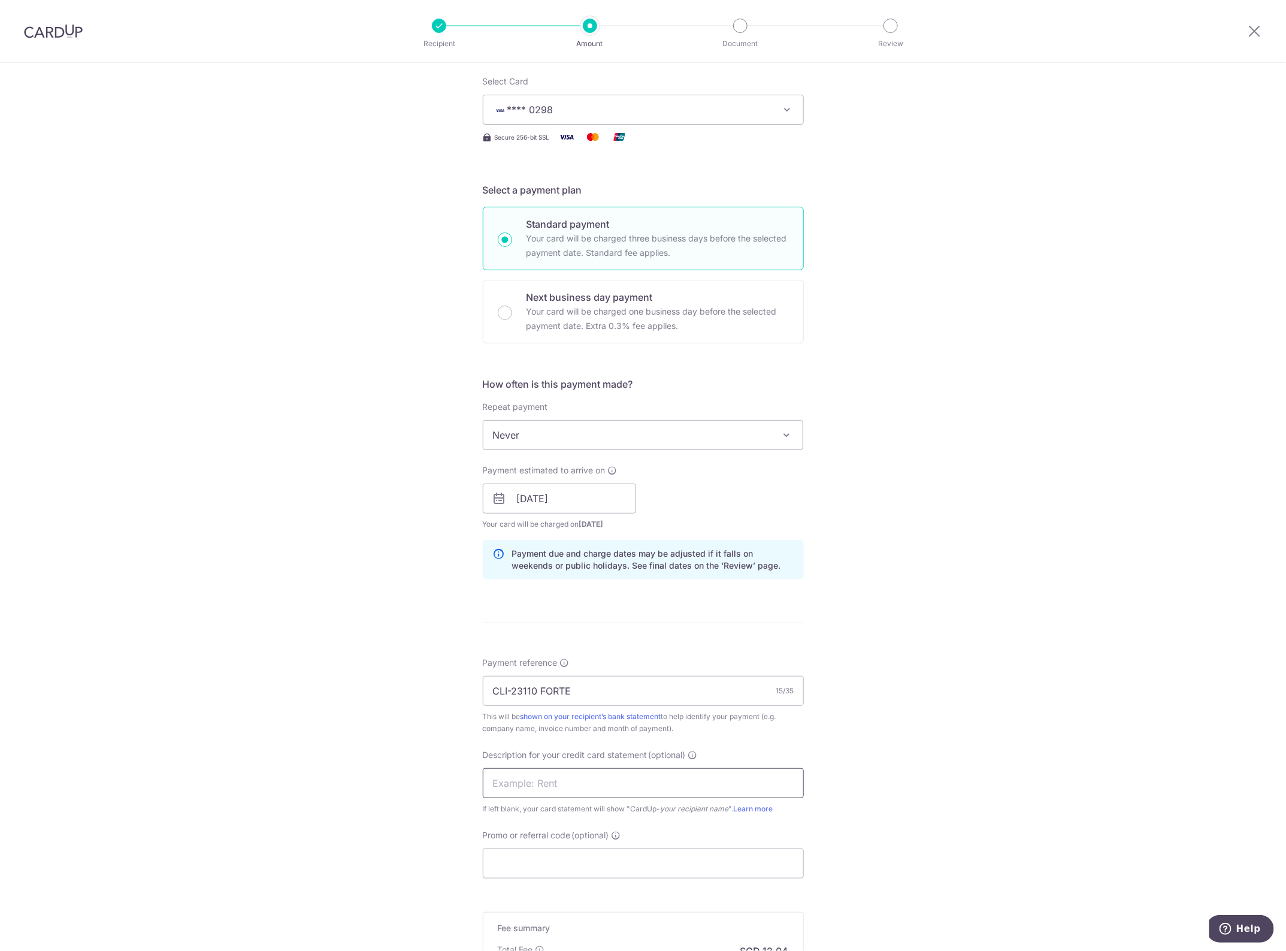
click at [515, 787] on input "text" at bounding box center [643, 783] width 321 height 30
paste input "CLI-23110 FORTE"
click at [512, 788] on input "CLI-23110 FORTE" at bounding box center [643, 783] width 321 height 30
type input "CLI23110 FORTE"
click at [510, 861] on input "Promo or referral code (optional)" at bounding box center [643, 863] width 321 height 30
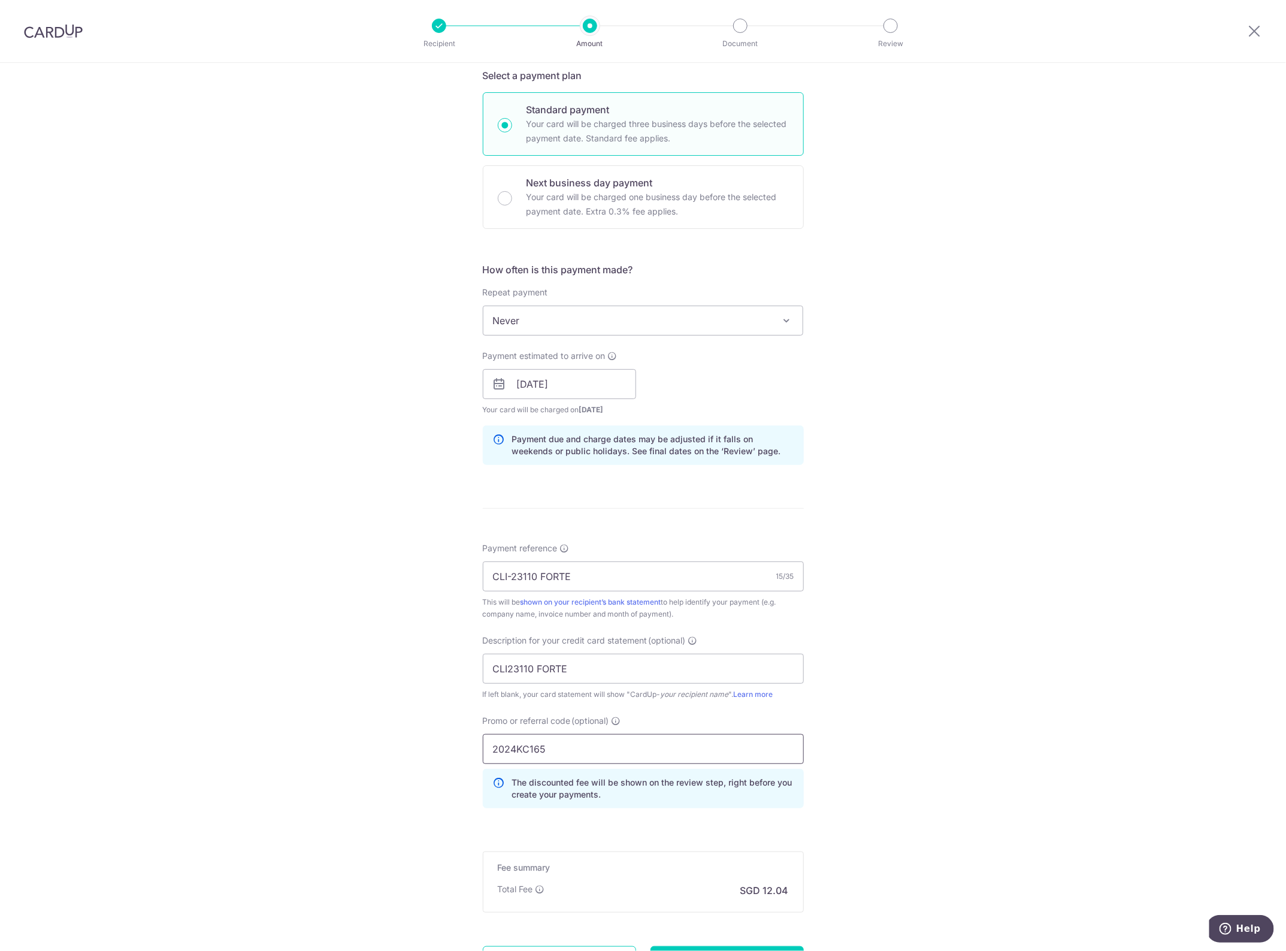
scroll to position [381, 0]
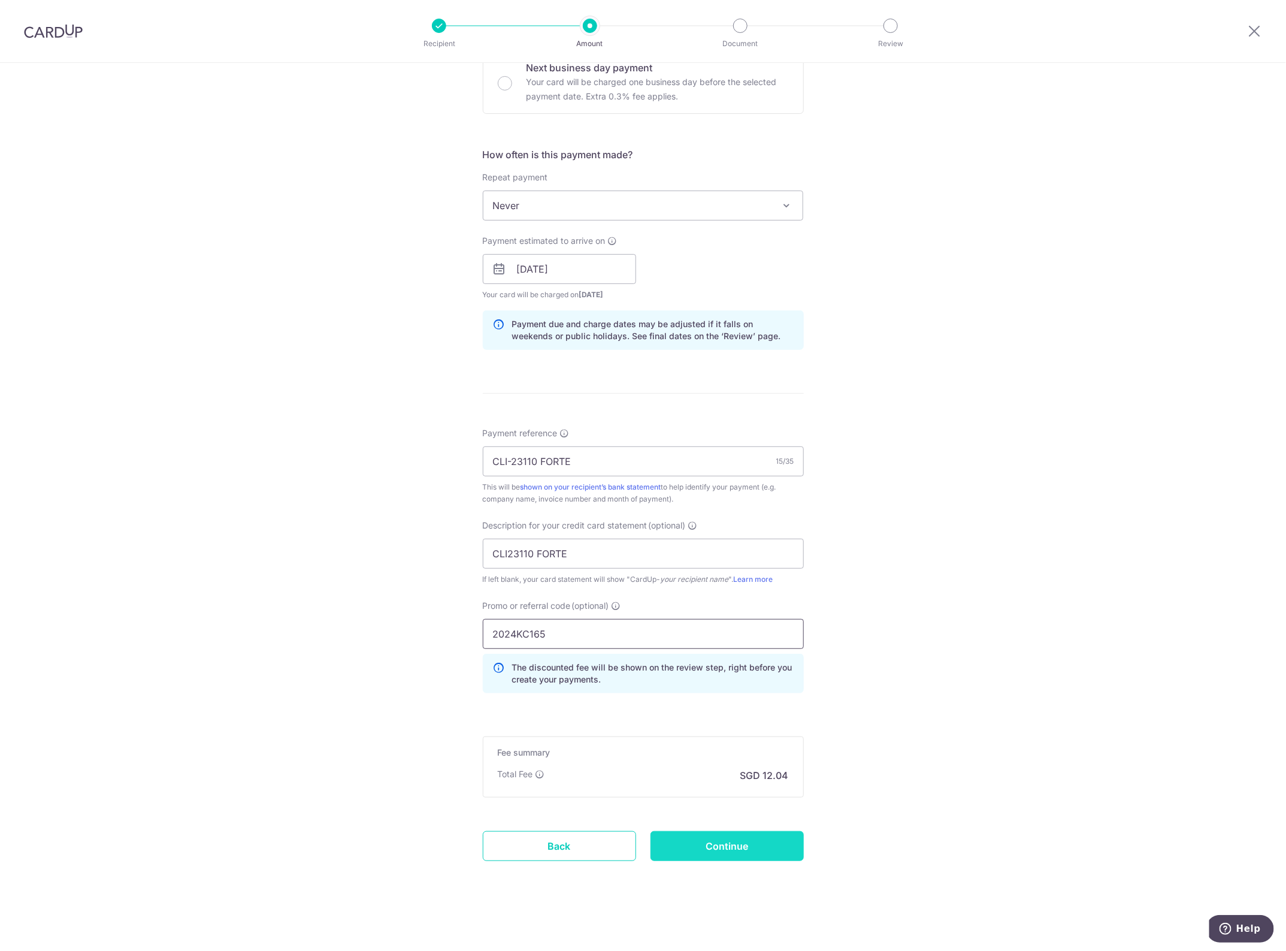
type input "2024KC165"
click at [699, 837] on input "Continue" at bounding box center [727, 846] width 153 height 30
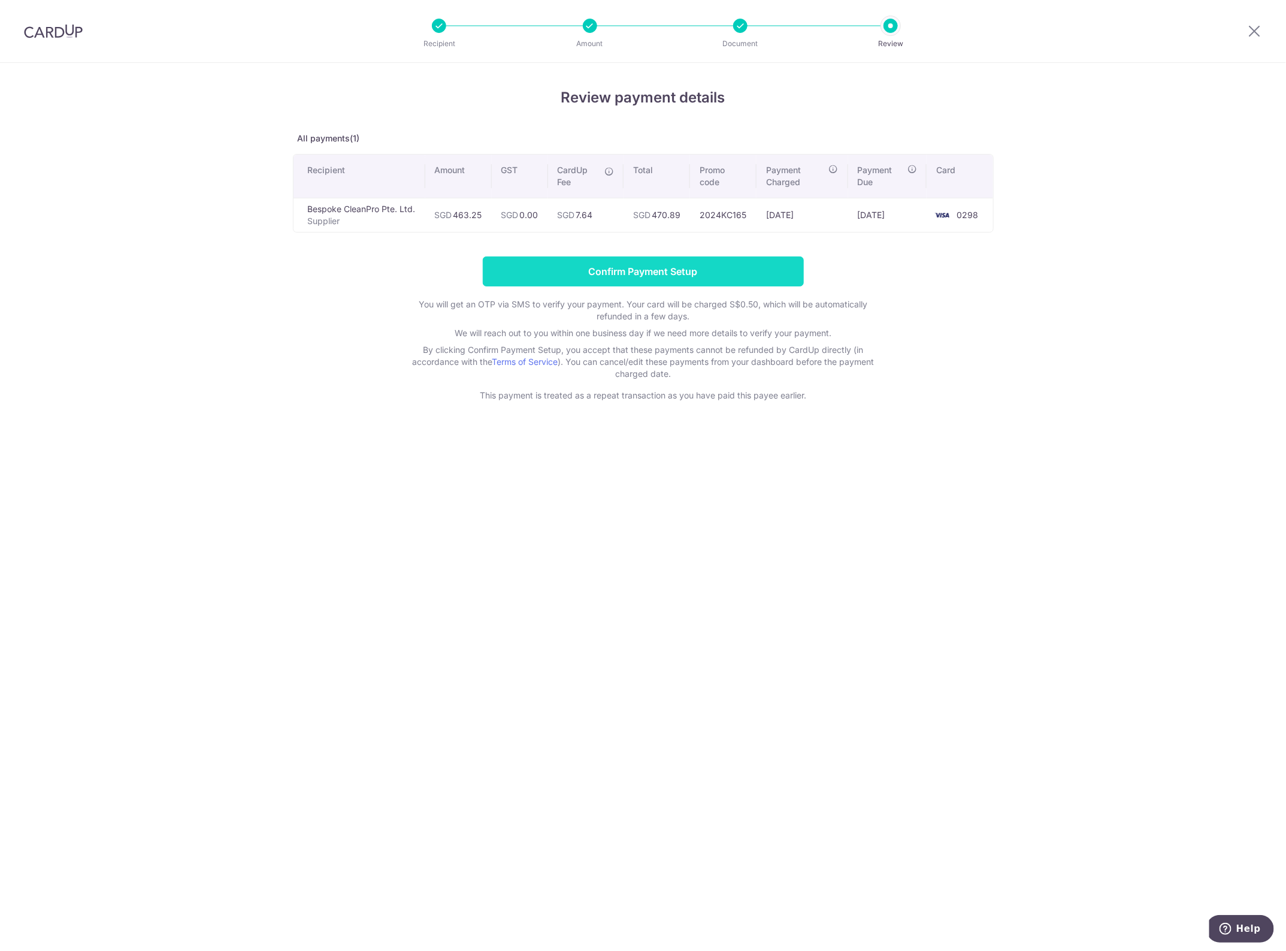
click at [691, 261] on input "Confirm Payment Setup" at bounding box center [643, 271] width 321 height 30
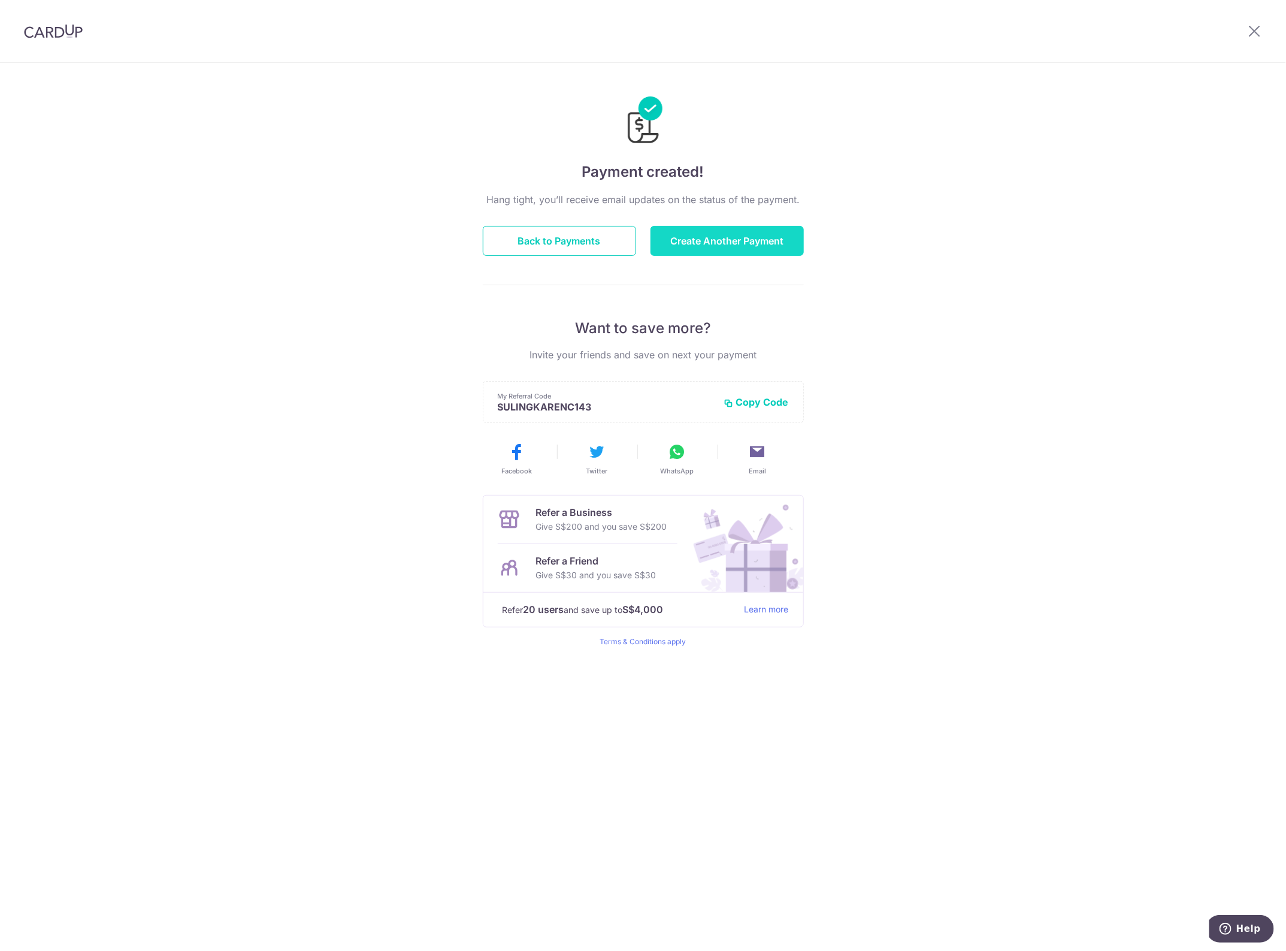
click at [722, 250] on button "Create Another Payment" at bounding box center [727, 241] width 153 height 30
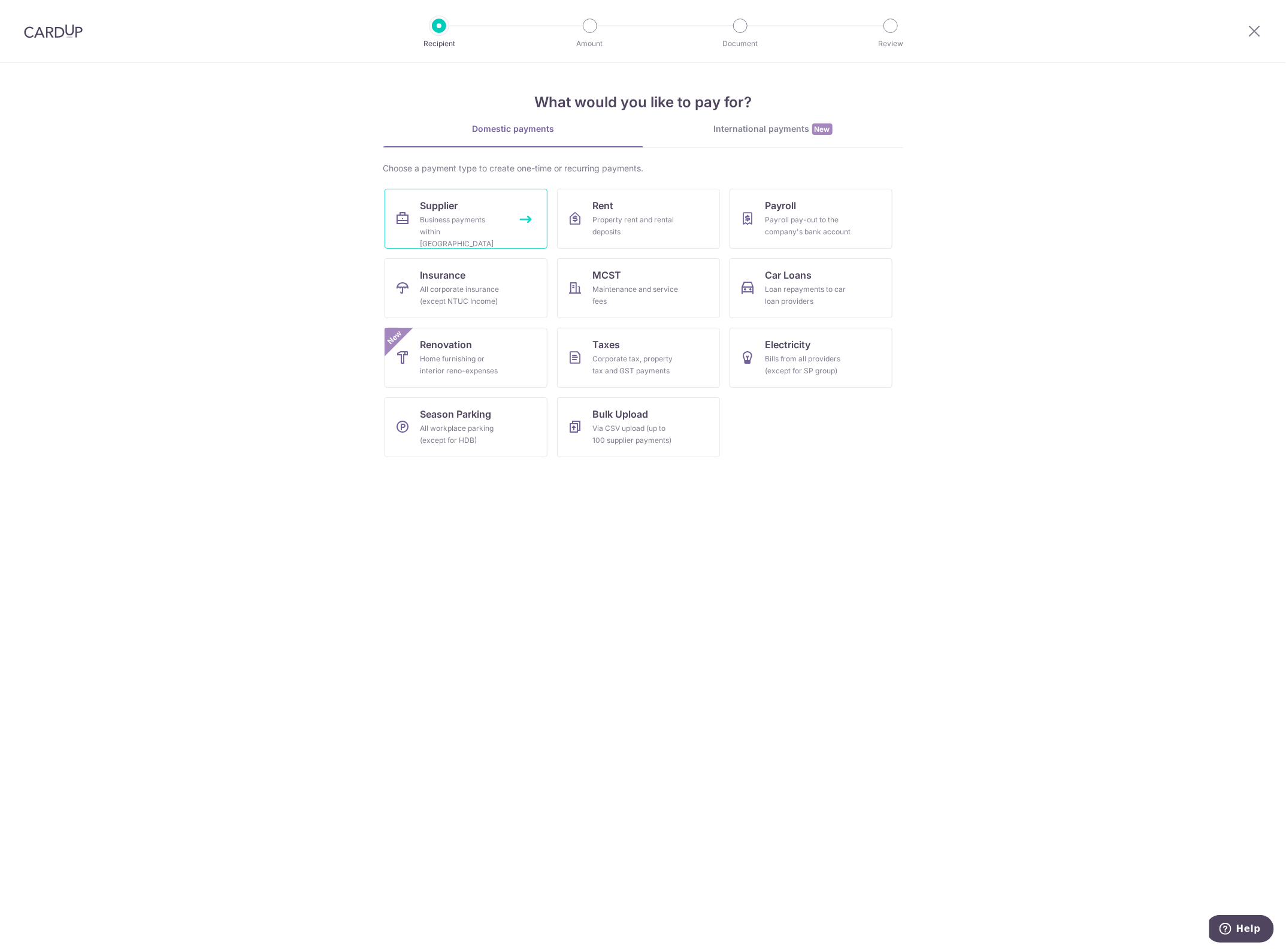
click at [454, 216] on div "Business payments within [GEOGRAPHIC_DATA]" at bounding box center [464, 232] width 86 height 36
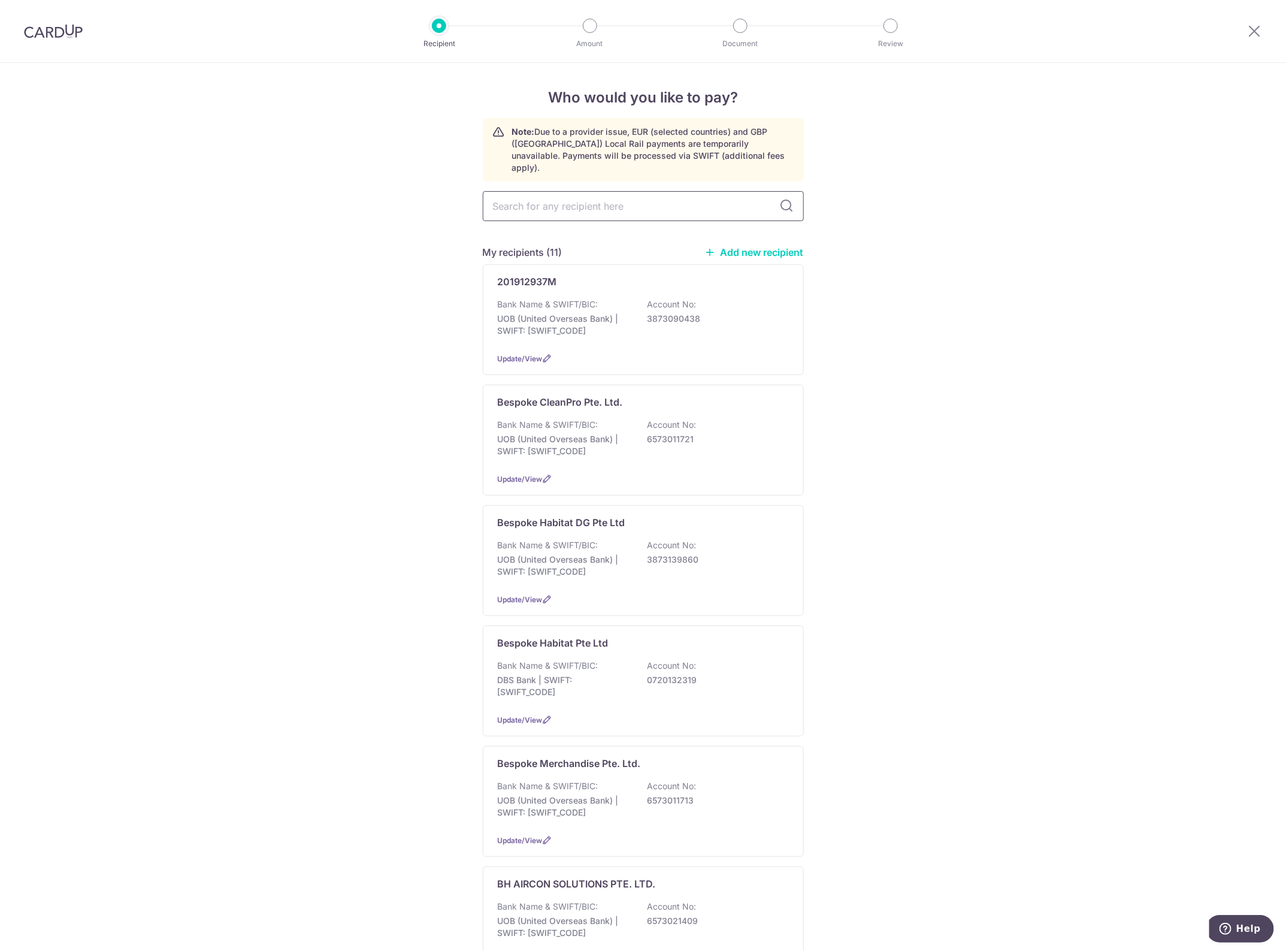
click at [633, 198] on input "text" at bounding box center [643, 206] width 321 height 30
type input "cleanpro"
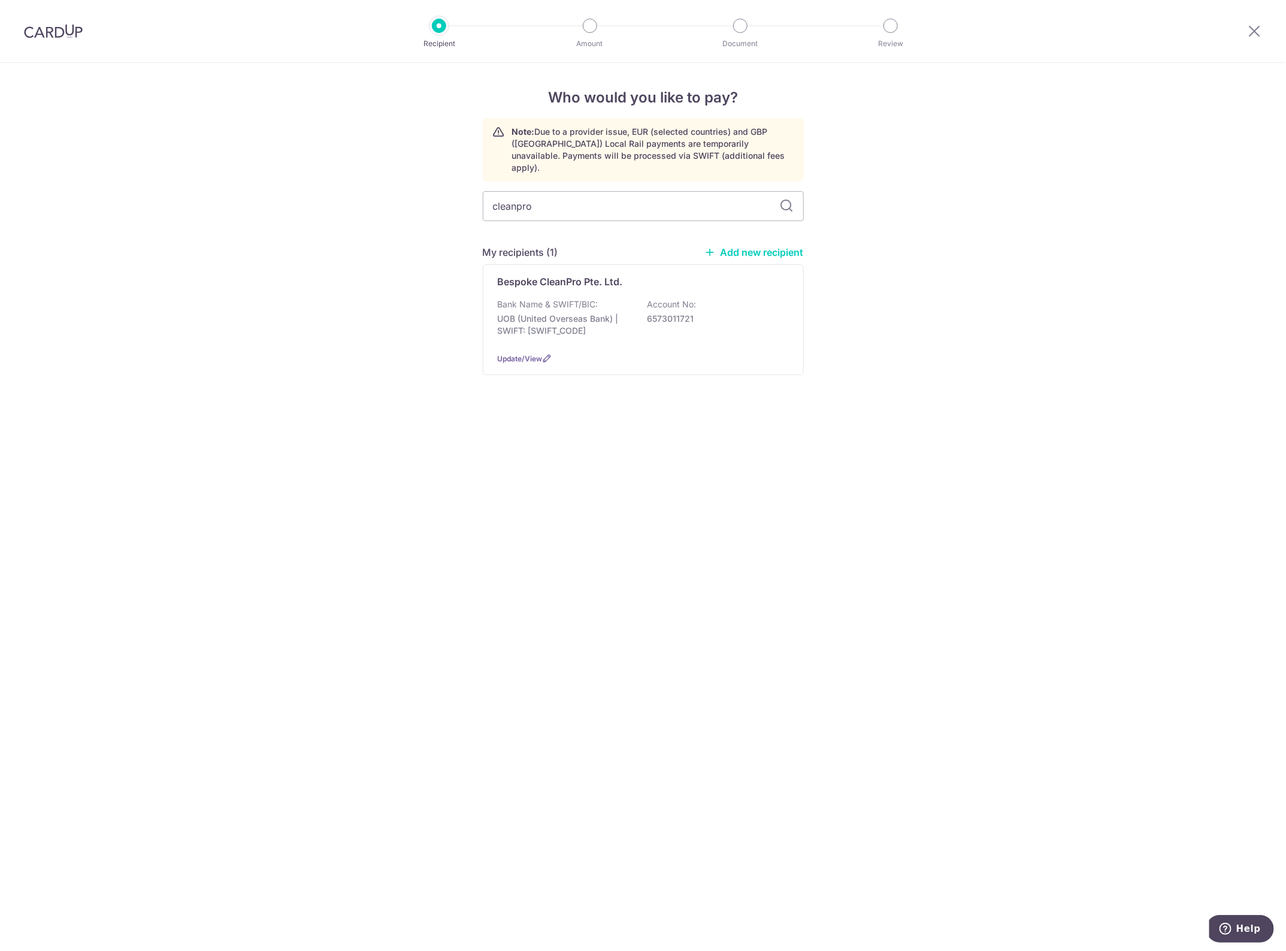
click at [638, 301] on div "Bank Name & SWIFT/BIC: UOB (United Overseas Bank) | SWIFT: UOVBSGSGXXX Account …" at bounding box center [643, 320] width 291 height 44
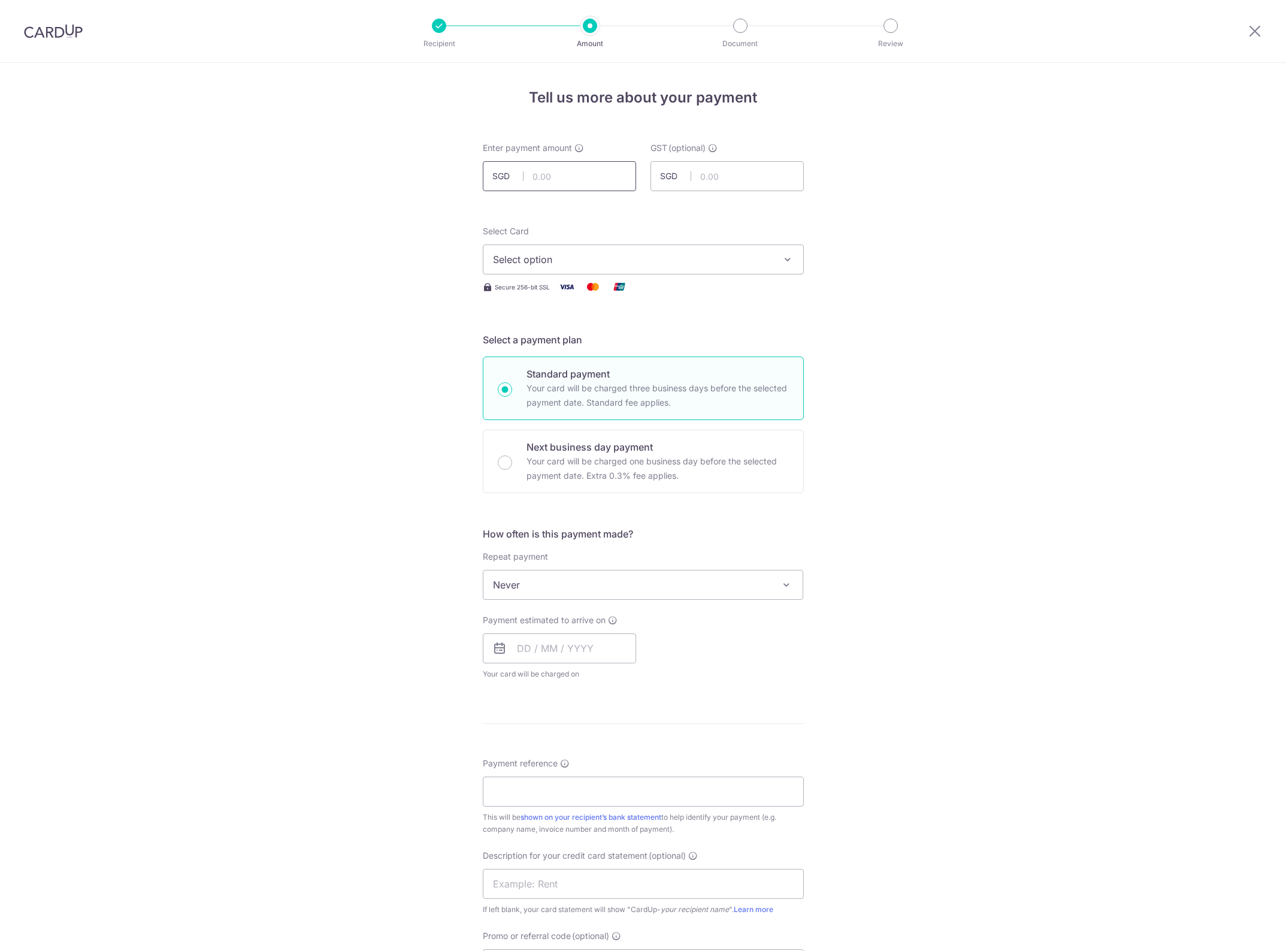
click at [544, 175] on input "text" at bounding box center [559, 176] width 153 height 30
type input "395.13"
drag, startPoint x: 953, startPoint y: 217, endPoint x: 794, endPoint y: 255, distance: 163.8
click at [953, 217] on div "Tell us more about your payment Enter payment amount SGD 395.13 395.13 GST (opt…" at bounding box center [643, 645] width 1286 height 1164
click at [640, 264] on span "Select option" at bounding box center [632, 259] width 279 height 14
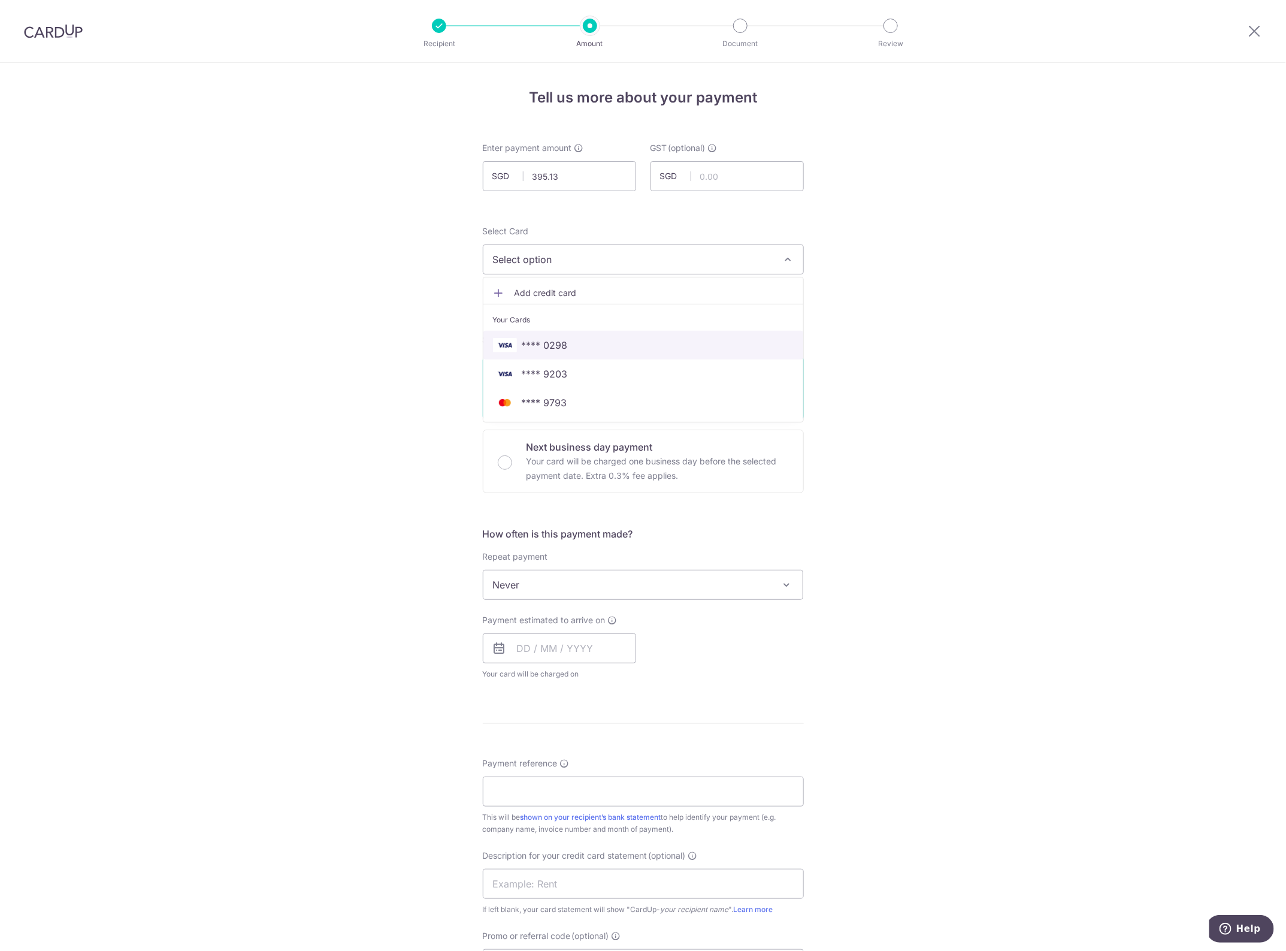
click at [601, 348] on span "**** 0298" at bounding box center [643, 345] width 301 height 14
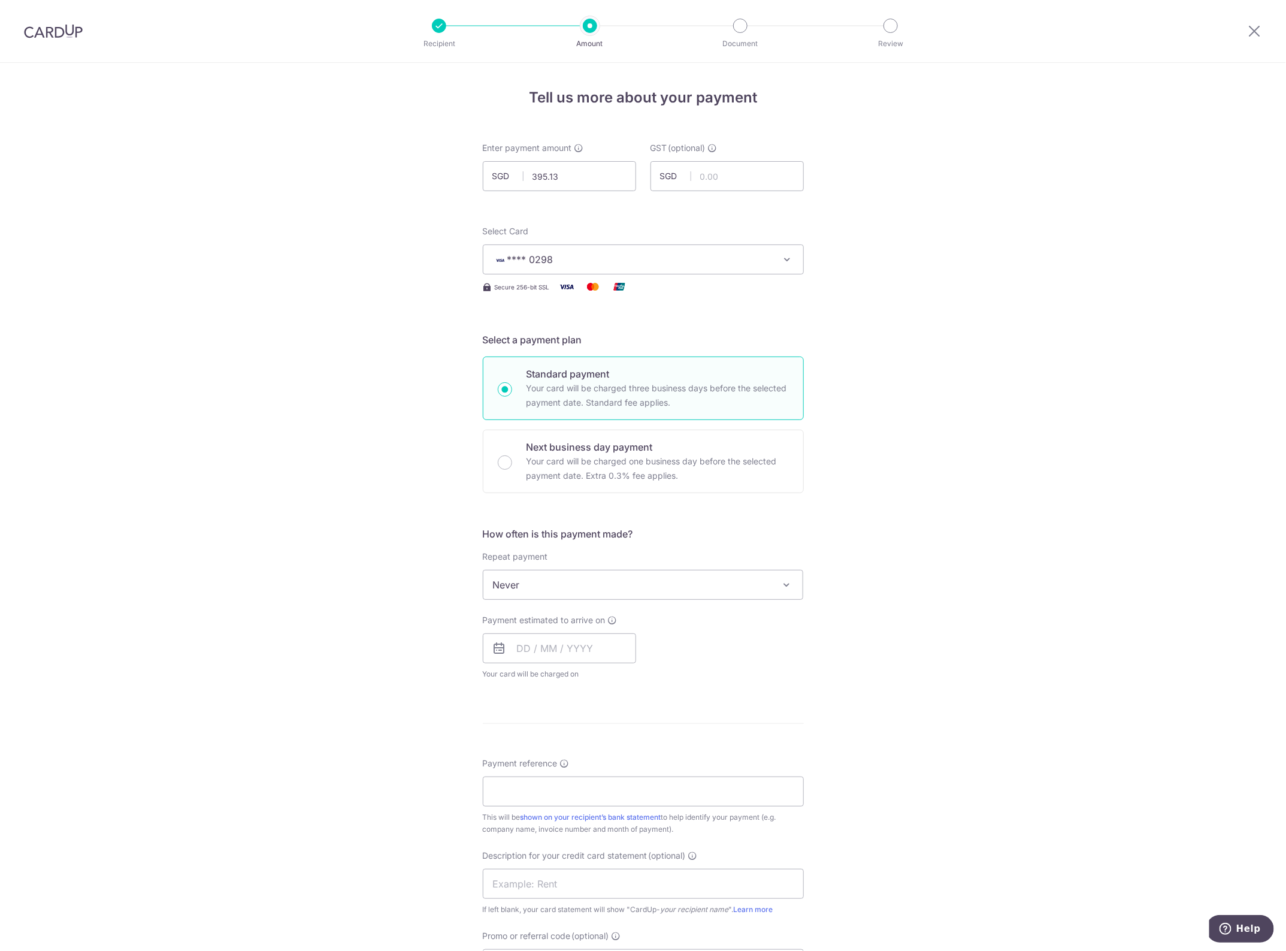
click at [570, 579] on span "Never" at bounding box center [643, 584] width 320 height 29
click at [570, 580] on span "Never" at bounding box center [643, 584] width 320 height 29
click at [524, 662] on input "text" at bounding box center [559, 648] width 153 height 30
click at [604, 778] on link "16" at bounding box center [603, 781] width 19 height 19
type input "[DATE]"
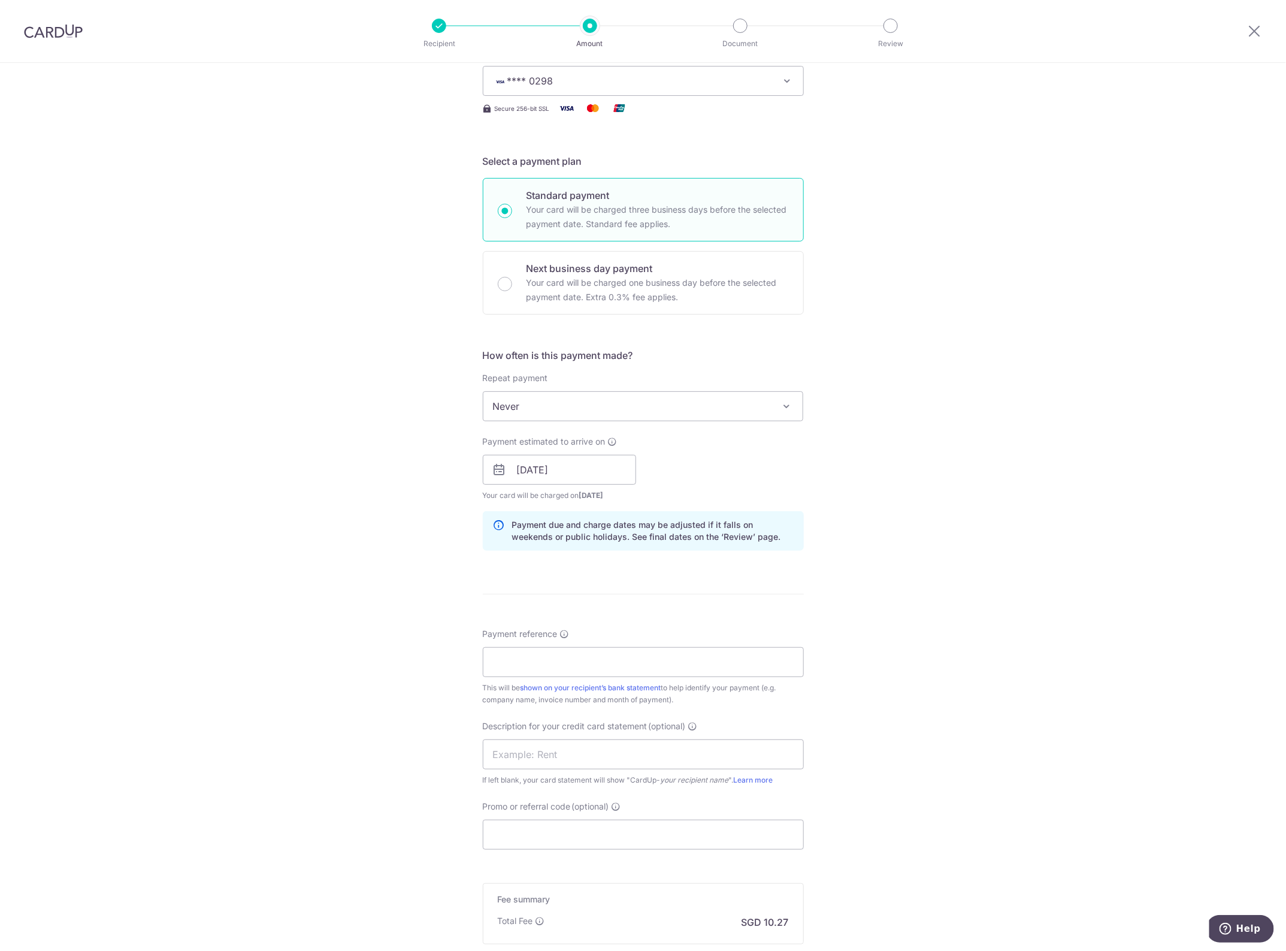
scroll to position [225, 0]
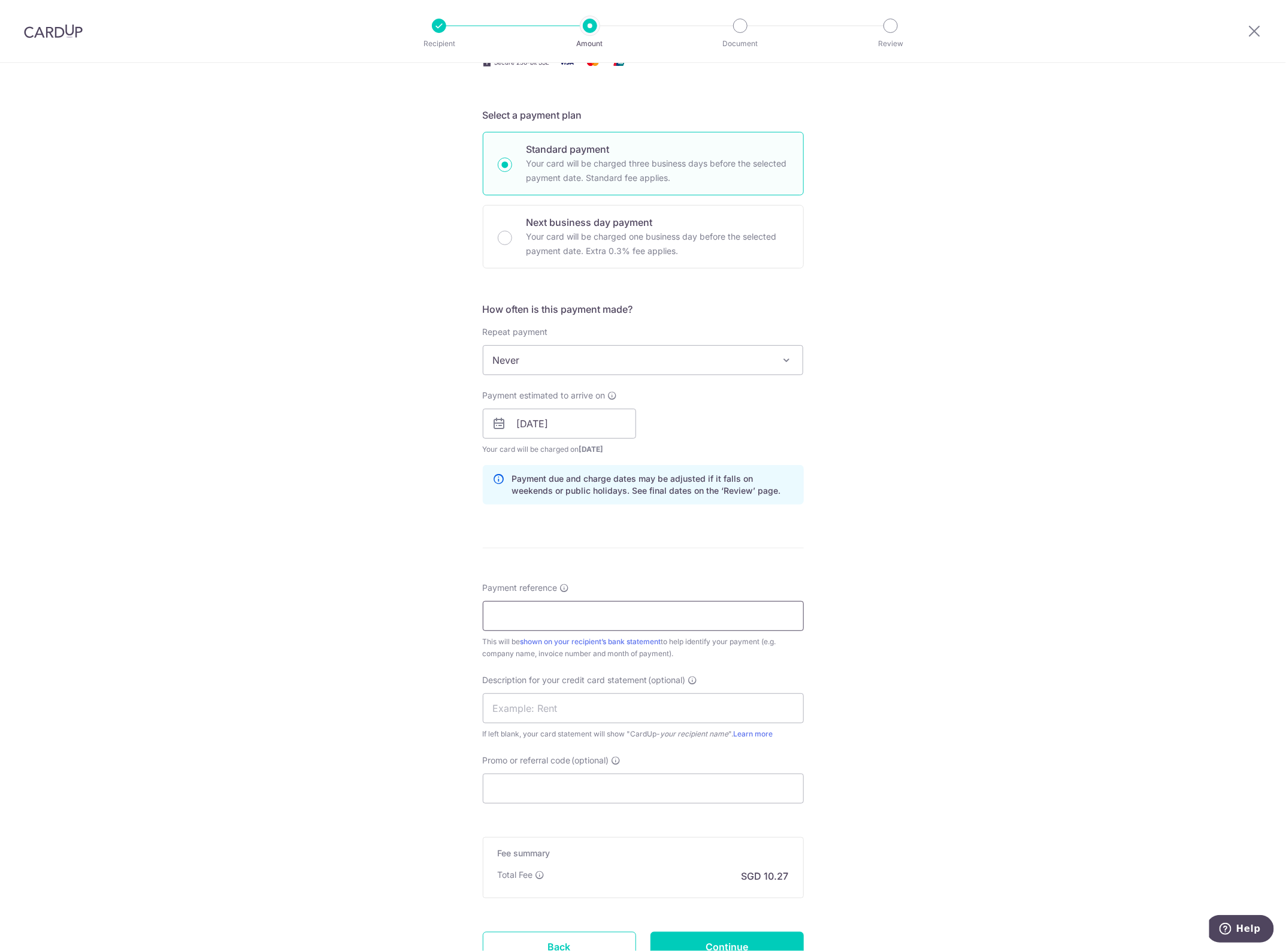
click at [639, 626] on input "Payment reference" at bounding box center [643, 616] width 321 height 30
paste input "CLI-23107"
drag, startPoint x: 630, startPoint y: 622, endPoint x: 340, endPoint y: 585, distance: 292.2
click at [340, 585] on div "Tell us more about your payment Enter payment amount SGD 395.13 395.13 GST (opt…" at bounding box center [643, 444] width 1286 height 1213
type input "CLI-23107 FORTE"
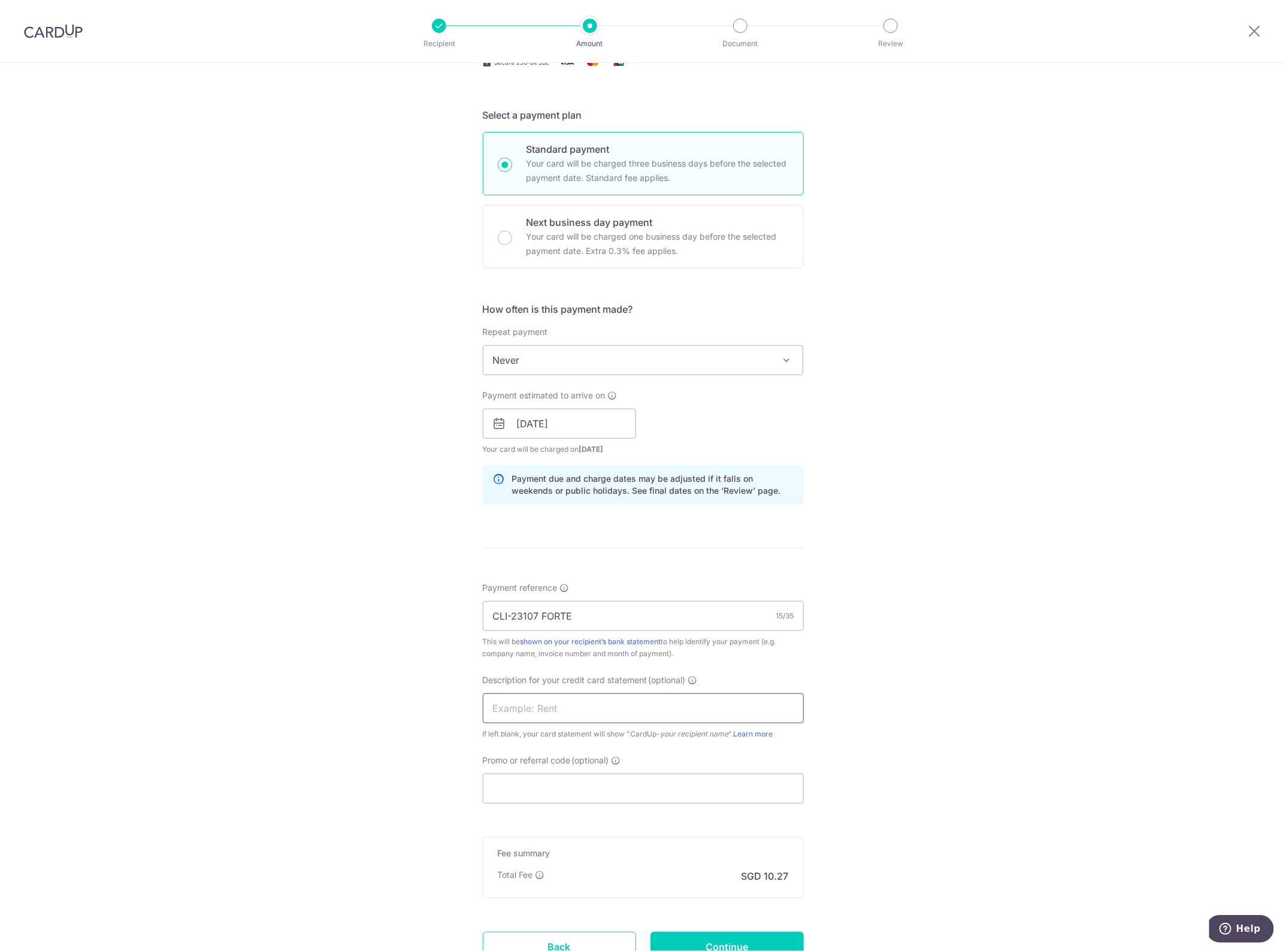
click at [557, 718] on input "text" at bounding box center [643, 708] width 321 height 30
paste input "CLI-23107 FORTE"
click at [505, 713] on input "CLI-23107 FORTE" at bounding box center [643, 708] width 321 height 30
type input "CLI23107 FORTE"
click at [514, 794] on input "Promo or referral code (optional)" at bounding box center [643, 788] width 321 height 30
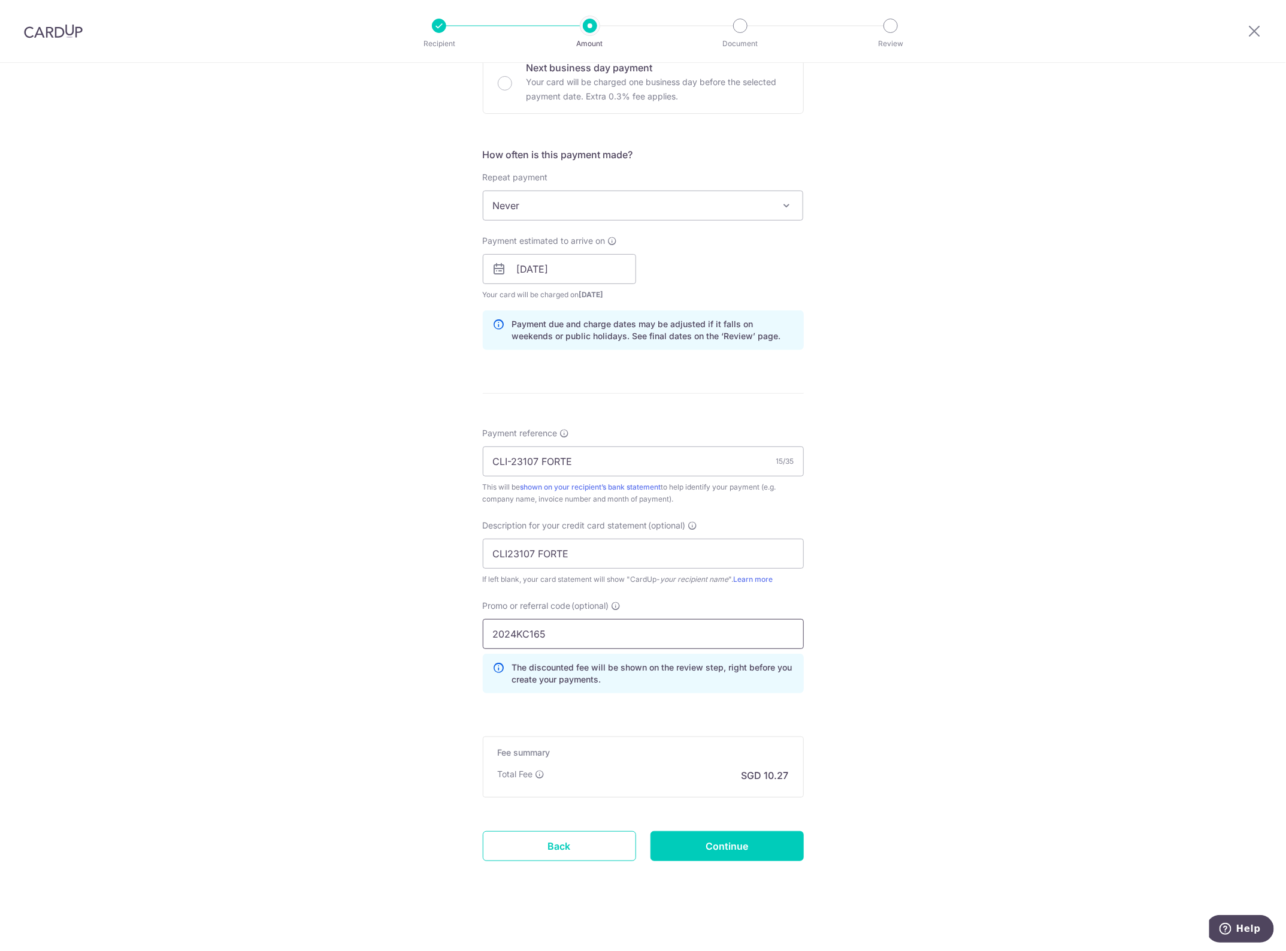
scroll to position [381, 0]
type input "2024KC165"
click at [751, 855] on input "Continue" at bounding box center [727, 846] width 153 height 30
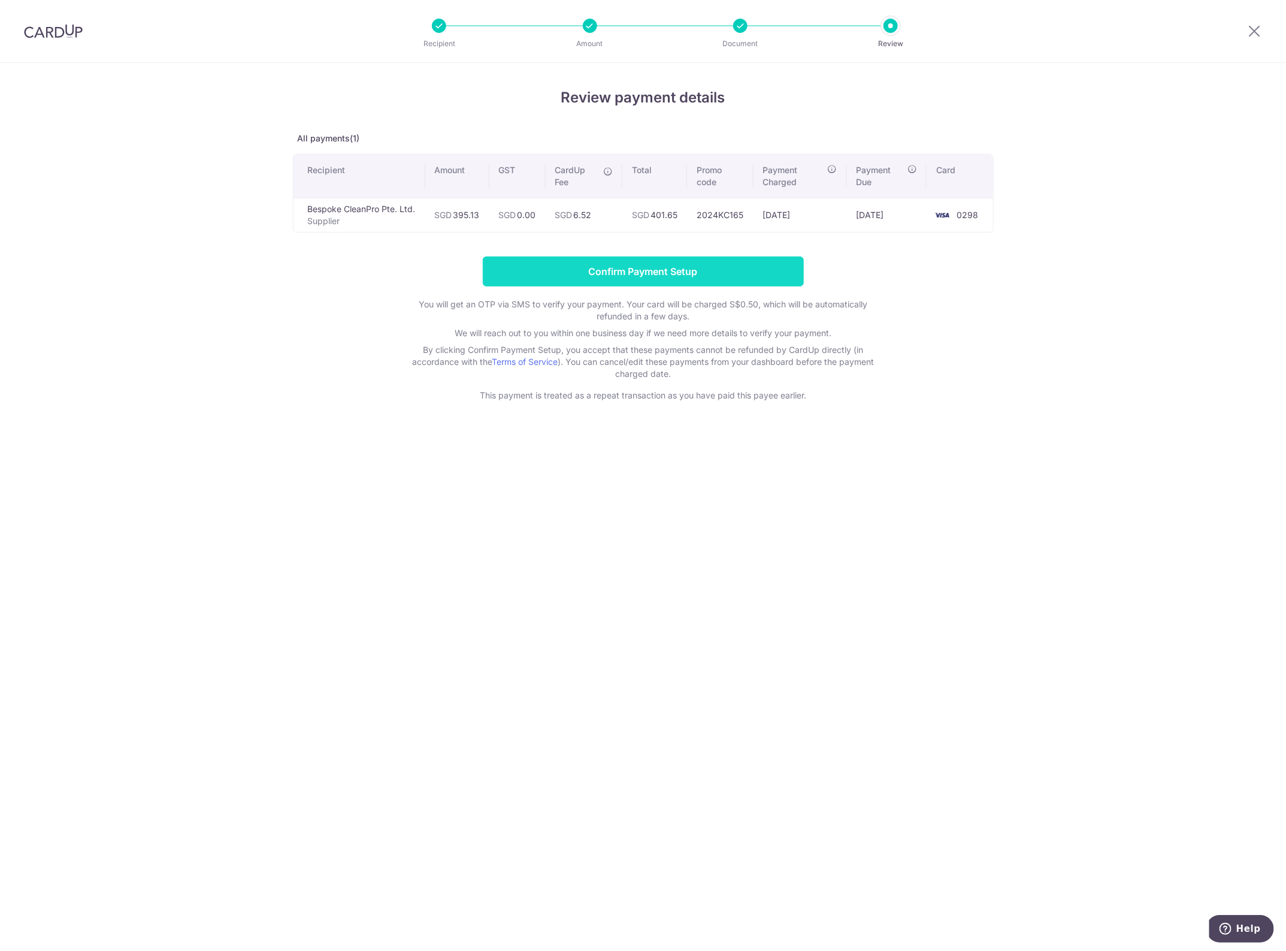
click at [705, 273] on input "Confirm Payment Setup" at bounding box center [643, 271] width 321 height 30
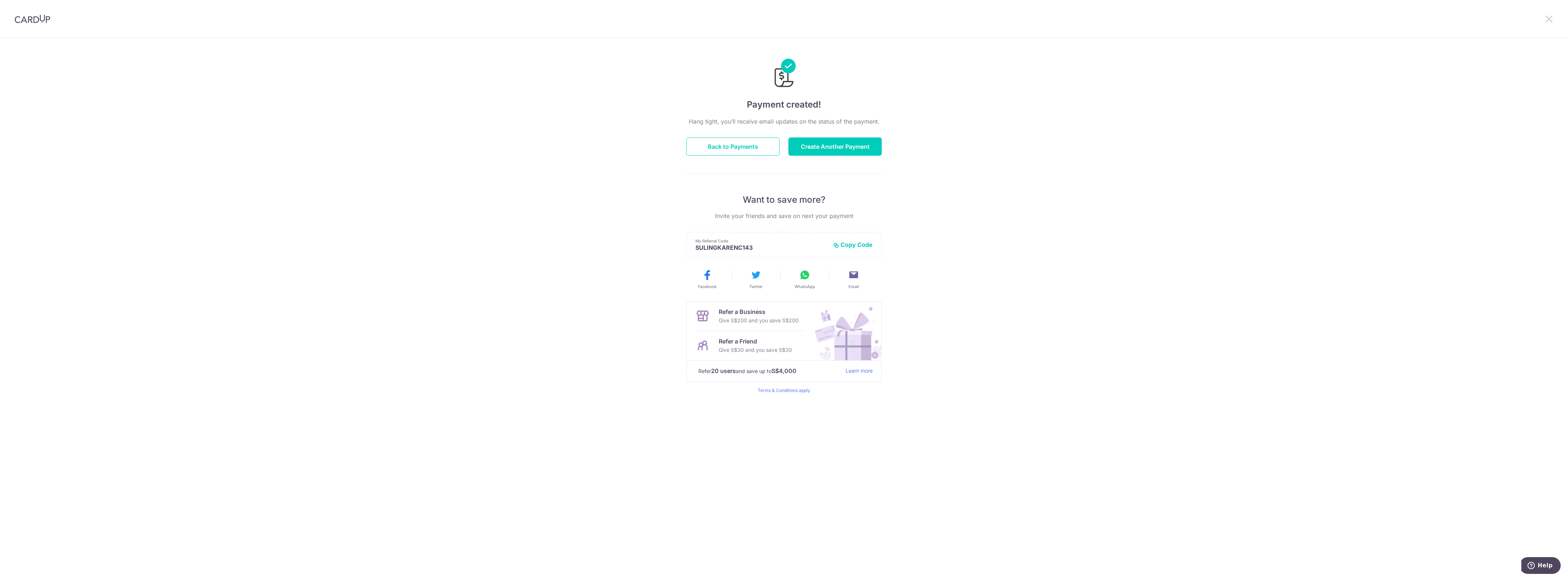
drag, startPoint x: 1549, startPoint y: 23, endPoint x: 1545, endPoint y: 24, distance: 4.1
click at [1549, 23] on icon at bounding box center [1549, 18] width 9 height 9
